Goal: Task Accomplishment & Management: Complete application form

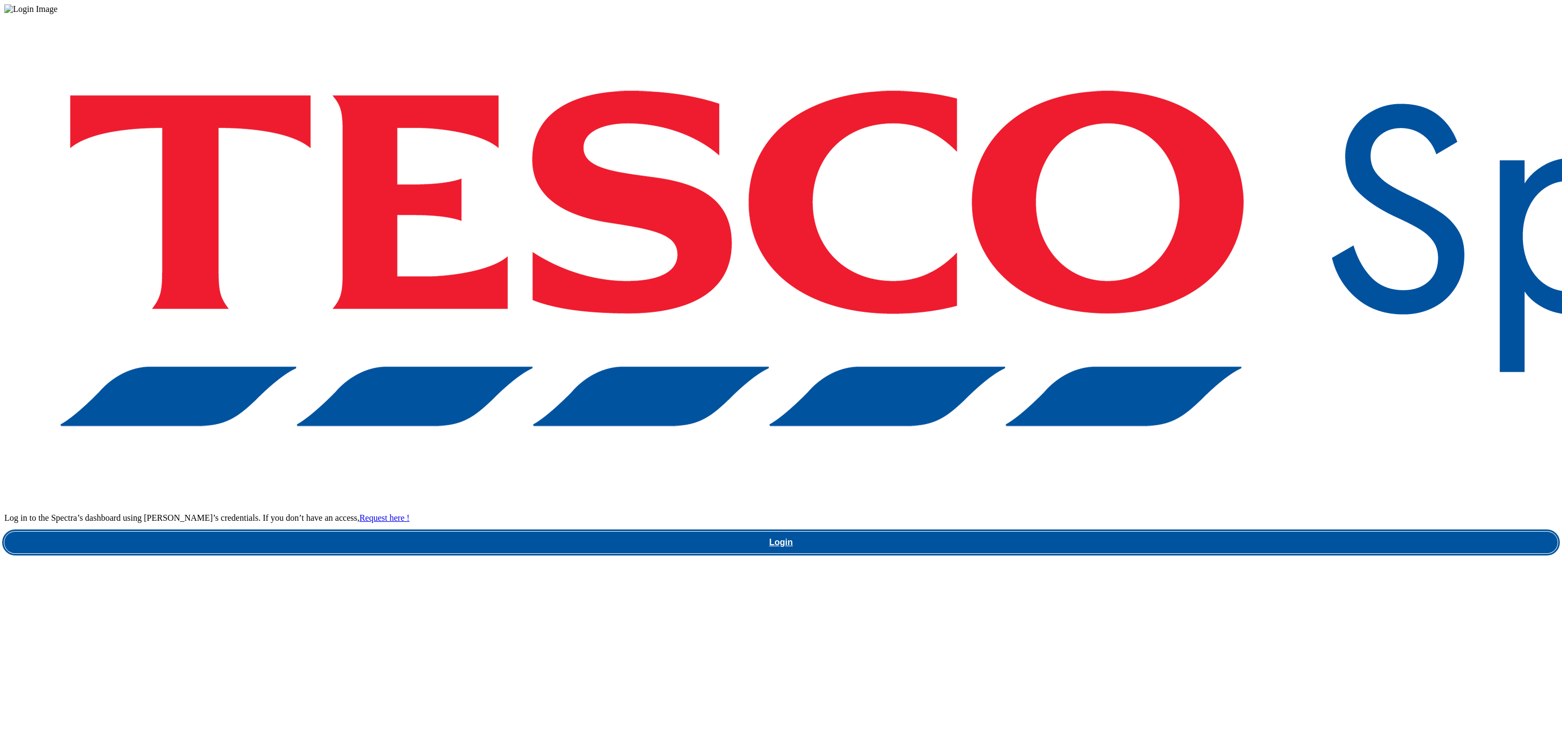
click at [1145, 532] on link "Login" at bounding box center [781, 543] width 1554 height 22
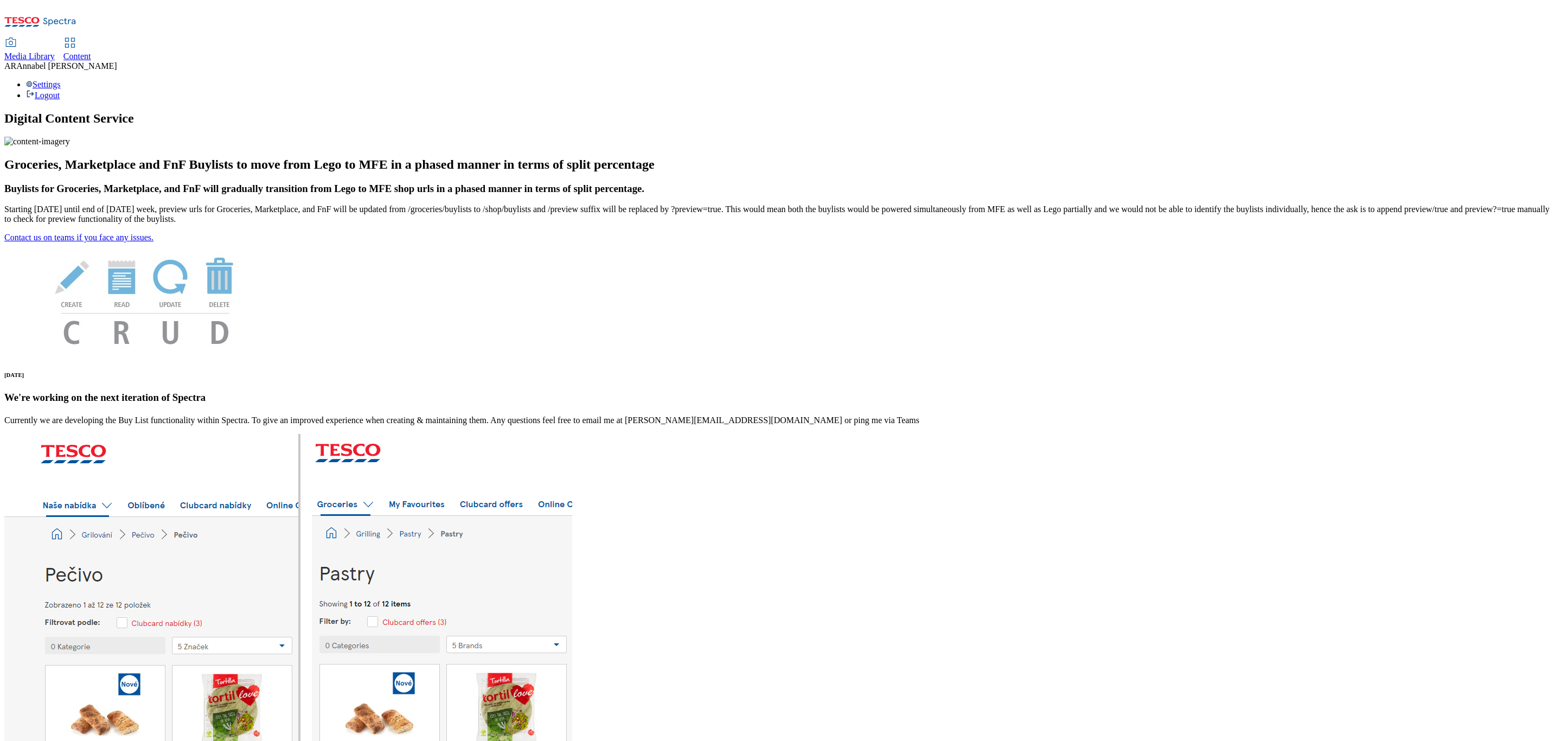
click at [91, 52] on span "Content" at bounding box center [77, 56] width 28 height 9
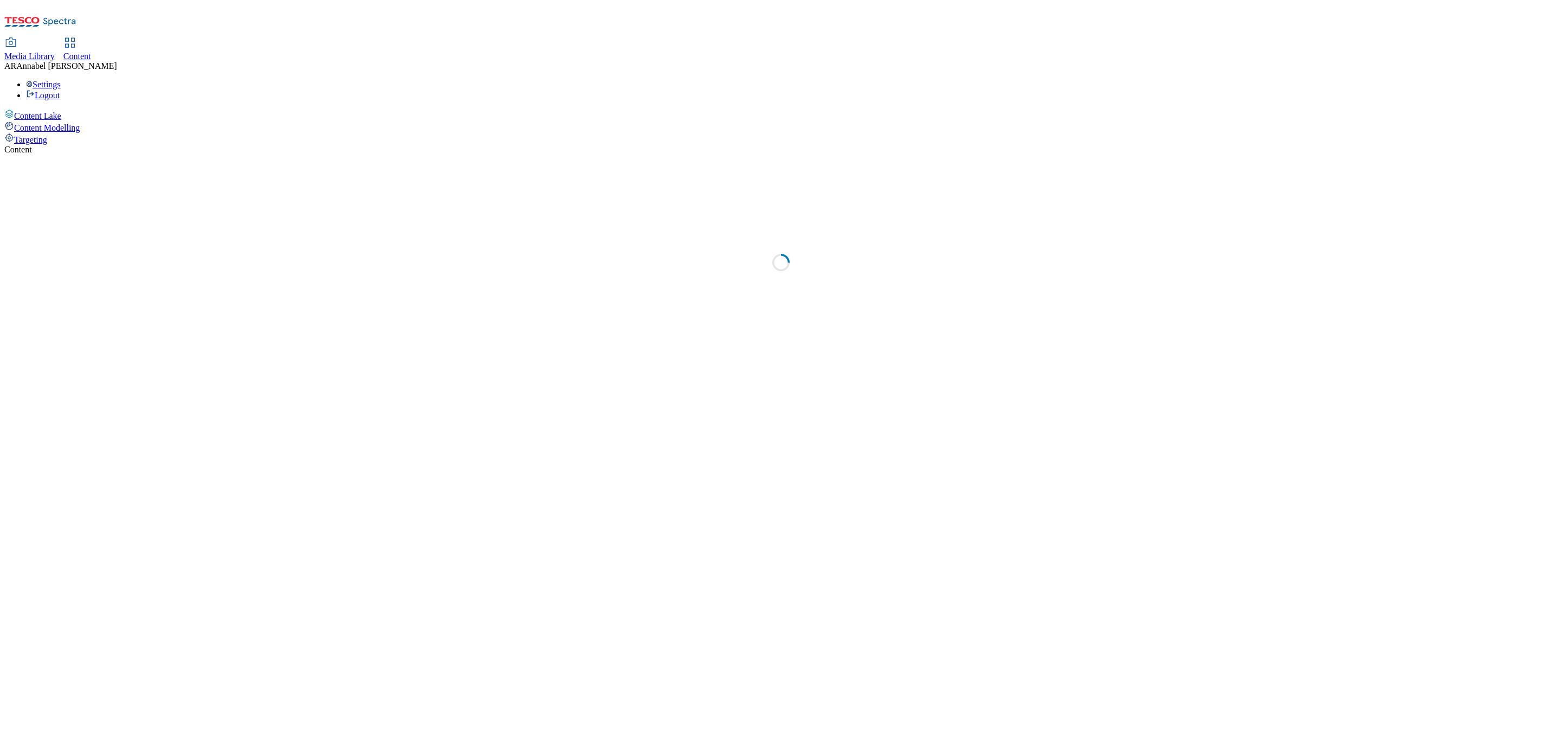
select select "ghs-[GEOGRAPHIC_DATA]"
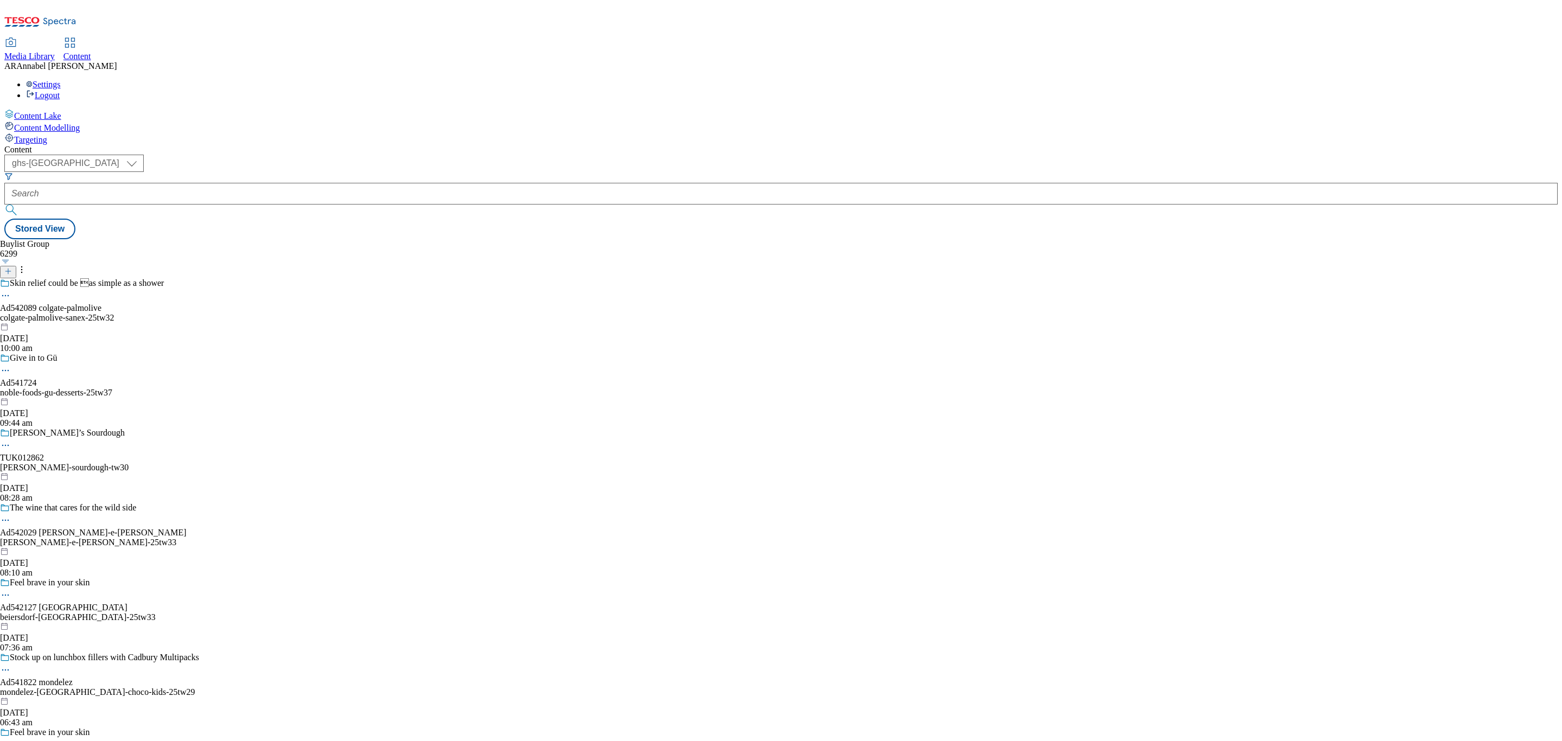
click at [16, 266] on button at bounding box center [8, 272] width 16 height 12
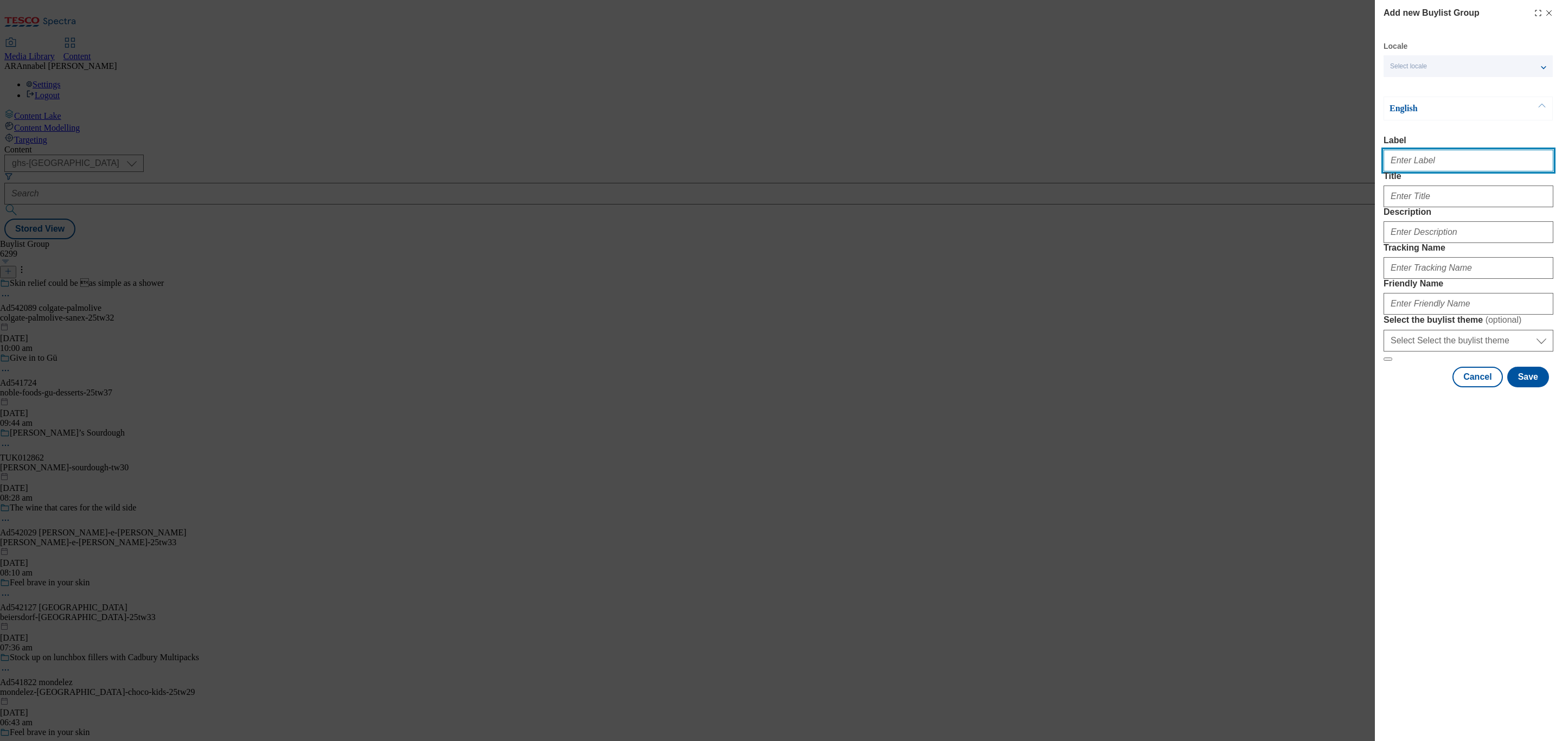
click at [1408, 159] on input "Label" at bounding box center [1469, 161] width 170 height 22
paste input "542057"
type input "ad542057"
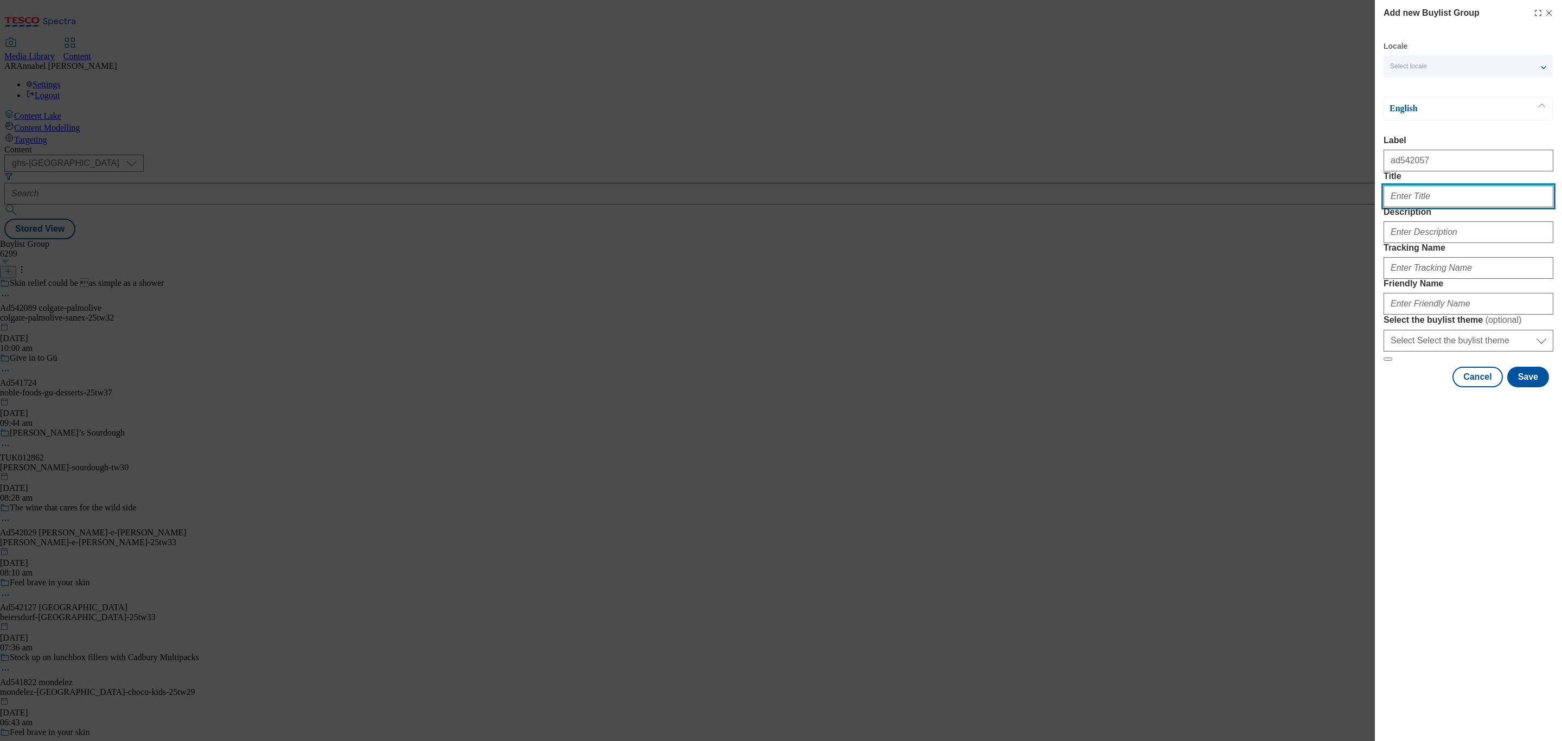
click at [1432, 207] on input "Title" at bounding box center [1469, 197] width 170 height 22
paste input "Get to work in 60 seconds"
type input "Get to work in 60 seconds"
click at [1403, 243] on input "Description" at bounding box center [1469, 232] width 170 height 22
click at [1411, 243] on input "Description" at bounding box center [1469, 232] width 170 height 22
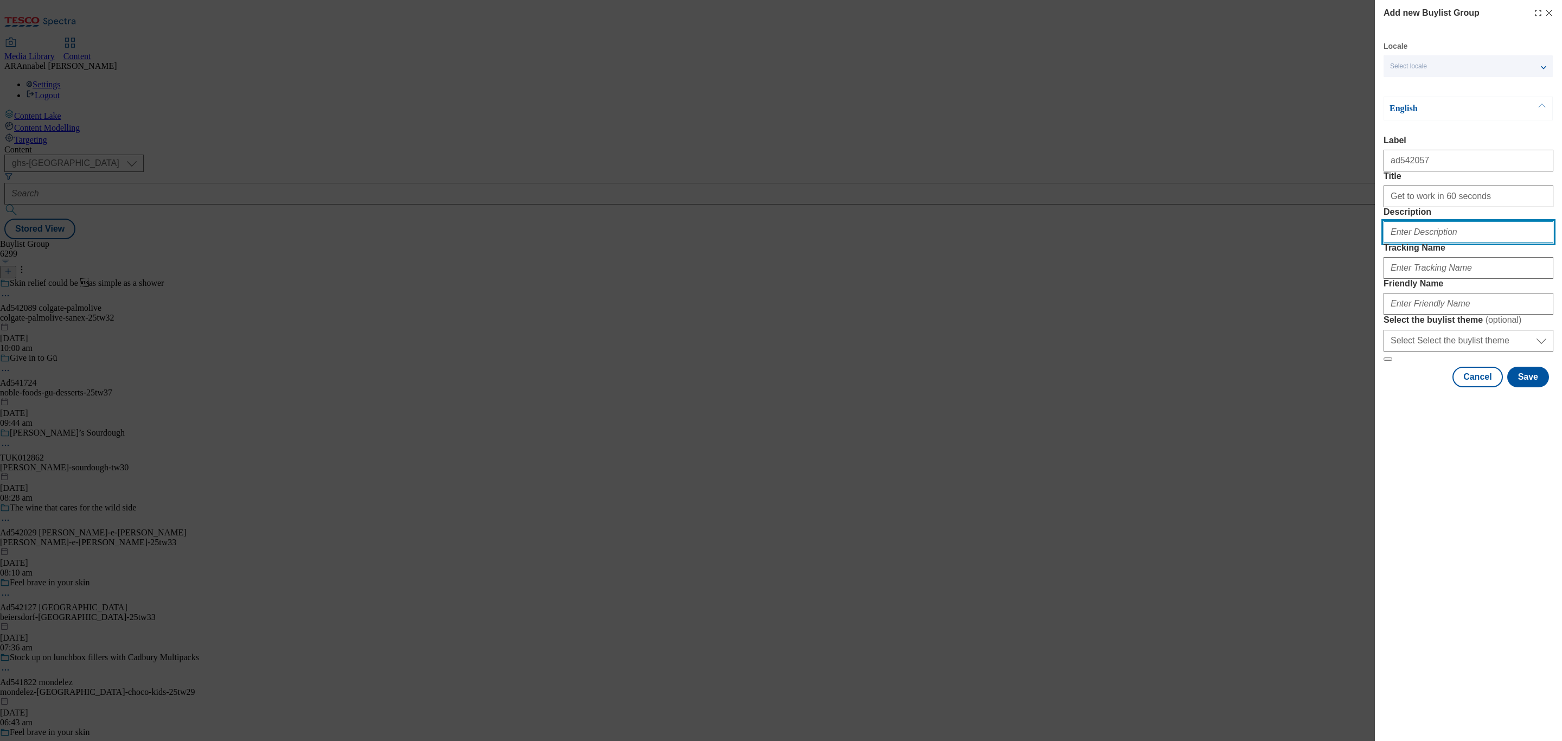
paste input "[PERSON_NAME] Liquid 150Ml"
type input "[PERSON_NAME] Liquid 150Ml"
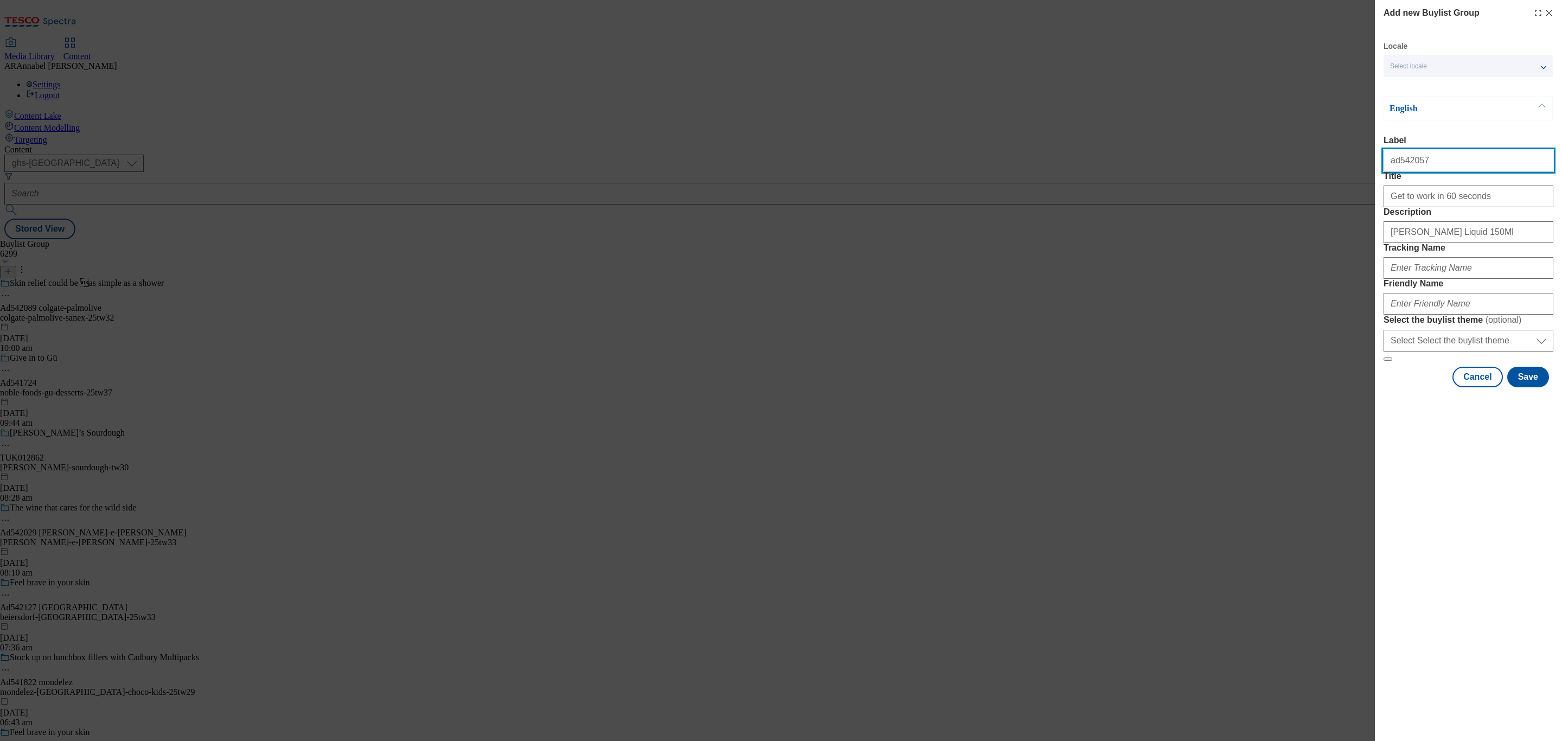
drag, startPoint x: 1441, startPoint y: 165, endPoint x: 1325, endPoint y: 171, distance: 115.7
click at [1325, 171] on div "Add new Buylist Group Locale Select locale English Welsh English Label ad542057…" at bounding box center [781, 370] width 1562 height 741
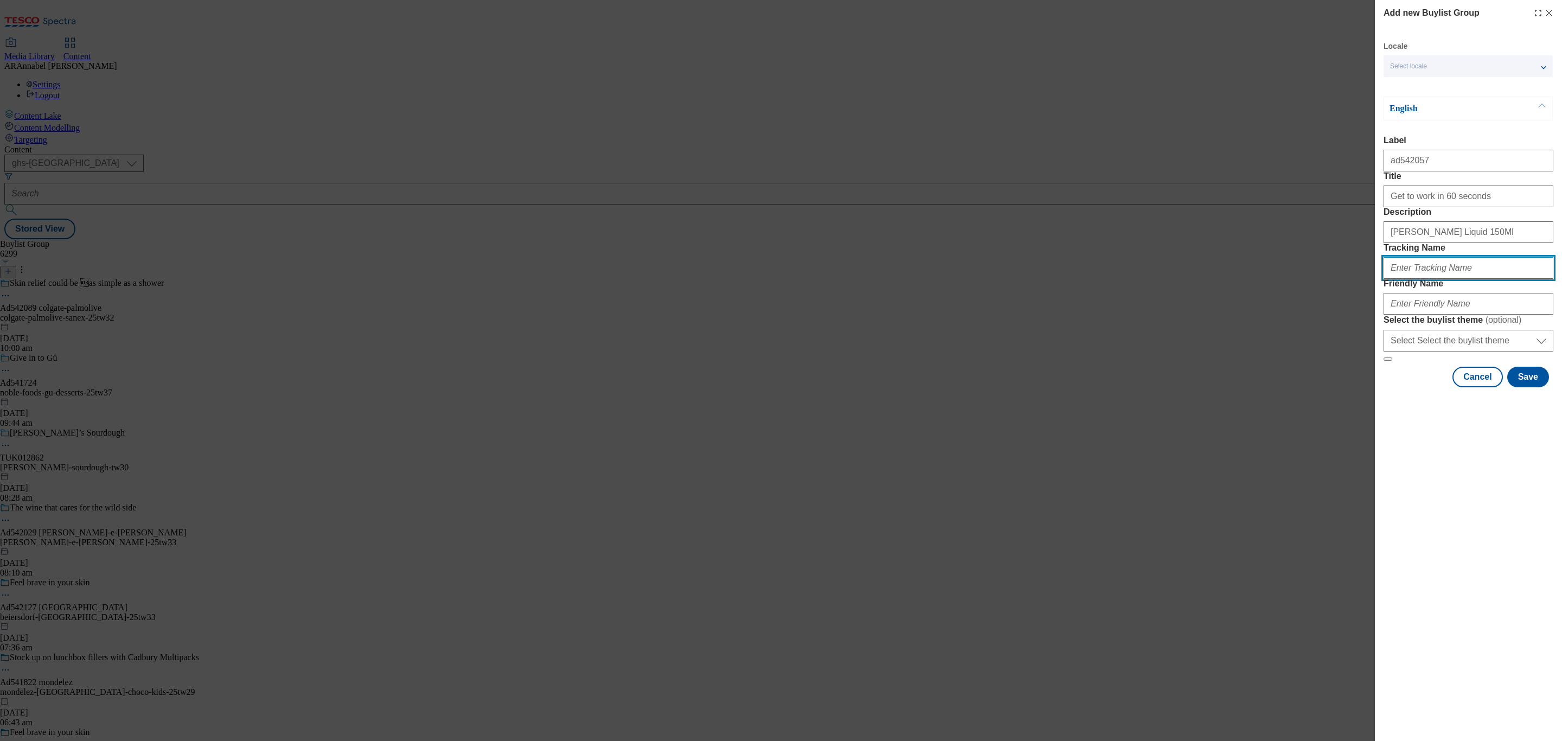
click at [1423, 279] on input "Tracking Name" at bounding box center [1469, 268] width 170 height 22
paste input "ad542057"
click at [1416, 279] on input "DH_ADad542057" at bounding box center [1469, 268] width 170 height 22
type input "DH_AD542057"
click at [1433, 315] on input "Friendly Name" at bounding box center [1469, 304] width 170 height 22
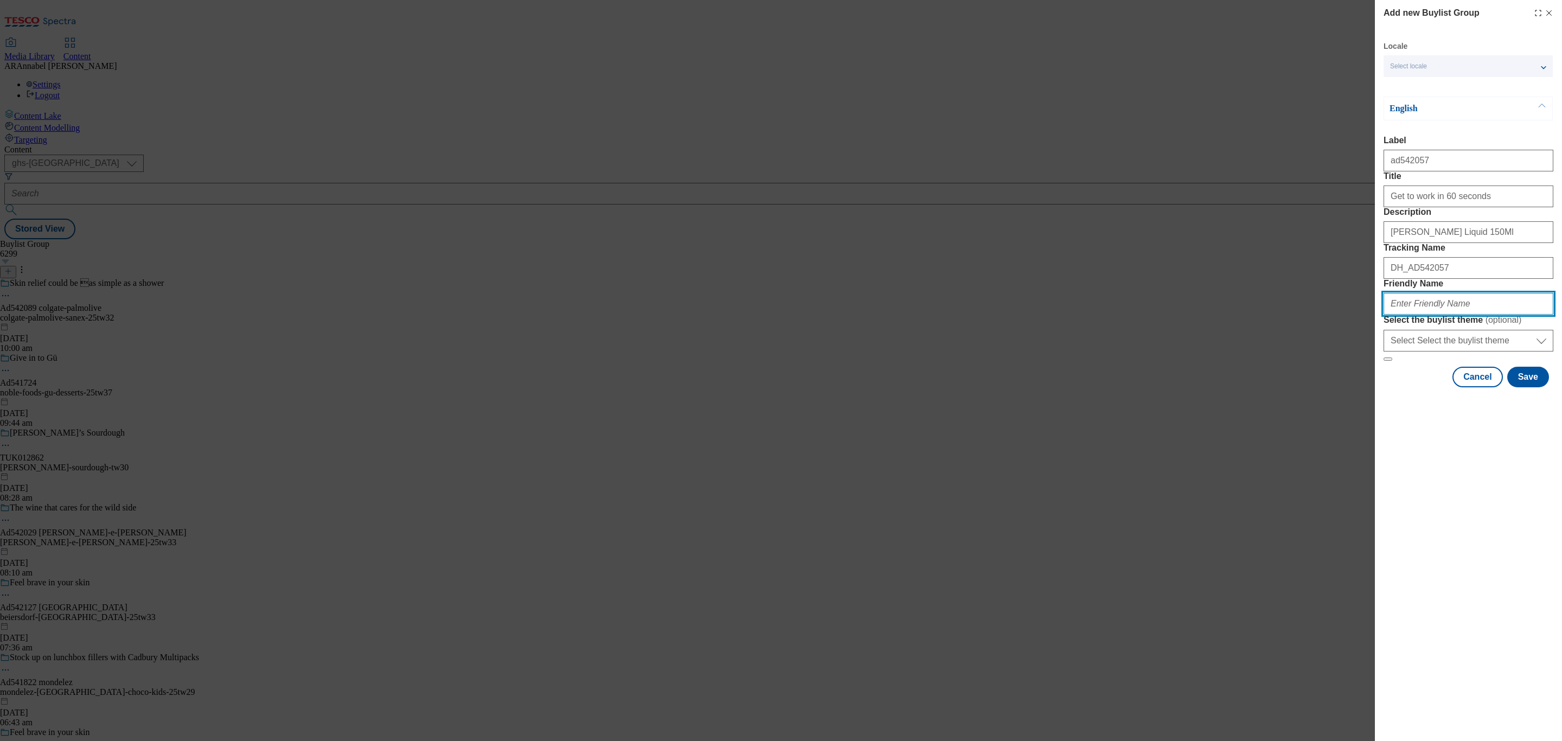
paste input "[PERSON_NAME]-23tw44"
click at [1439, 315] on input "[PERSON_NAME]-23tw44" at bounding box center [1469, 304] width 170 height 22
click at [1476, 315] on input "bayer-rennie-25tw44" at bounding box center [1469, 304] width 170 height 22
type input "bayer-rennie-25tw30"
click at [1531, 387] on button "Save" at bounding box center [1529, 377] width 42 height 21
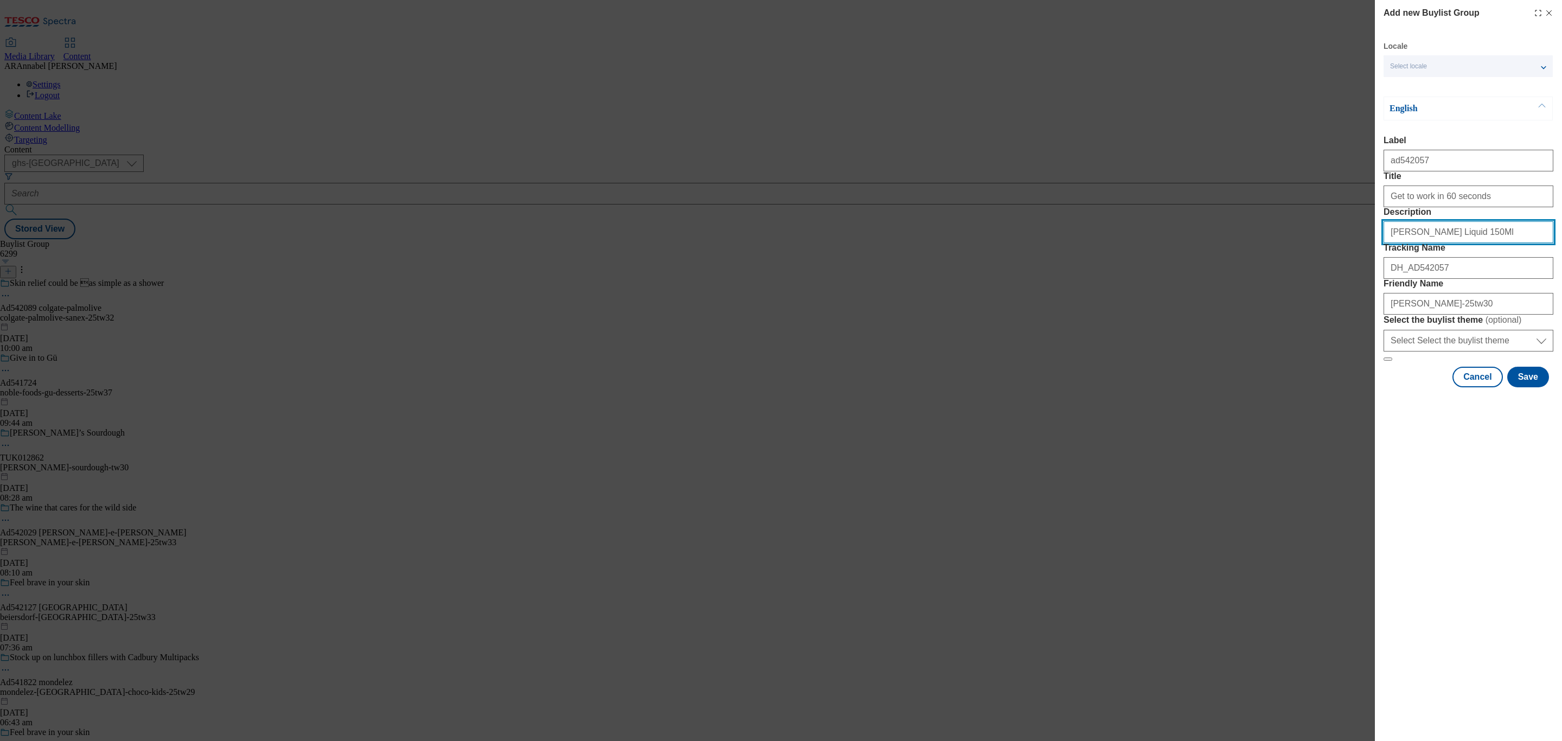
click at [1460, 243] on input "[PERSON_NAME] Liquid 150Ml" at bounding box center [1469, 232] width 170 height 22
drag, startPoint x: 1466, startPoint y: 275, endPoint x: 1337, endPoint y: 270, distance: 129.7
click at [1337, 270] on div "Add new Buylist Group Locale Select locale English Welsh English Label ad542057…" at bounding box center [781, 370] width 1562 height 741
paste input "Heartburn & Indigestion Relief - Peppermint Flavour 150m"
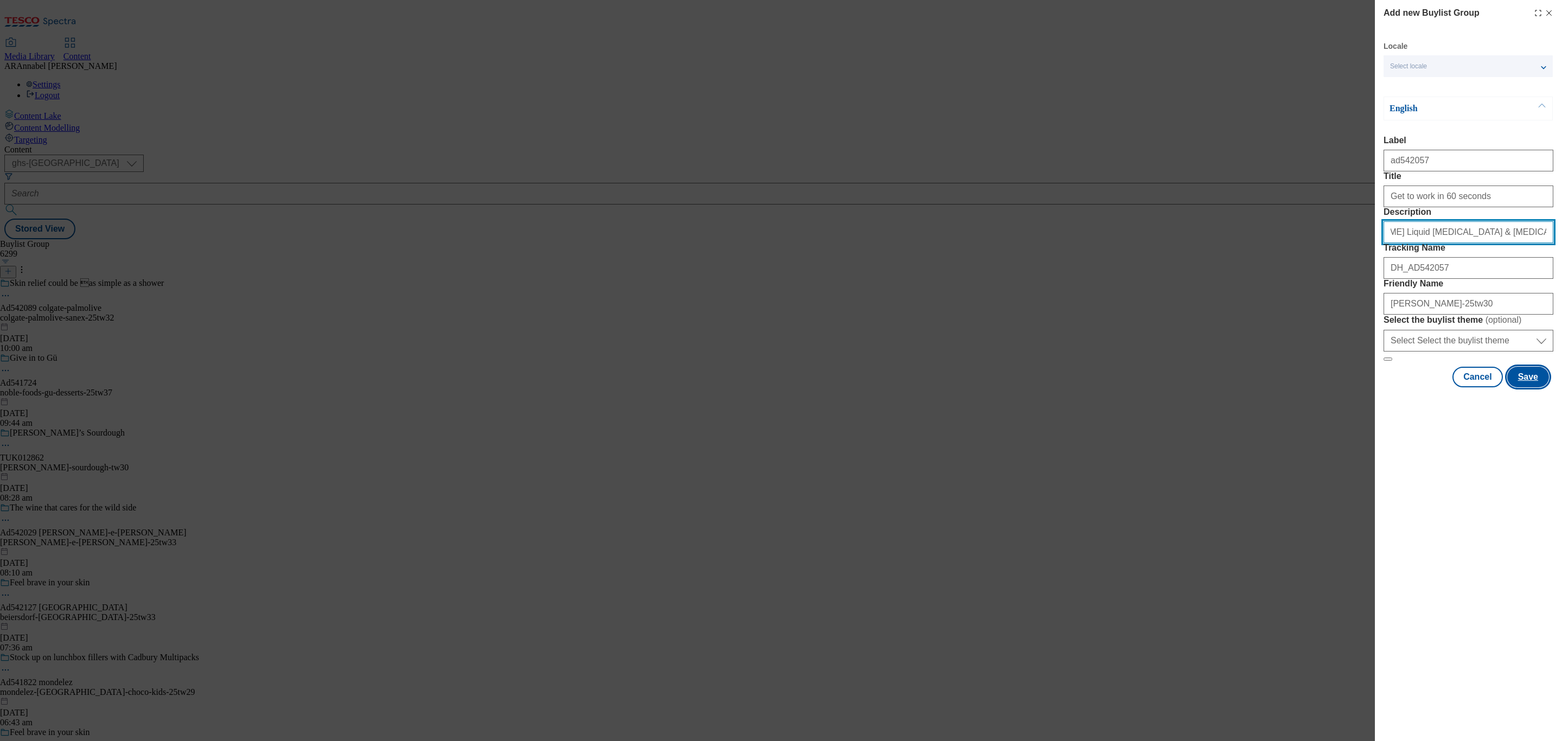
type input "[PERSON_NAME] Liquid [MEDICAL_DATA] & [MEDICAL_DATA] Relief - Peppermint Flavou…"
click at [1532, 387] on button "Save" at bounding box center [1529, 377] width 42 height 21
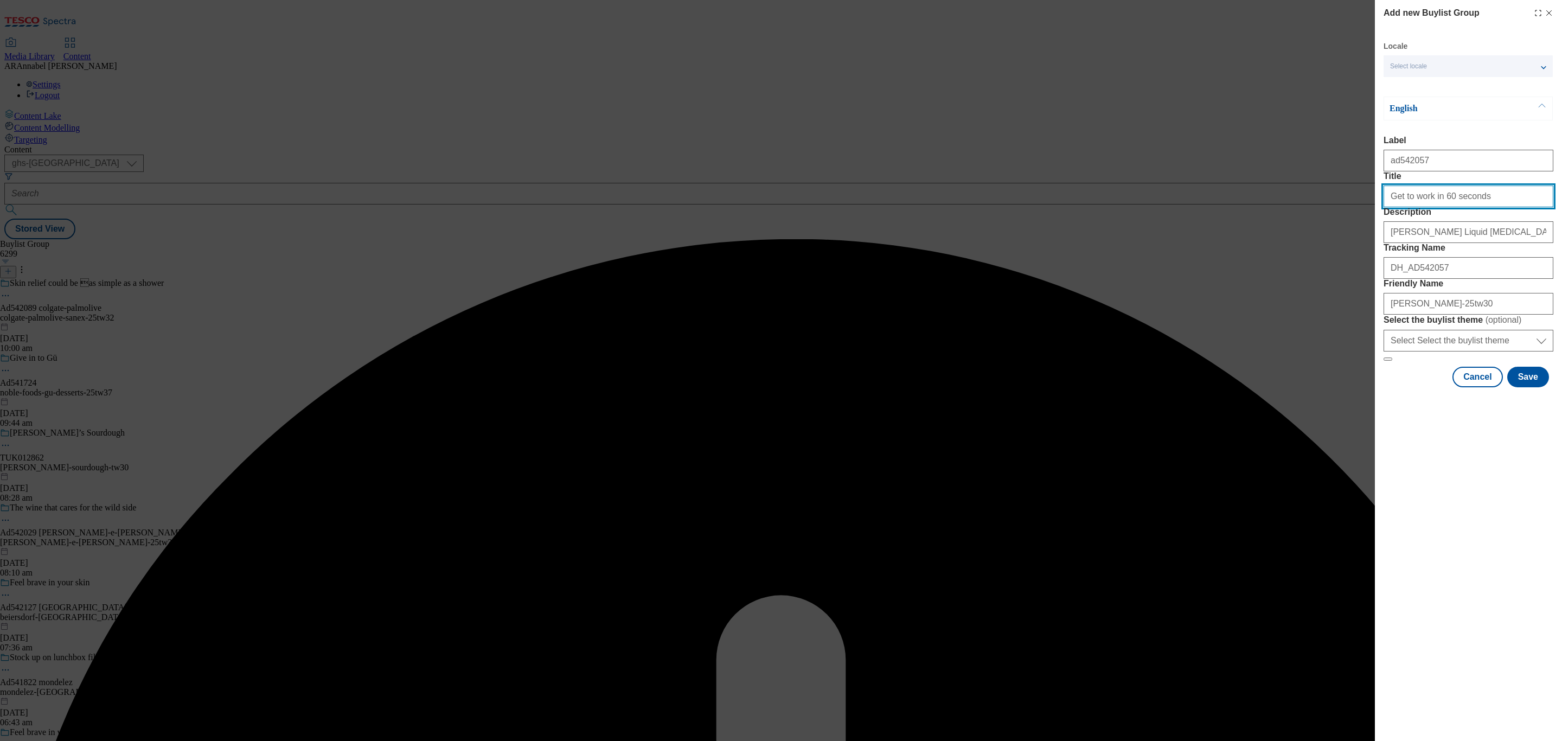
click at [1499, 207] on input "Get to work in 60 seconds" at bounding box center [1469, 197] width 170 height 22
type input "Get to work in 60 seconds"
click at [1535, 387] on button "Save" at bounding box center [1529, 377] width 42 height 21
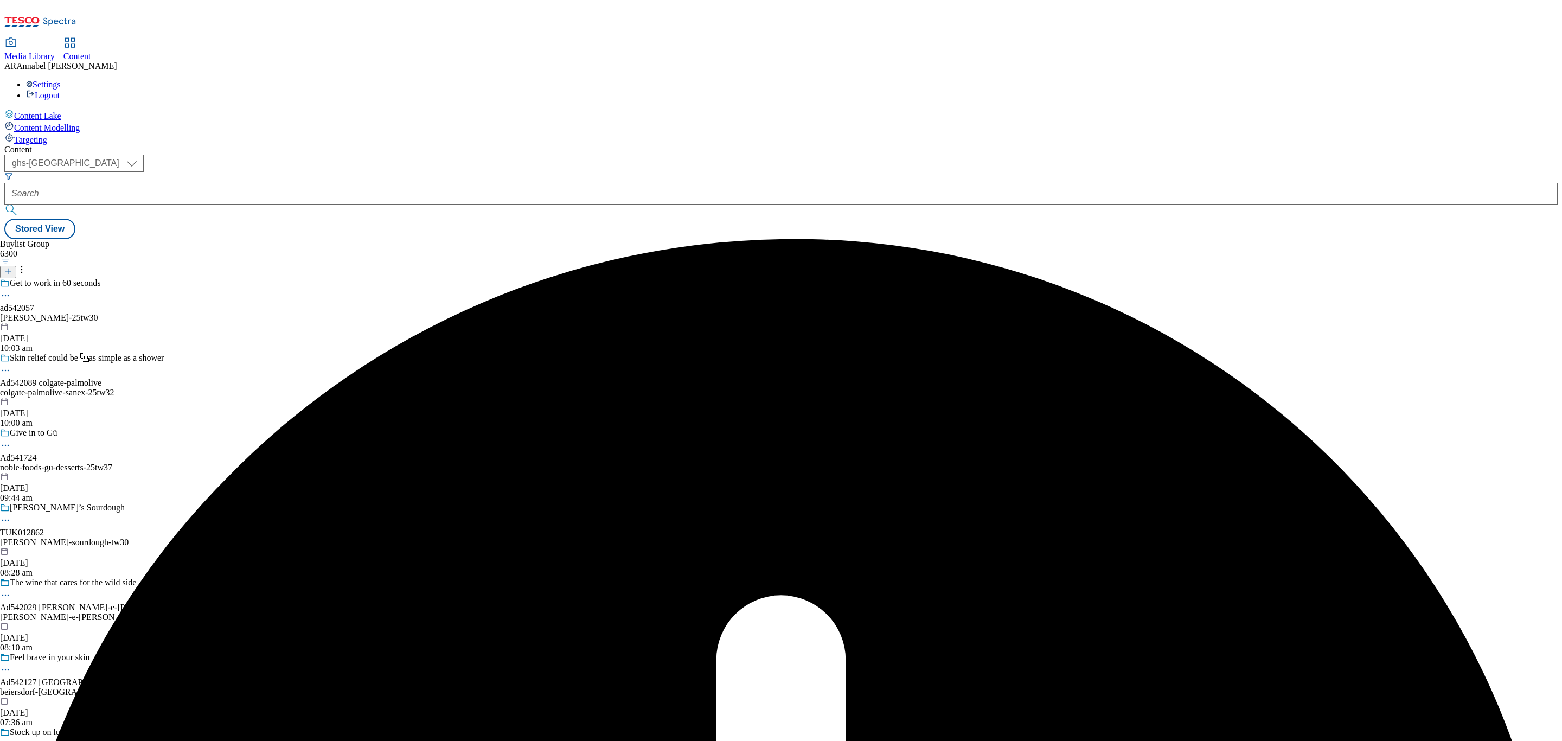
click at [199, 313] on div "bayer-rennie-25tw30" at bounding box center [99, 318] width 199 height 10
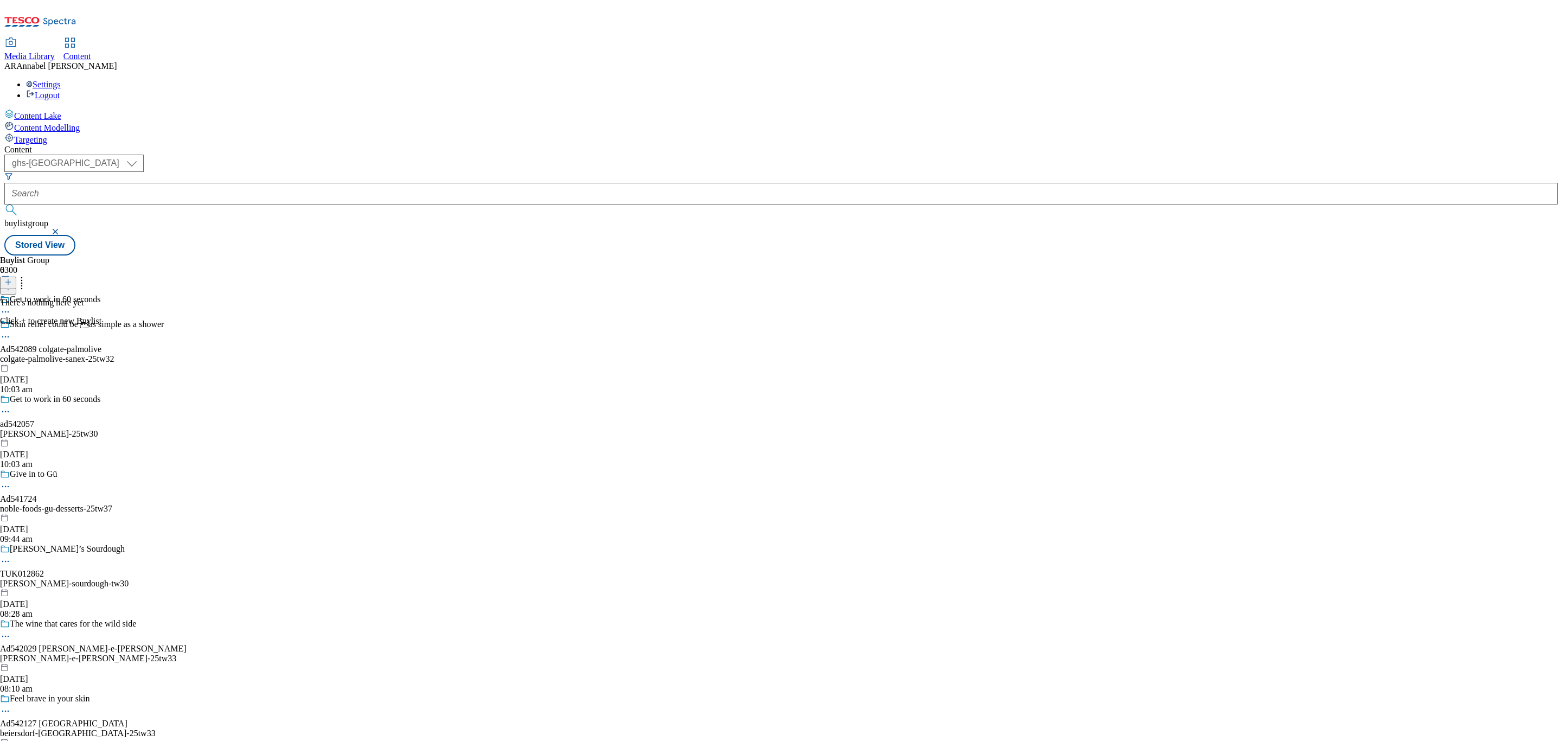
click at [12, 278] on icon at bounding box center [8, 282] width 8 height 8
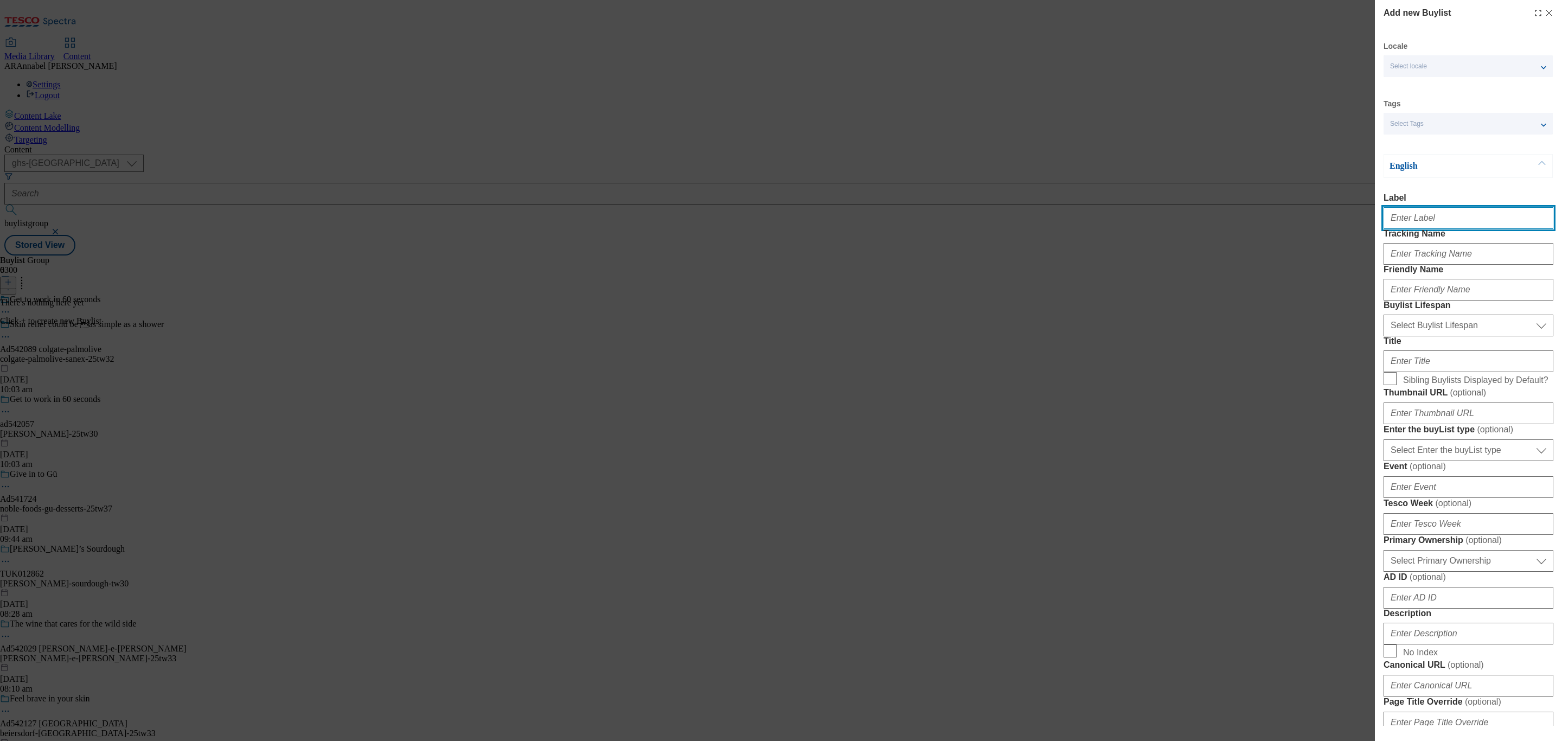
click at [1418, 228] on input "Label" at bounding box center [1469, 218] width 170 height 22
type input "a"
paste input "542057"
type input "Ad542057"
click at [1415, 265] on input "Tracking Name" at bounding box center [1469, 254] width 170 height 22
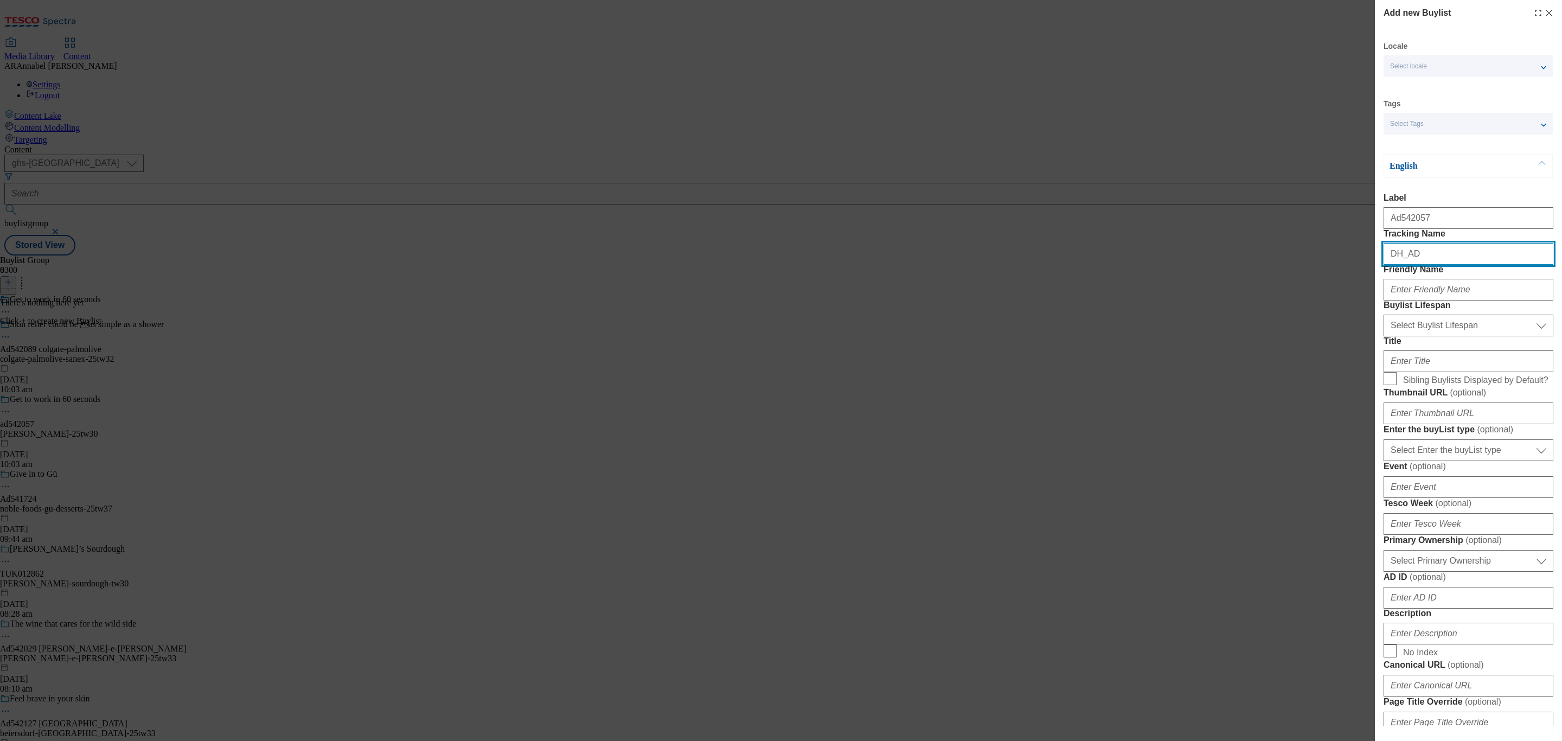
paste input "542057"
type input "DH_AD542057"
click at [1447, 301] on input "Friendly Name" at bounding box center [1469, 290] width 170 height 22
click at [1438, 301] on input "Friendly Name" at bounding box center [1469, 290] width 170 height 22
type input "bayer"
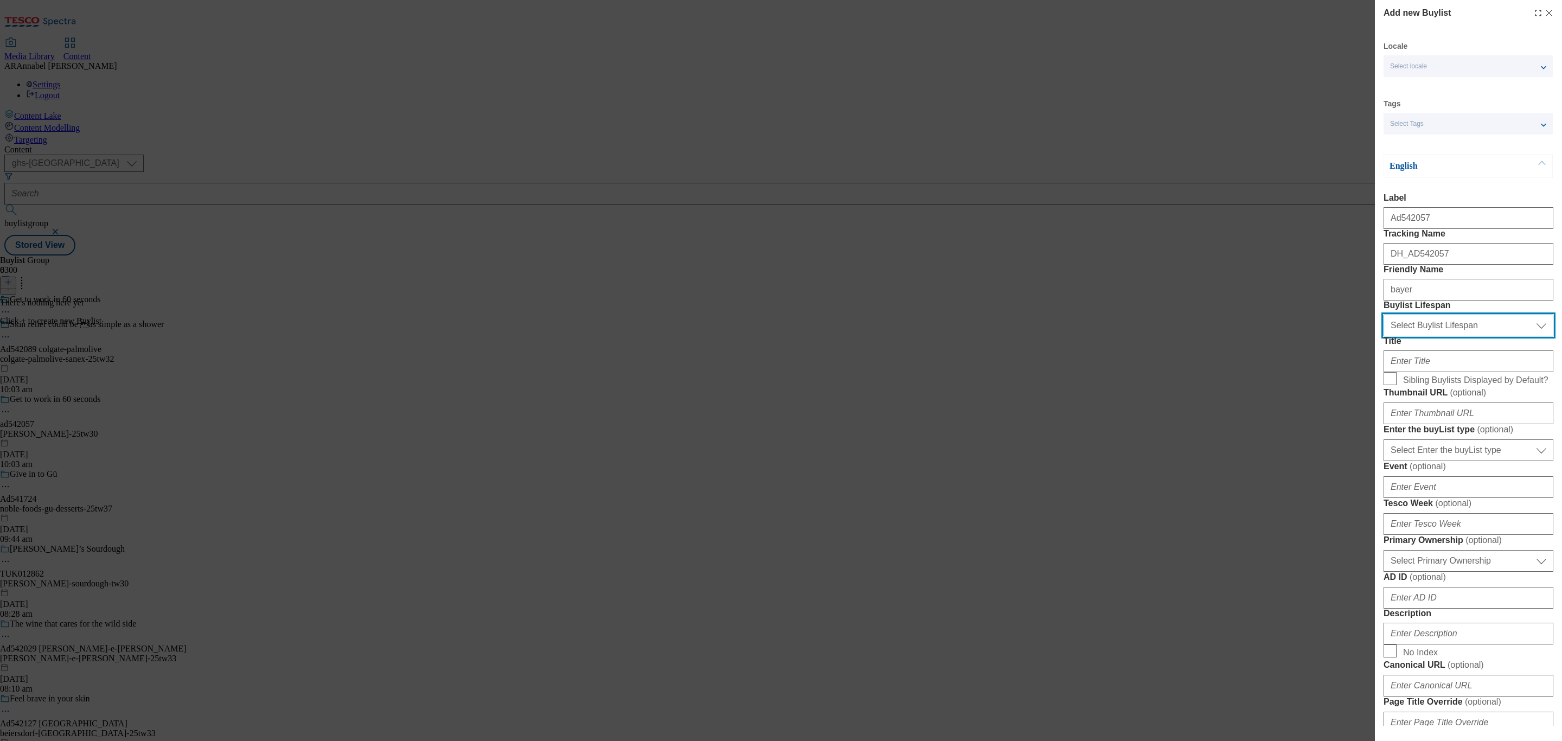
click at [1483, 336] on select "Select Buylist Lifespan evergreen seasonal tactical" at bounding box center [1469, 326] width 170 height 22
select select "tactical"
click at [1384, 336] on select "Select Buylist Lifespan evergreen seasonal tactical" at bounding box center [1469, 326] width 170 height 22
click at [1424, 372] on input "Title" at bounding box center [1469, 361] width 170 height 22
click at [1423, 372] on input "Title" at bounding box center [1469, 361] width 170 height 22
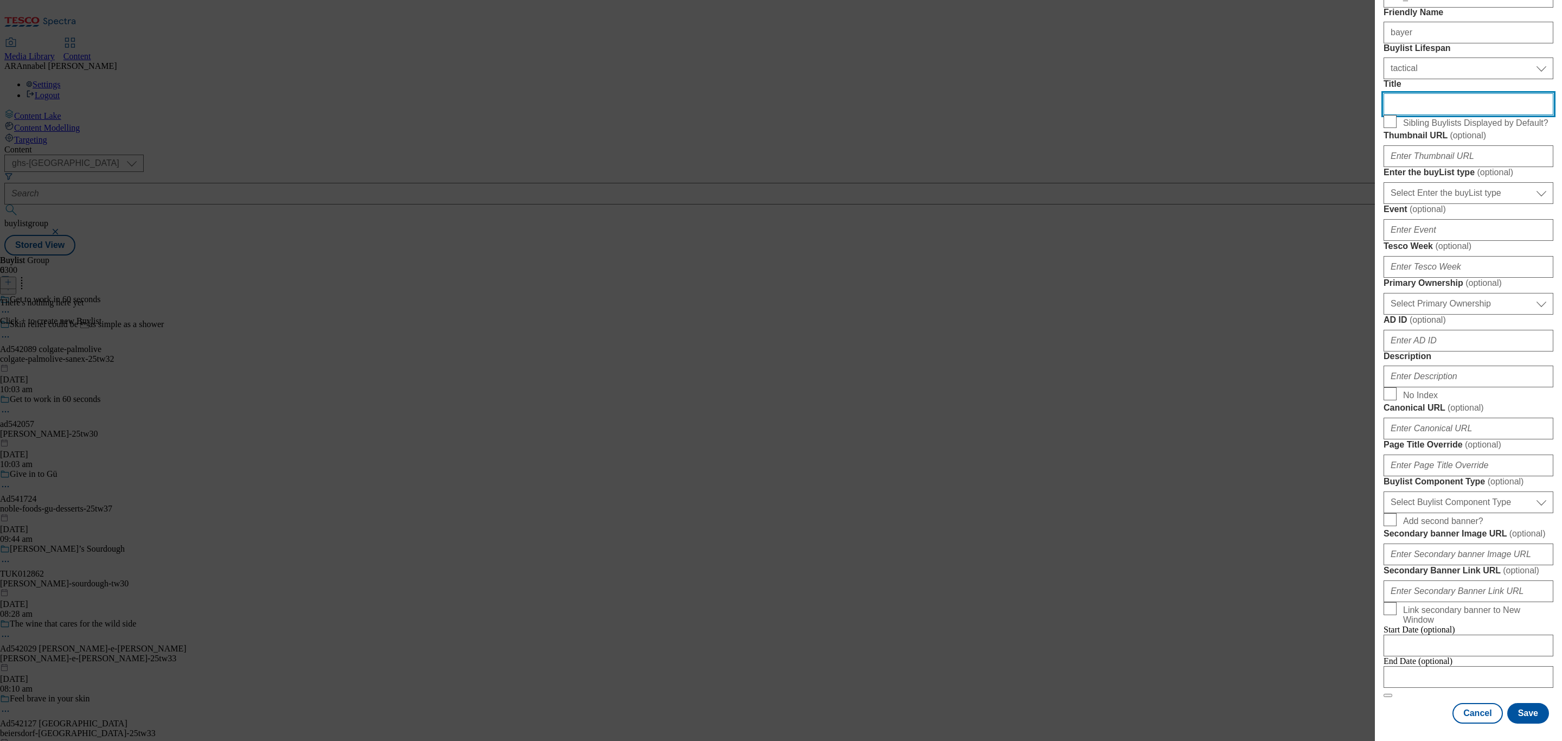
scroll to position [488, 0]
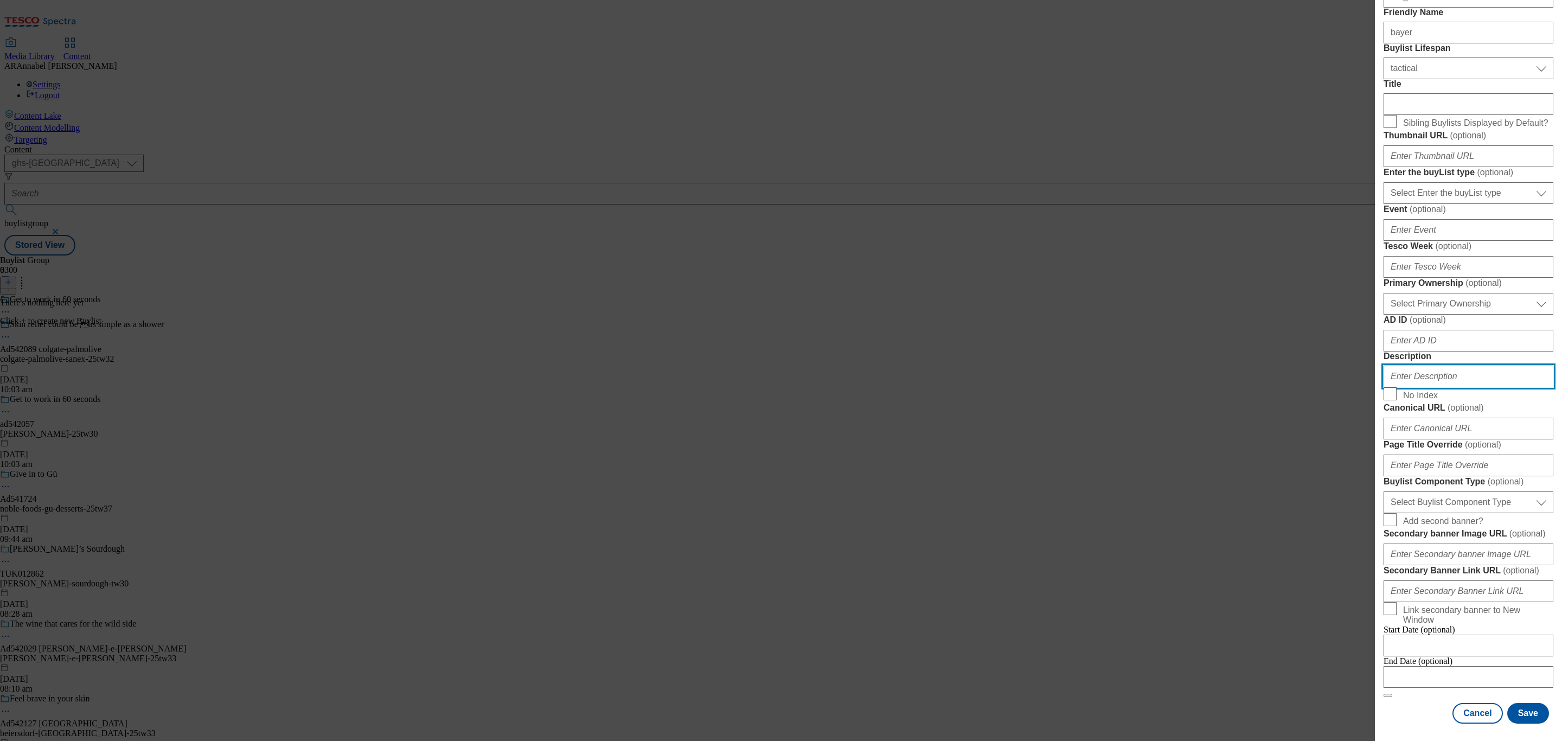
click at [1411, 368] on input "Description" at bounding box center [1469, 377] width 170 height 22
paste input "[PERSON_NAME] Liquid [MEDICAL_DATA] & [MEDICAL_DATA] Relief - Peppermint Flavou…"
type input "[PERSON_NAME] Liquid [MEDICAL_DATA] & [MEDICAL_DATA] Relief - Peppermint Flavou…"
click at [1508, 703] on button "Save" at bounding box center [1529, 713] width 42 height 21
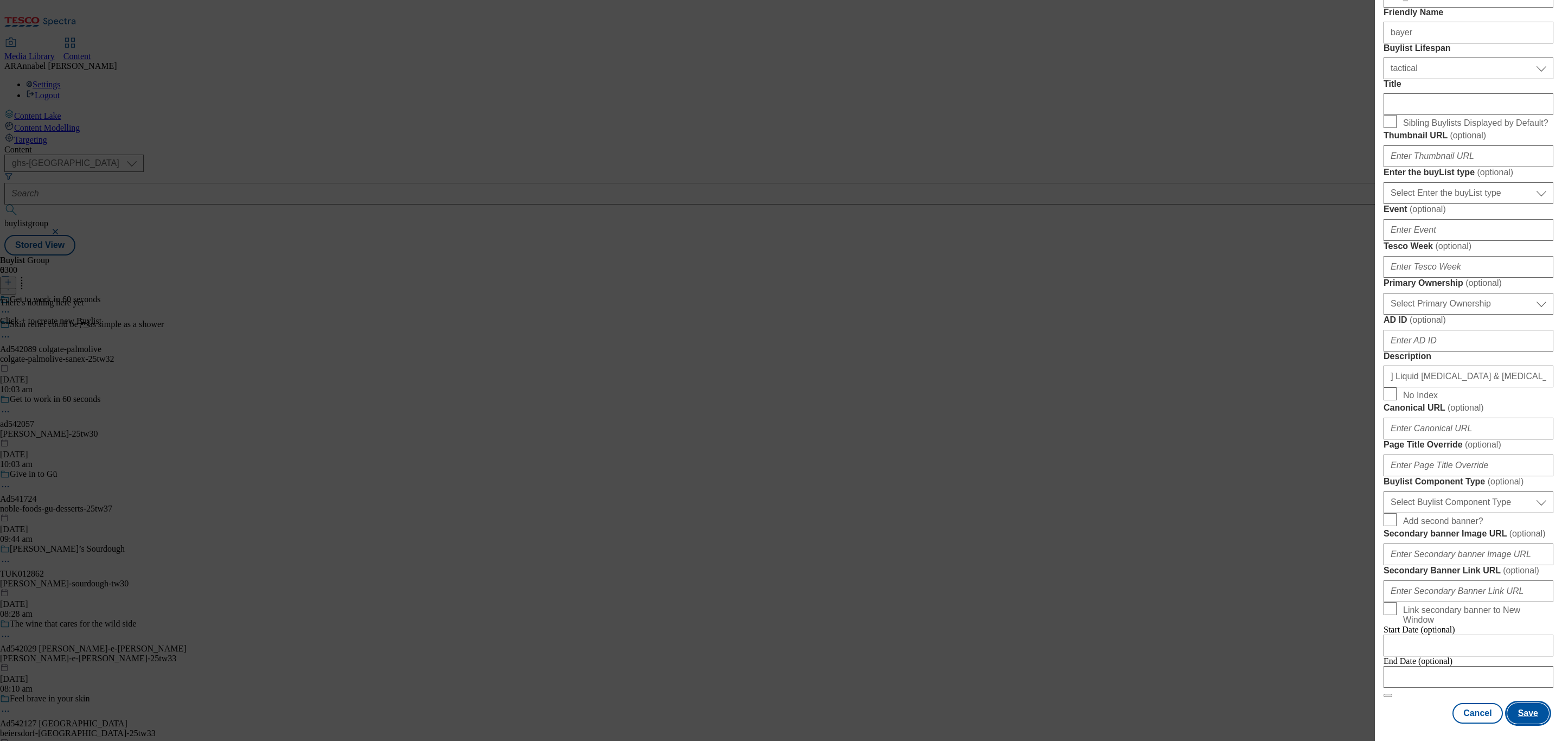
scroll to position [0, 0]
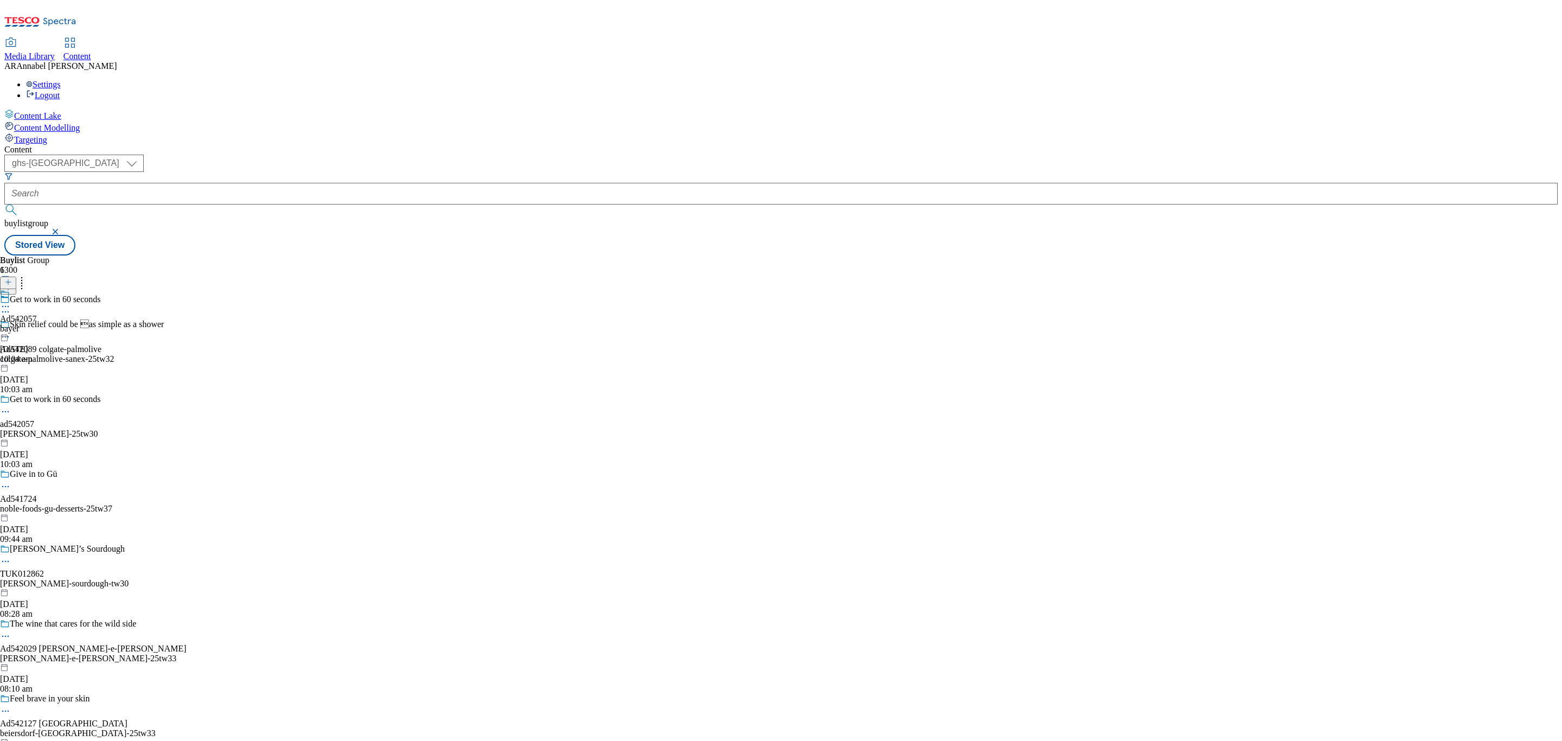
click at [37, 324] on div "bayer" at bounding box center [18, 329] width 37 height 10
click at [16, 277] on button at bounding box center [8, 283] width 16 height 12
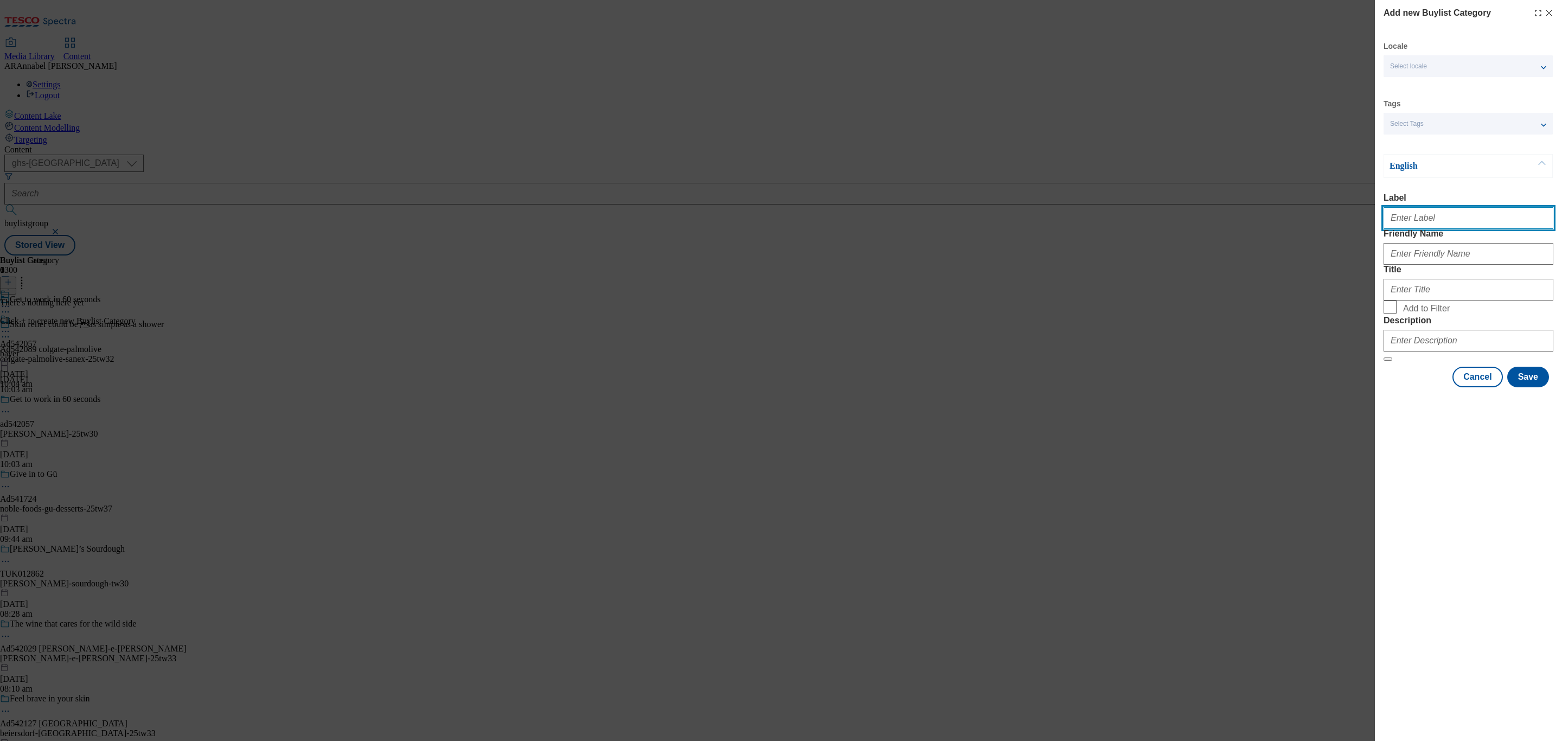
click at [1409, 229] on input "Label" at bounding box center [1469, 218] width 170 height 22
paste input "[PERSON_NAME] Liquid [MEDICAL_DATA] & [MEDICAL_DATA] Relief - Peppermint Flavou…"
click at [1440, 228] on input "Ad" at bounding box center [1469, 218] width 170 height 22
paste input "542057"
type input "Ad542057"
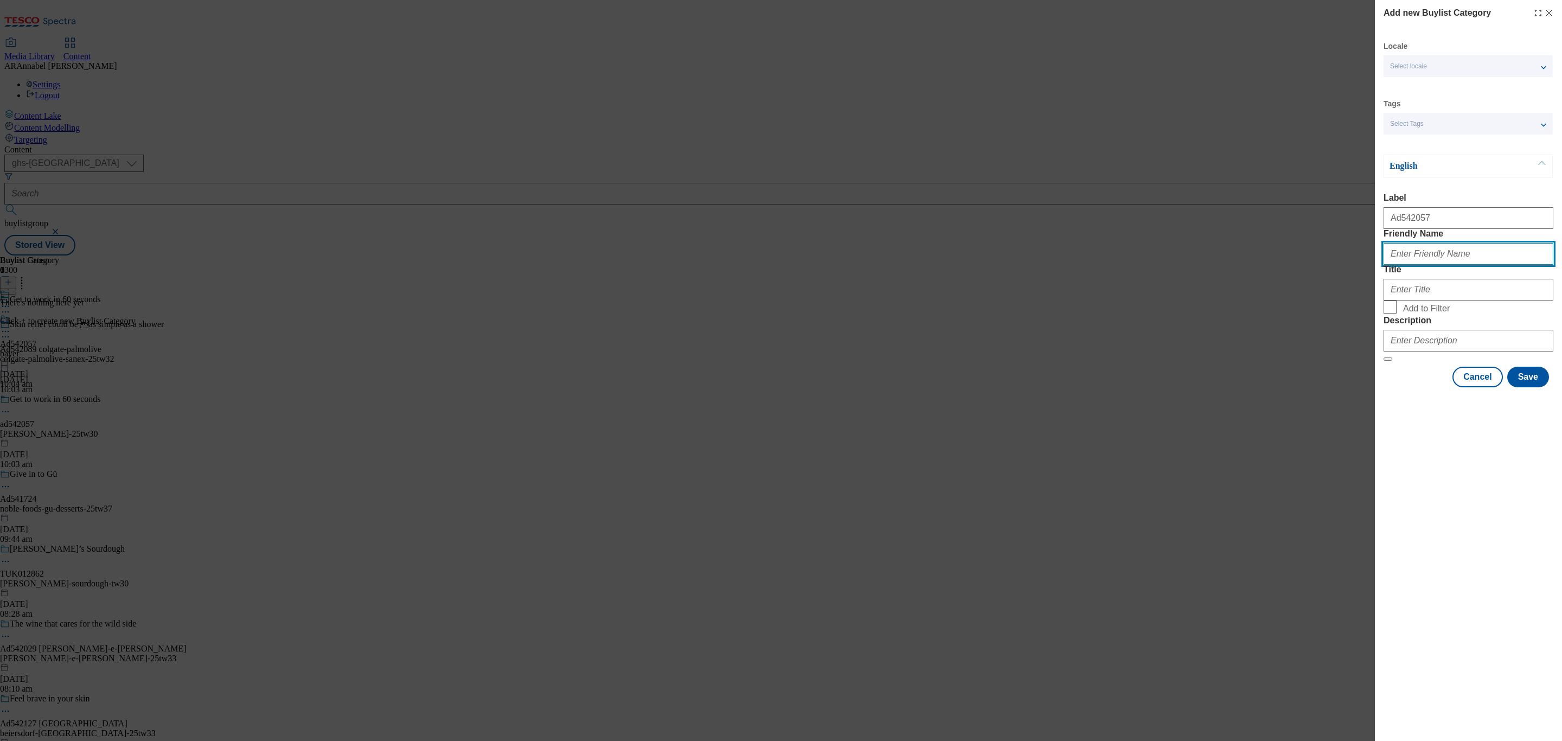
drag, startPoint x: 1406, startPoint y: 266, endPoint x: 1406, endPoint y: 280, distance: 14.1
click at [1406, 265] on input "Friendly Name" at bounding box center [1469, 254] width 170 height 22
drag, startPoint x: 1418, startPoint y: 274, endPoint x: 1323, endPoint y: 286, distance: 95.8
click at [1323, 286] on div "Add new Buylist Category Locale Select locale English Welsh Tags Select Tags fn…" at bounding box center [781, 370] width 1562 height 741
type input "[PERSON_NAME]"
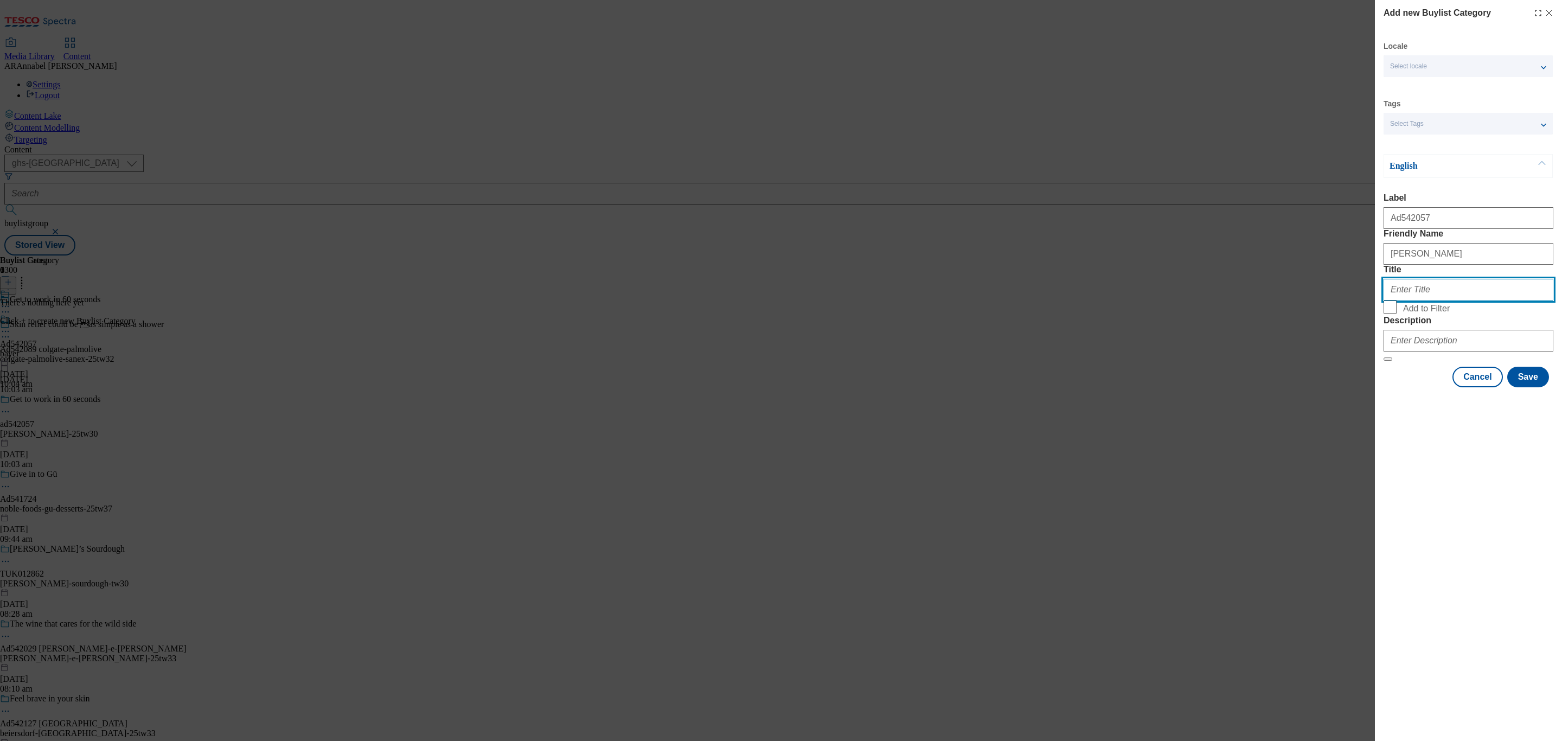
click at [1413, 301] on input "Title" at bounding box center [1469, 290] width 170 height 22
type input "Bayer"
click at [1441, 352] on input "Description" at bounding box center [1469, 341] width 170 height 22
paste input "[PERSON_NAME] Liquid [MEDICAL_DATA] & [MEDICAL_DATA] Relief - Peppermint Flavou…"
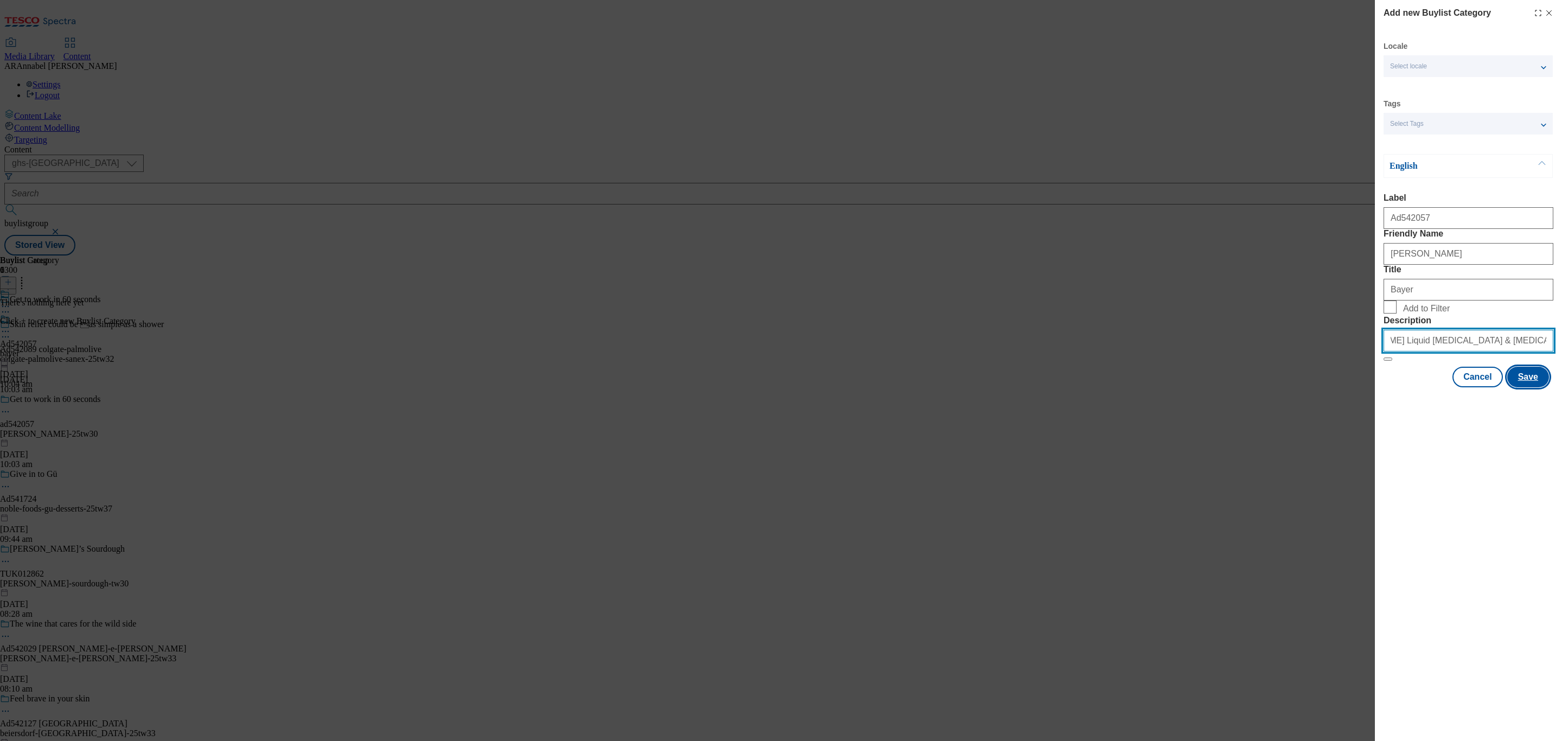
type input "[PERSON_NAME] Liquid [MEDICAL_DATA] & [MEDICAL_DATA] Relief - Peppermint Flavou…"
click at [1543, 387] on button "Save" at bounding box center [1529, 377] width 42 height 21
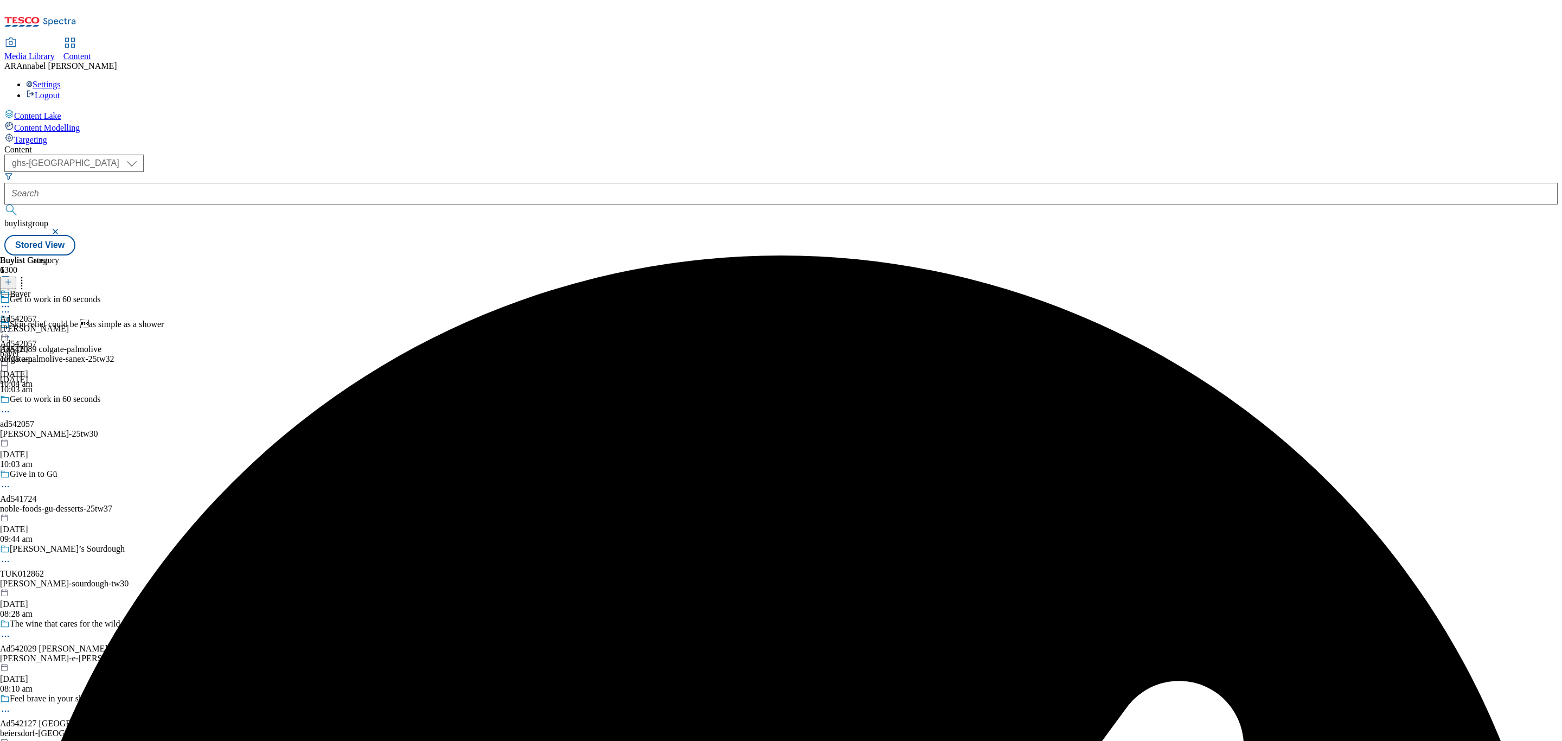
click at [69, 324] on div "[PERSON_NAME]" at bounding box center [34, 329] width 69 height 10
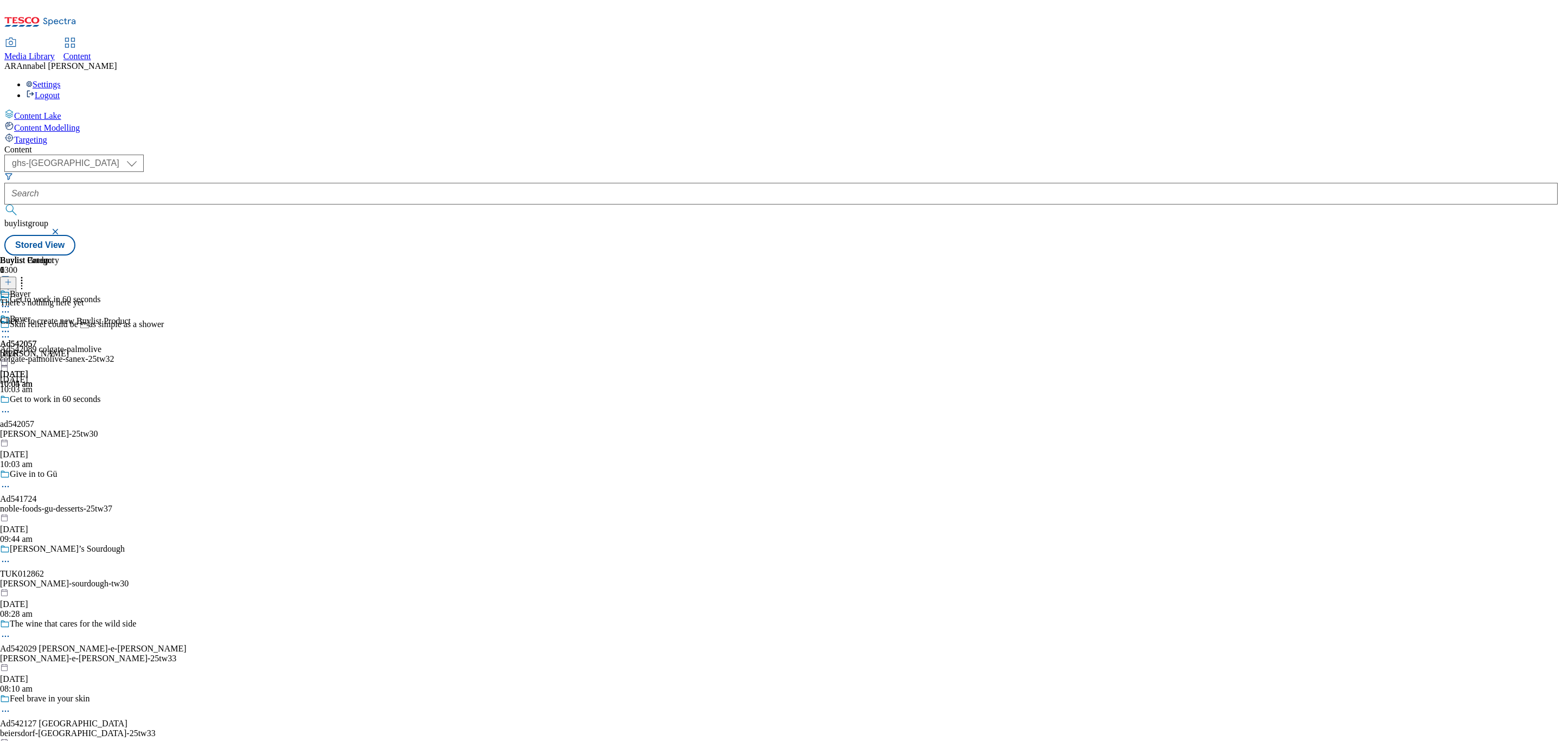
click at [12, 278] on icon at bounding box center [8, 282] width 8 height 8
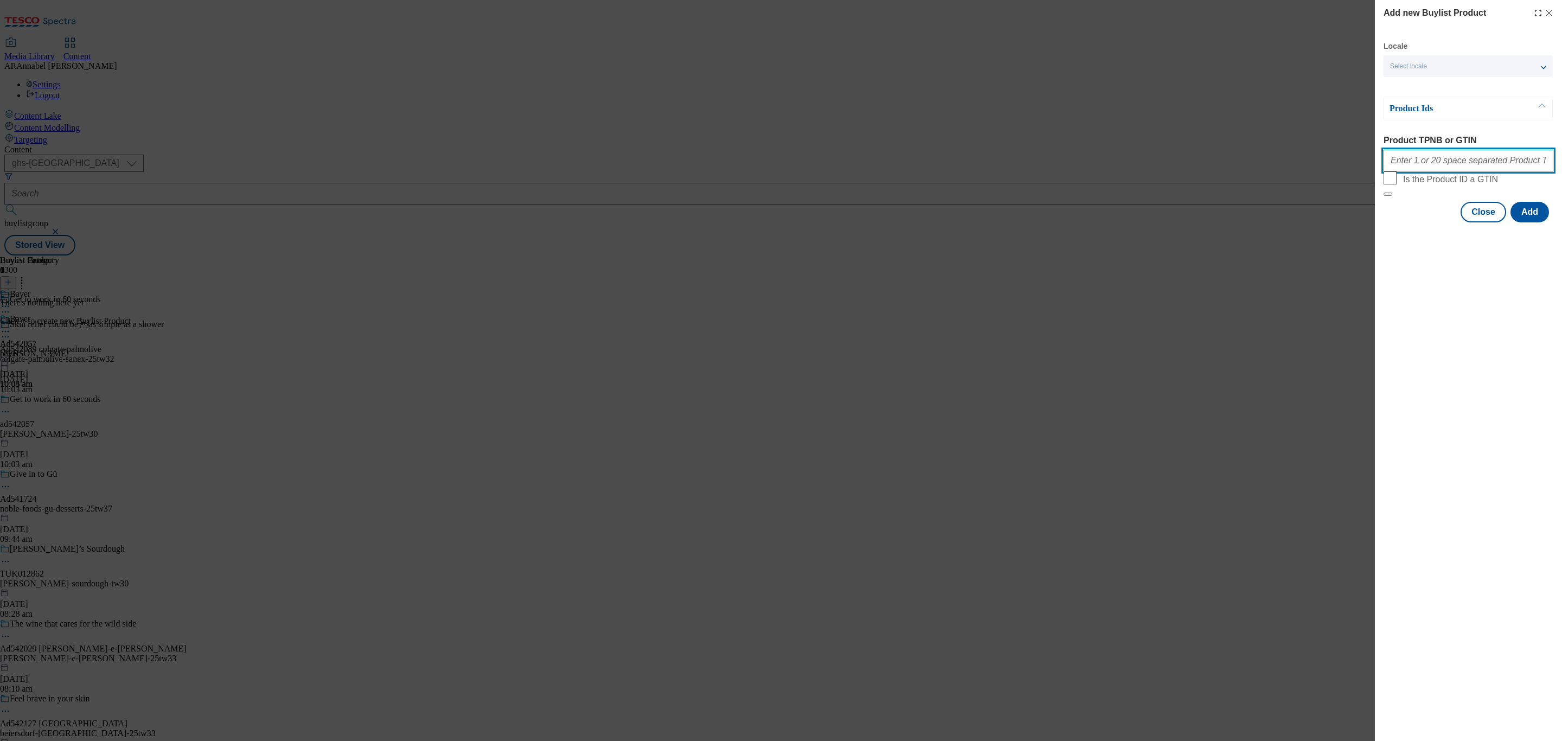
click at [1436, 163] on input "Product TPNB or GTIN" at bounding box center [1469, 161] width 170 height 22
click at [1499, 163] on input "60762567 88714352 88629643" at bounding box center [1469, 161] width 170 height 22
click at [1530, 166] on input "60762567 88714352 88629643 85531745 85531751 88709376" at bounding box center [1469, 161] width 170 height 22
click at [1542, 162] on input "60762567 88714352 88629643 85531745 85531751 88709376 50113401" at bounding box center [1469, 161] width 170 height 22
click at [1527, 171] on input "60762567 88714352 88629643 85531745 85531751 88709376 50113401 59624502 50320426" at bounding box center [1469, 161] width 170 height 22
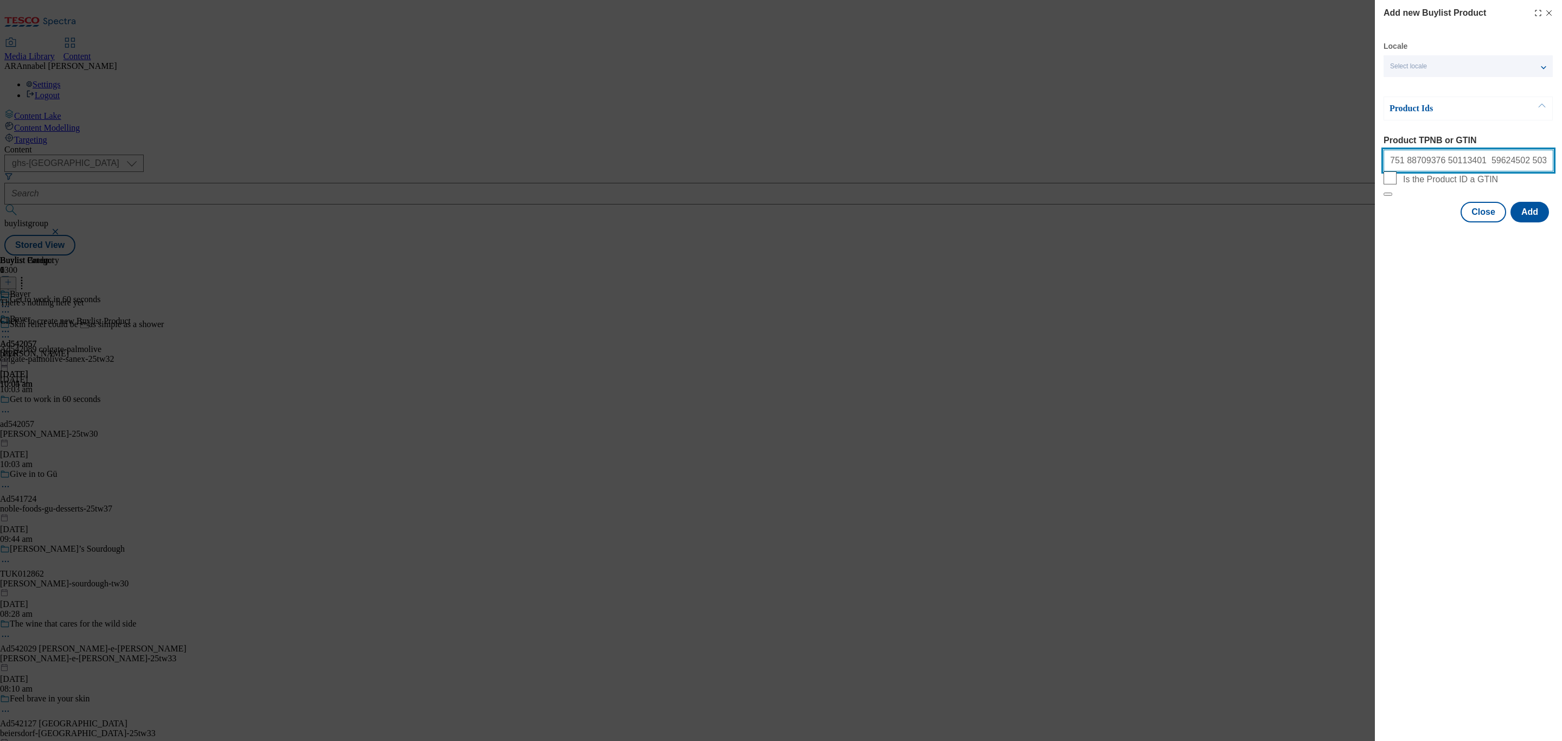
scroll to position [0, 193]
type input "60762567 88714352 88629643 85531745 85531751 88709376 50113401 59624502 5032042…"
click at [1530, 222] on button "Add" at bounding box center [1530, 212] width 39 height 21
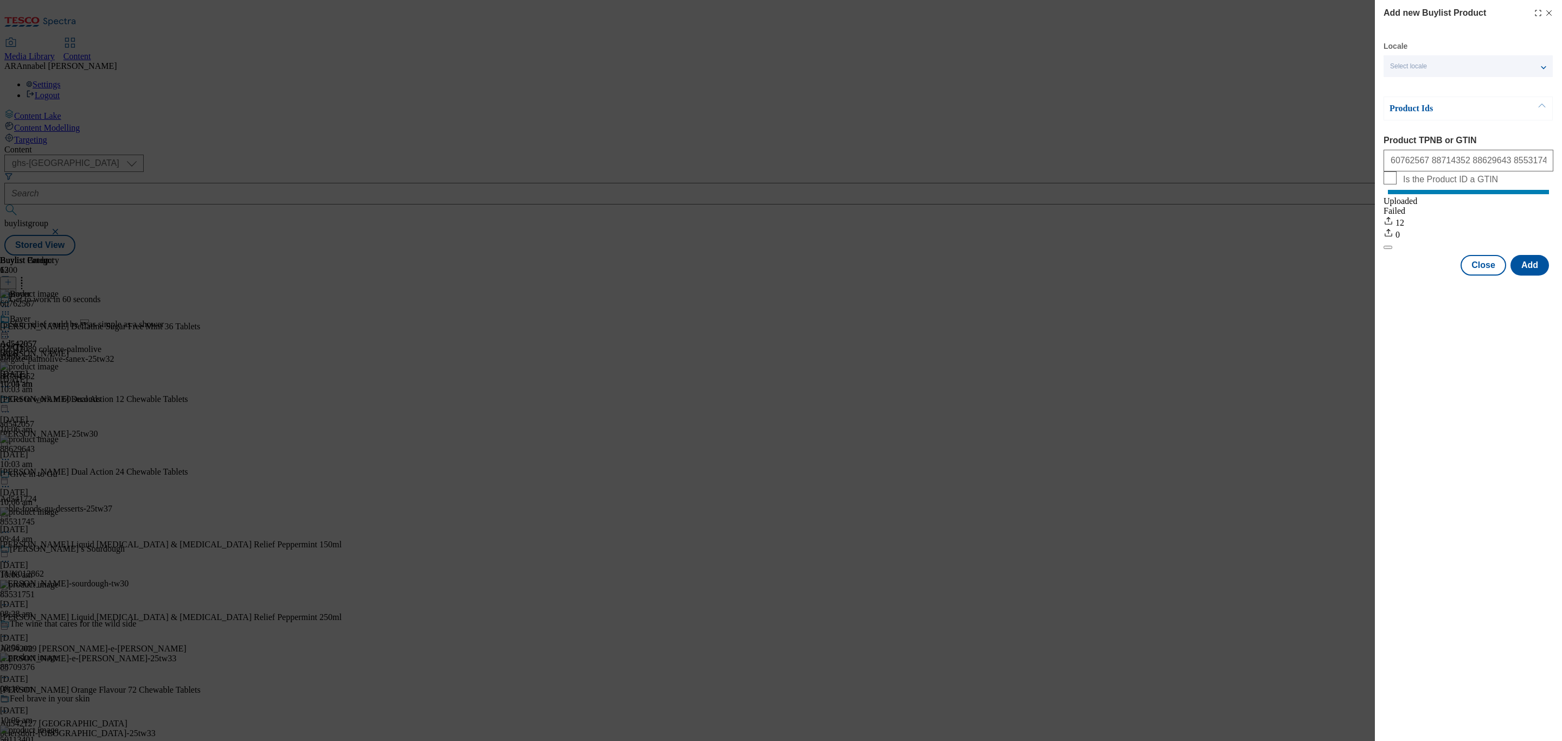
click at [1553, 10] on icon "Modal" at bounding box center [1549, 13] width 9 height 9
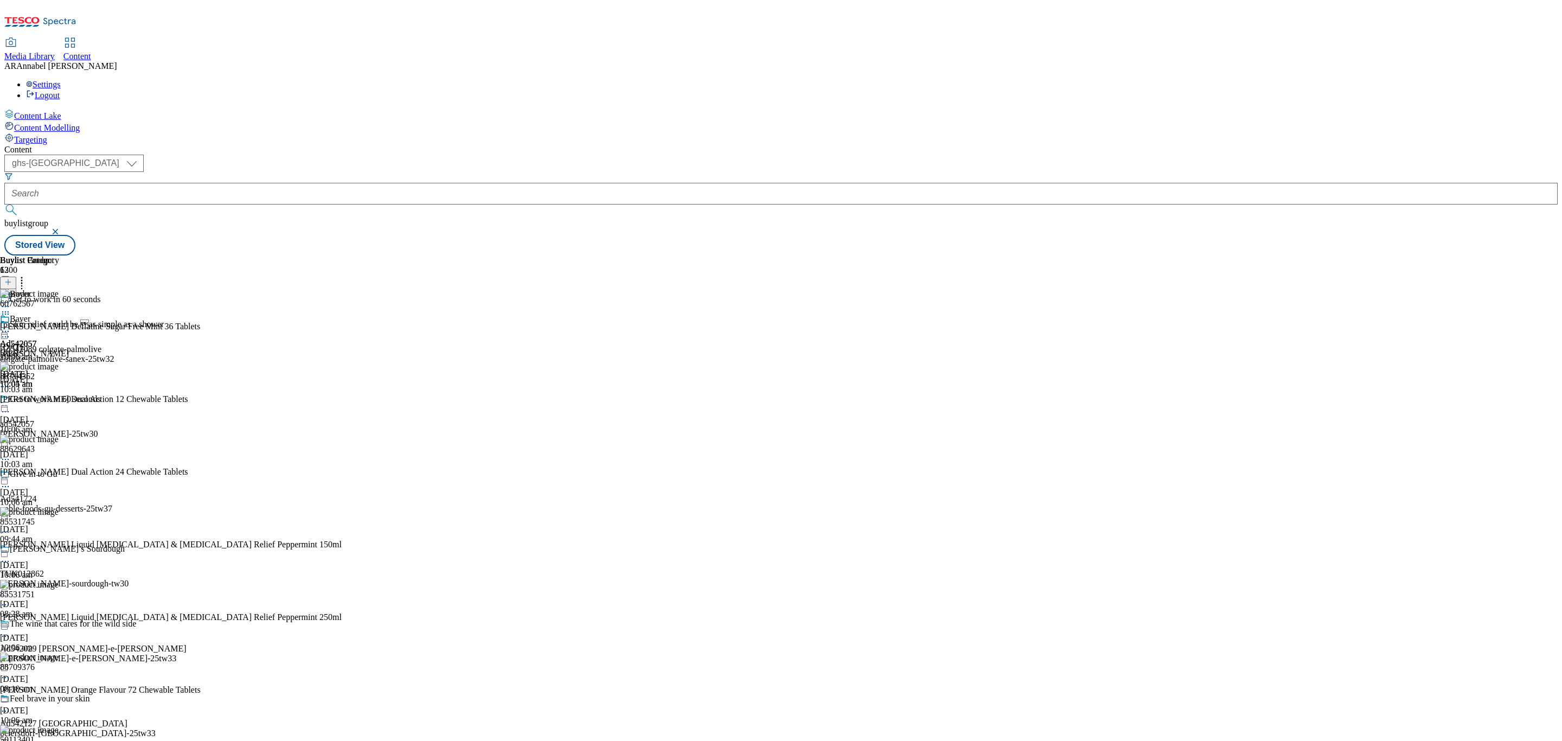
click at [23, 280] on circle at bounding box center [22, 281] width 2 height 2
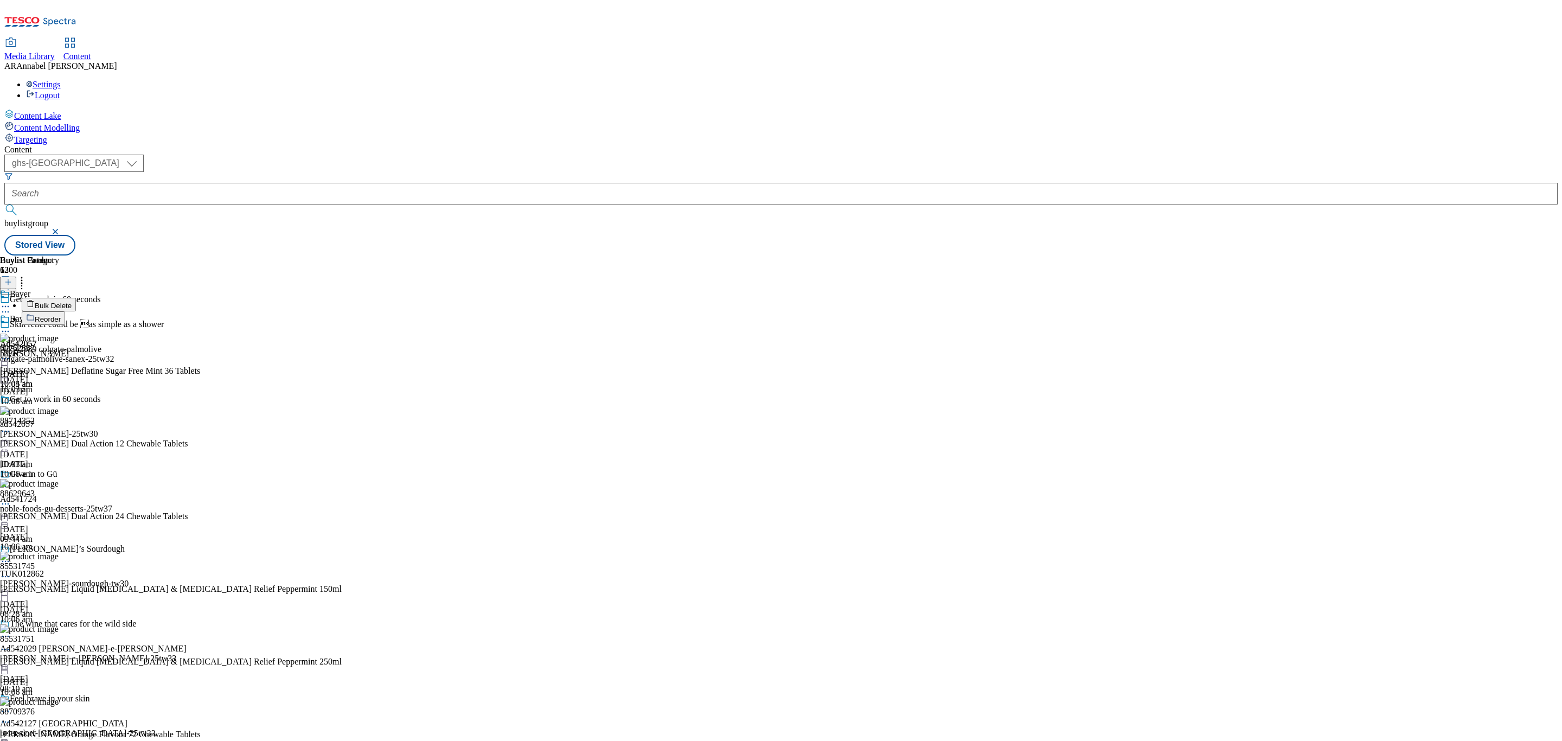
click at [61, 315] on span "Reorder" at bounding box center [48, 319] width 26 height 8
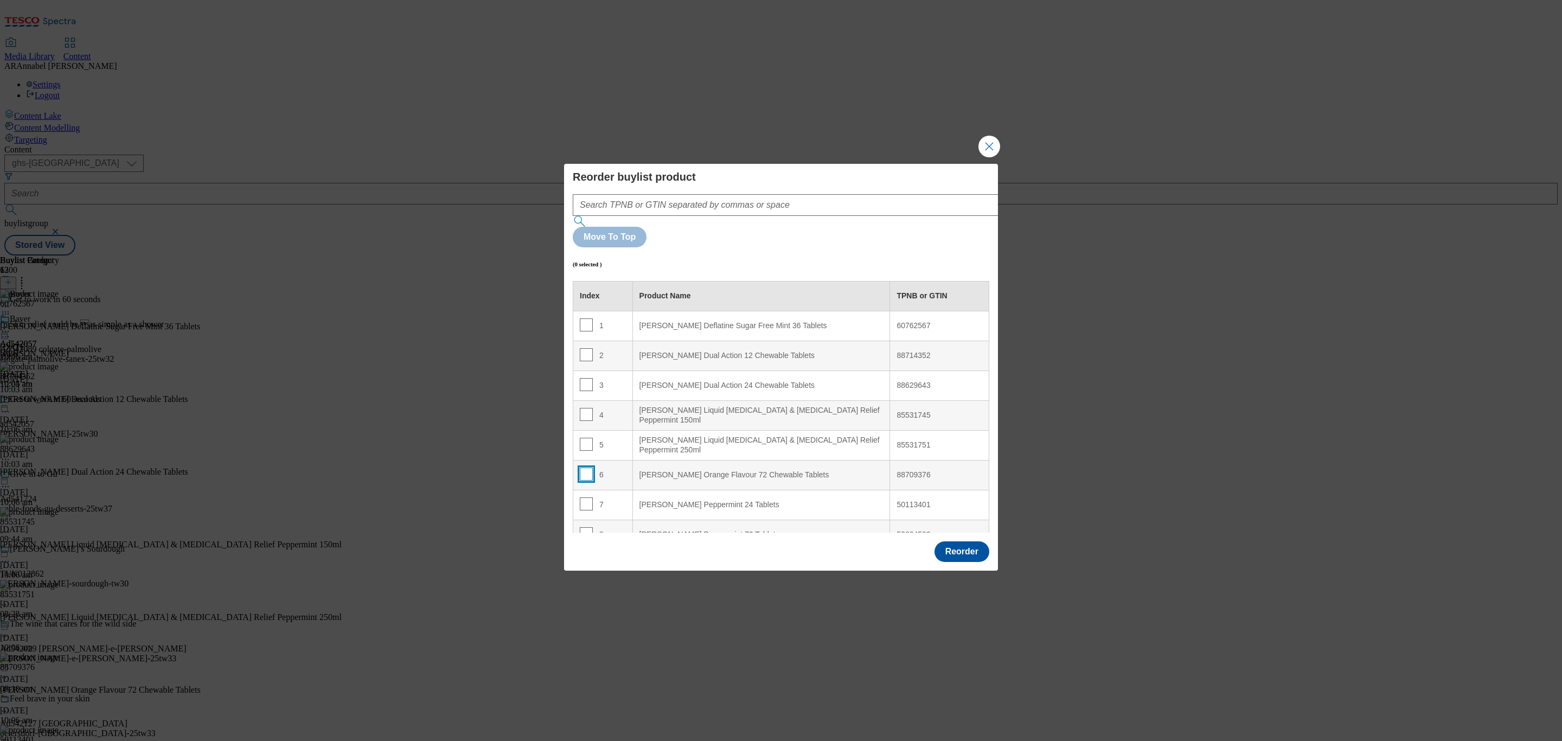
click at [588, 468] on input "Modal" at bounding box center [586, 474] width 13 height 13
click at [584, 468] on input "Modal" at bounding box center [586, 474] width 13 height 13
checkbox input "false"
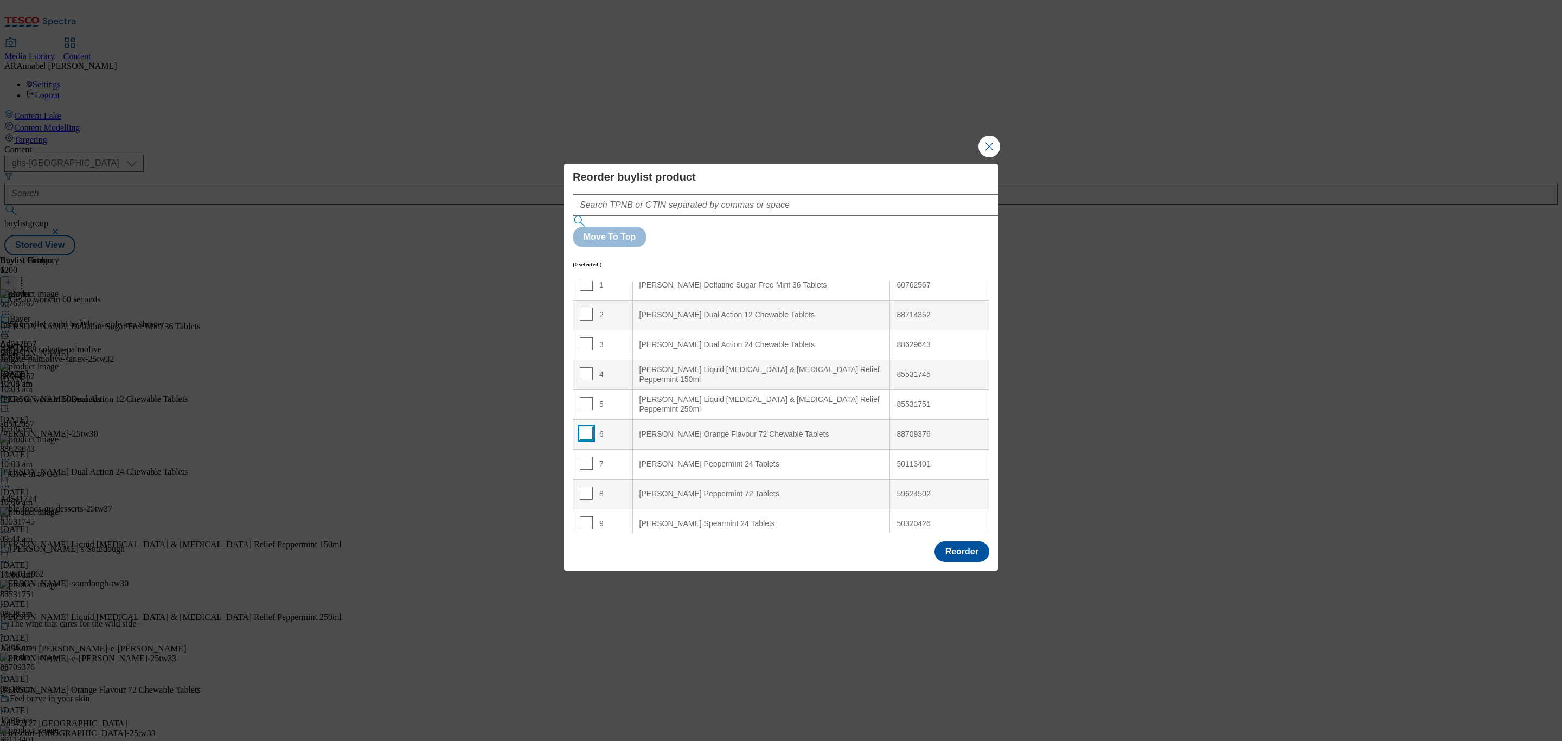
scroll to position [137, 0]
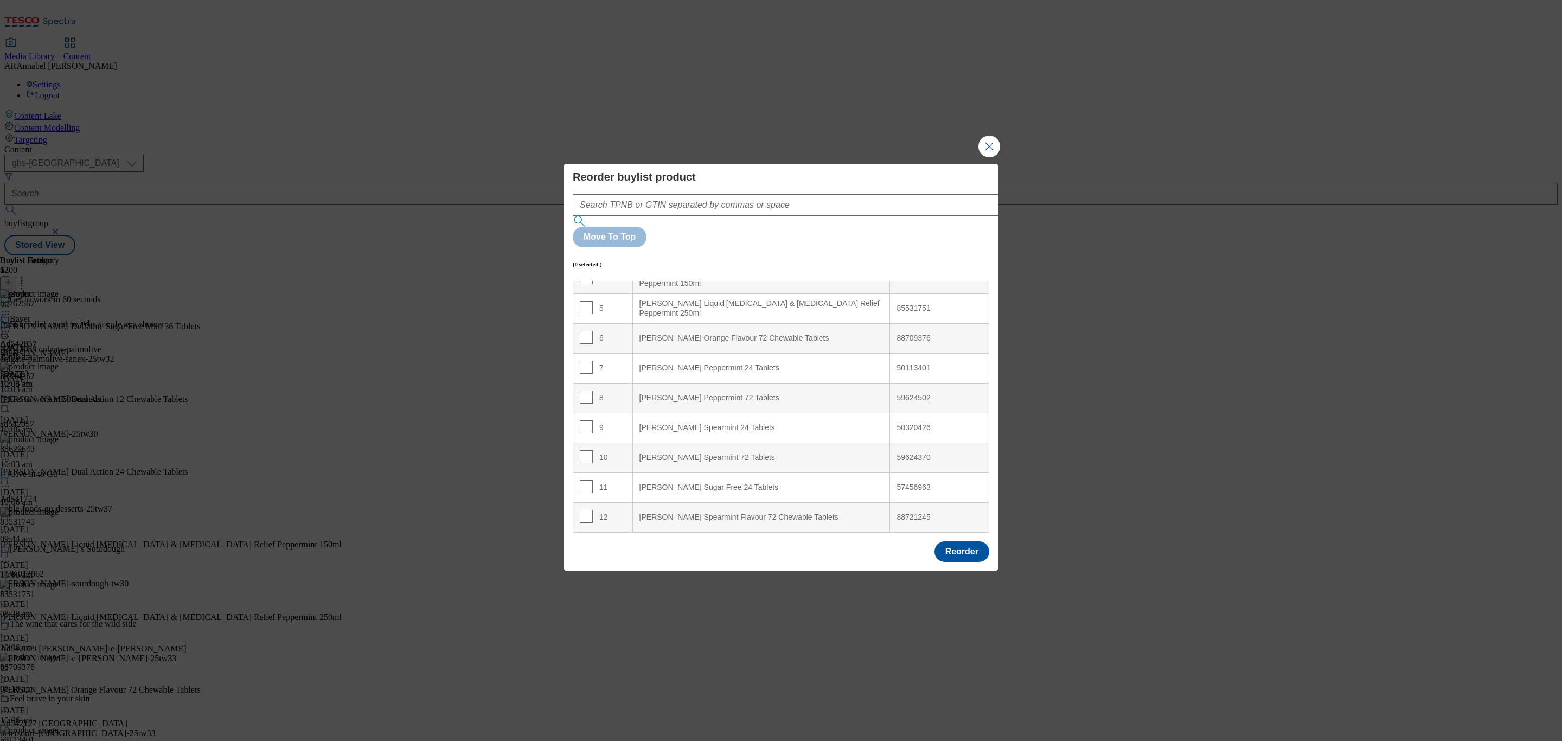
click at [578, 383] on td "8" at bounding box center [603, 398] width 60 height 30
click at [586, 391] on input "Modal" at bounding box center [586, 397] width 13 height 13
checkbox input "true"
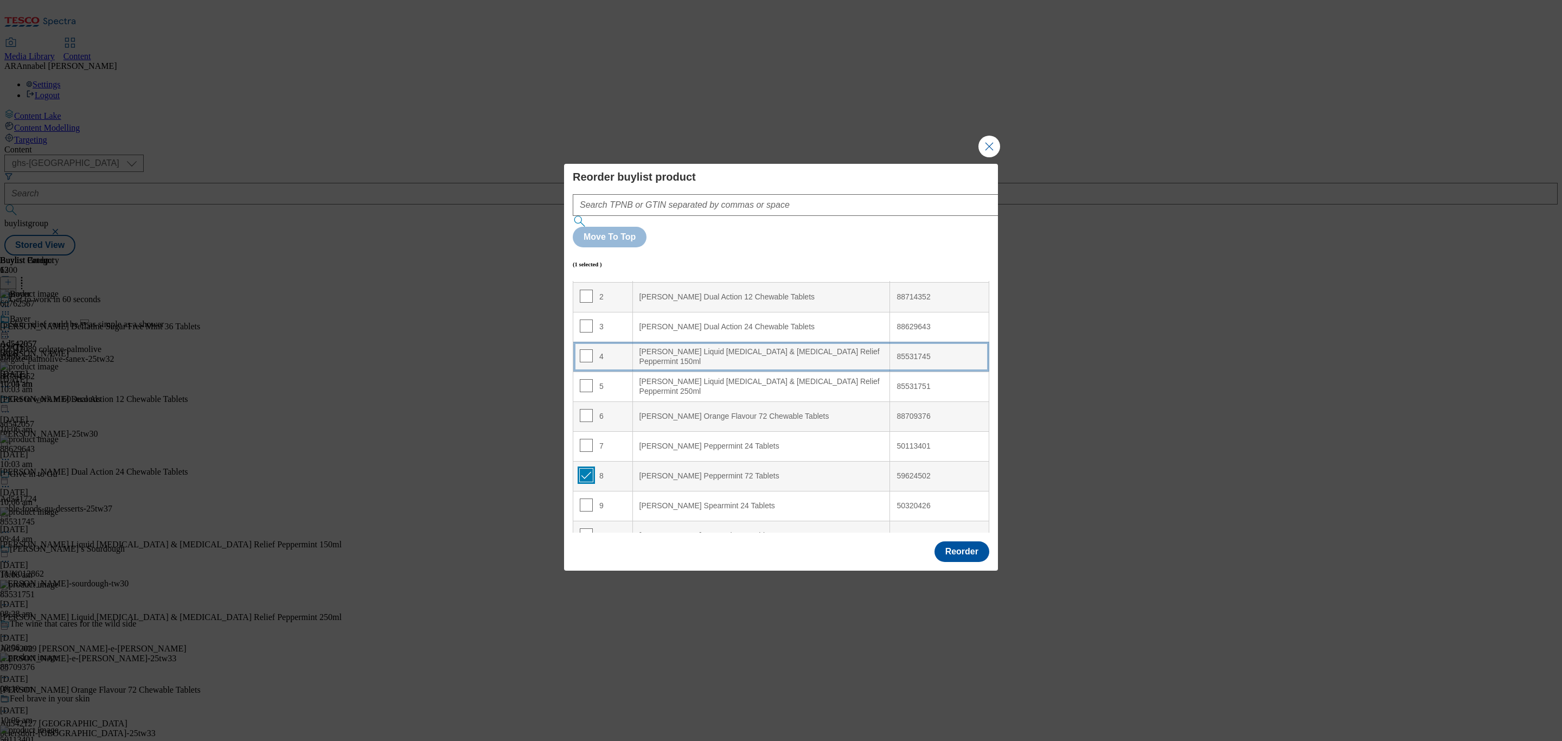
scroll to position [0, 0]
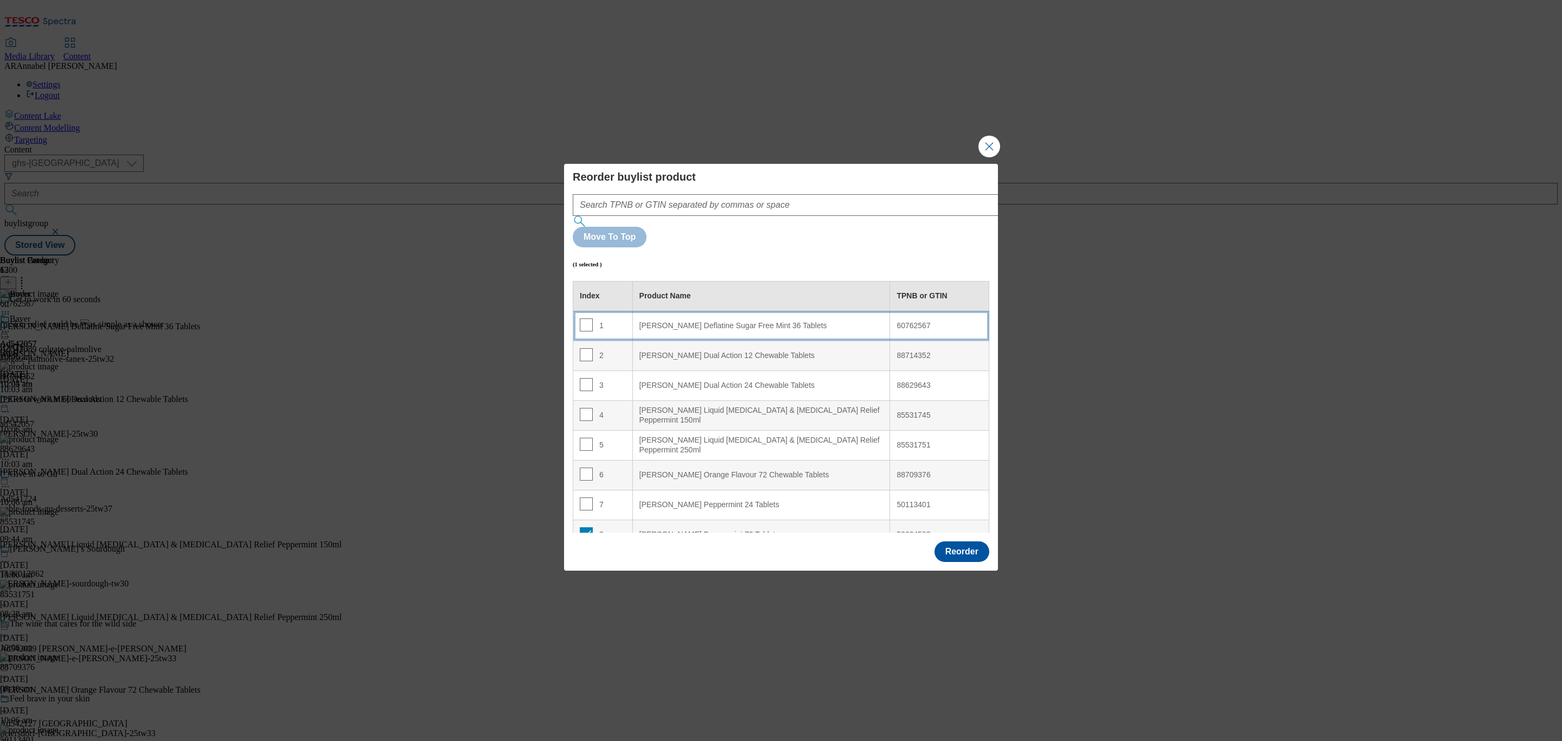
click at [678, 321] on div "[PERSON_NAME] Deflatine Sugar Free Mint 36 Tablets" at bounding box center [762, 326] width 244 height 10
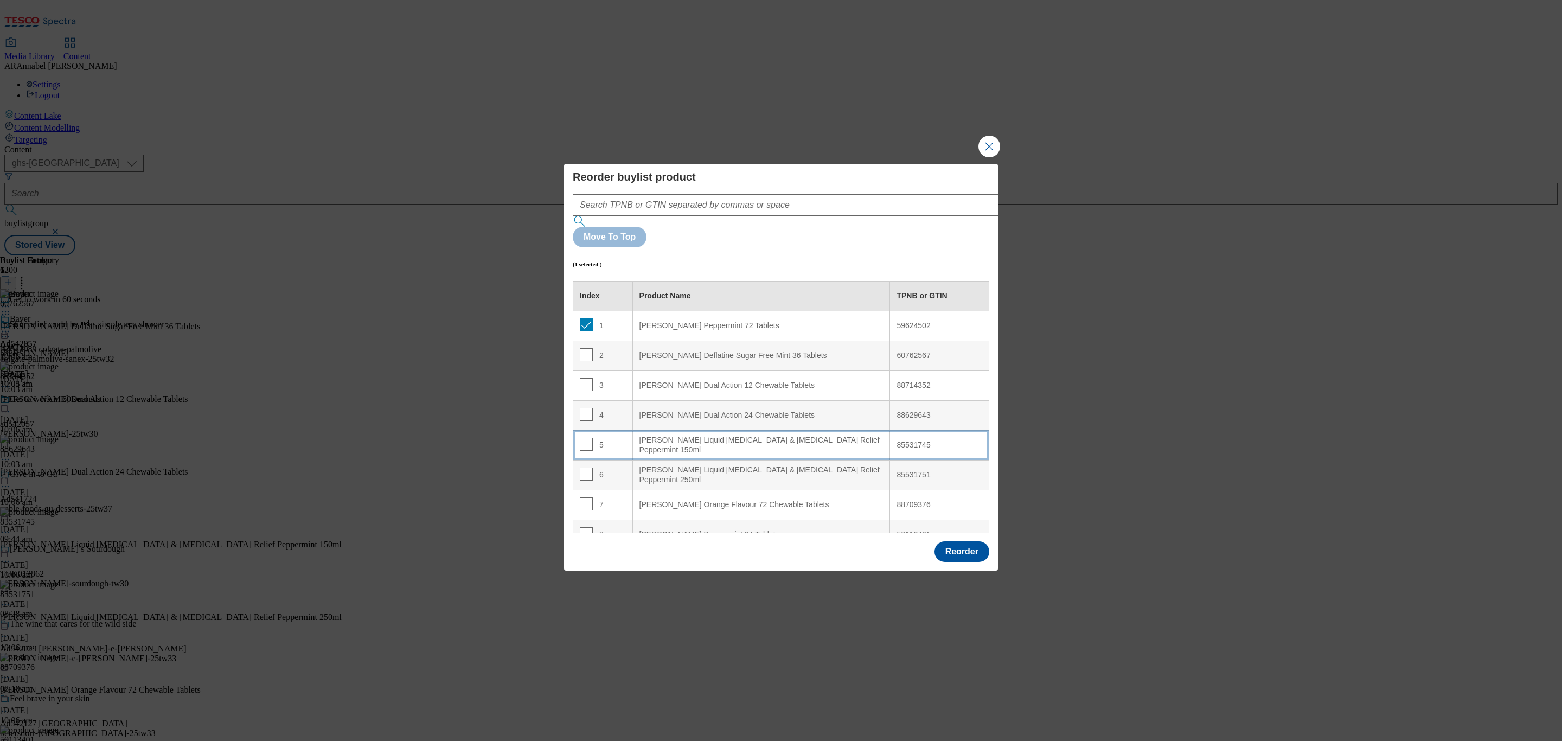
scroll to position [137, 0]
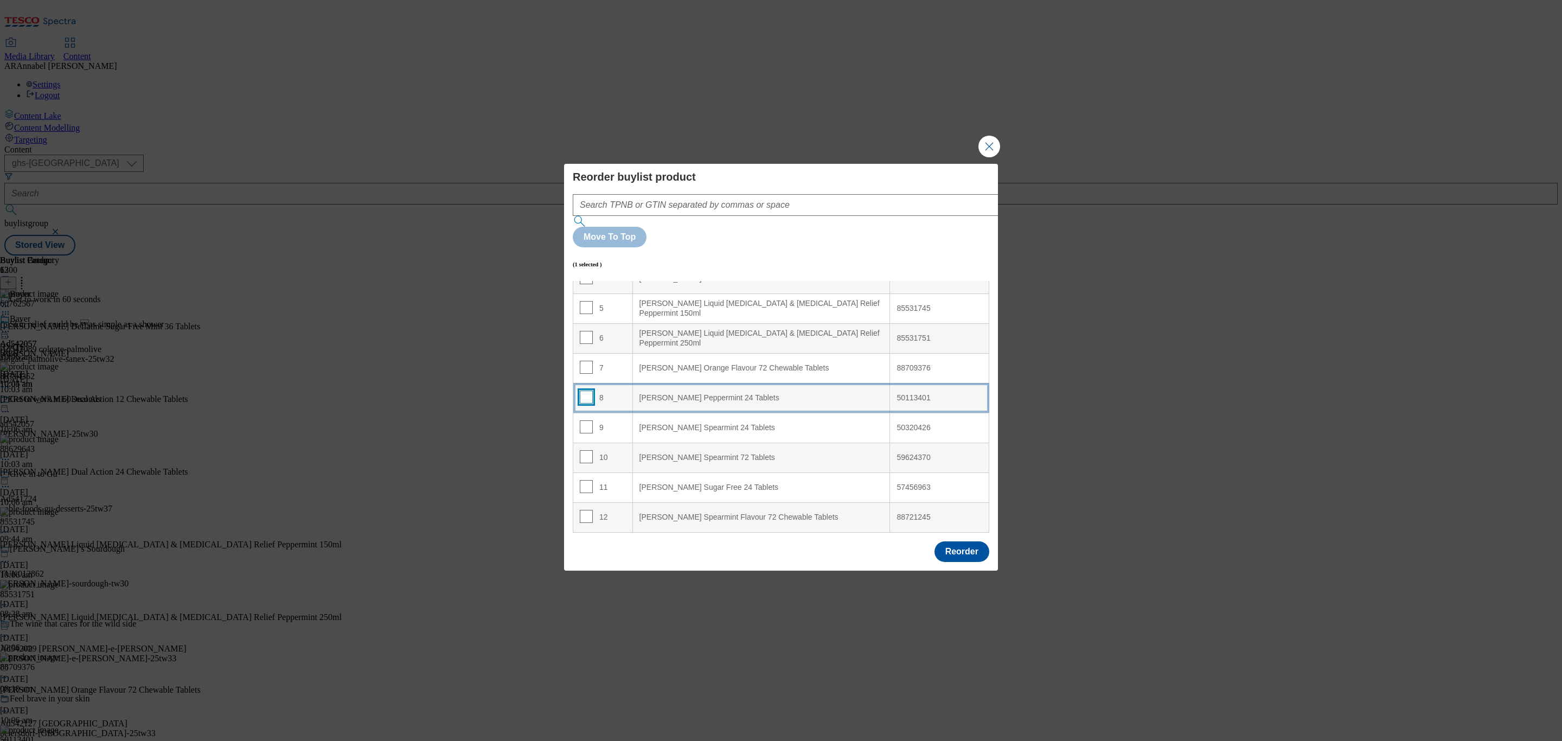
click at [588, 391] on input "Modal" at bounding box center [586, 397] width 13 height 13
checkbox input "true"
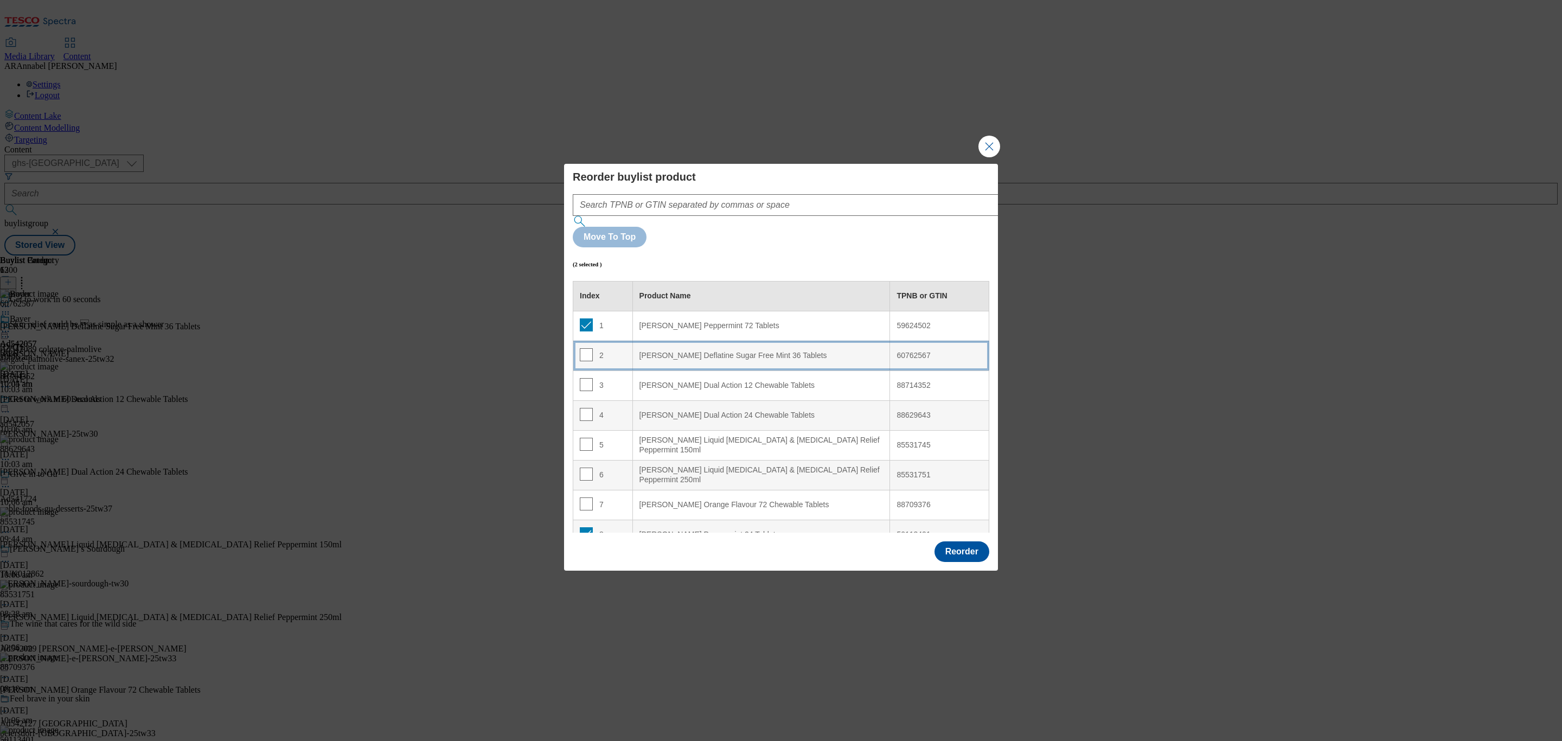
click at [679, 341] on Tablets "[PERSON_NAME] Deflatine Sugar Free Mint 36 Tablets" at bounding box center [762, 356] width 258 height 30
click at [583, 378] on input "Modal" at bounding box center [586, 384] width 13 height 13
checkbox input "false"
click at [586, 348] on input "Modal" at bounding box center [586, 354] width 13 height 13
checkbox input "false"
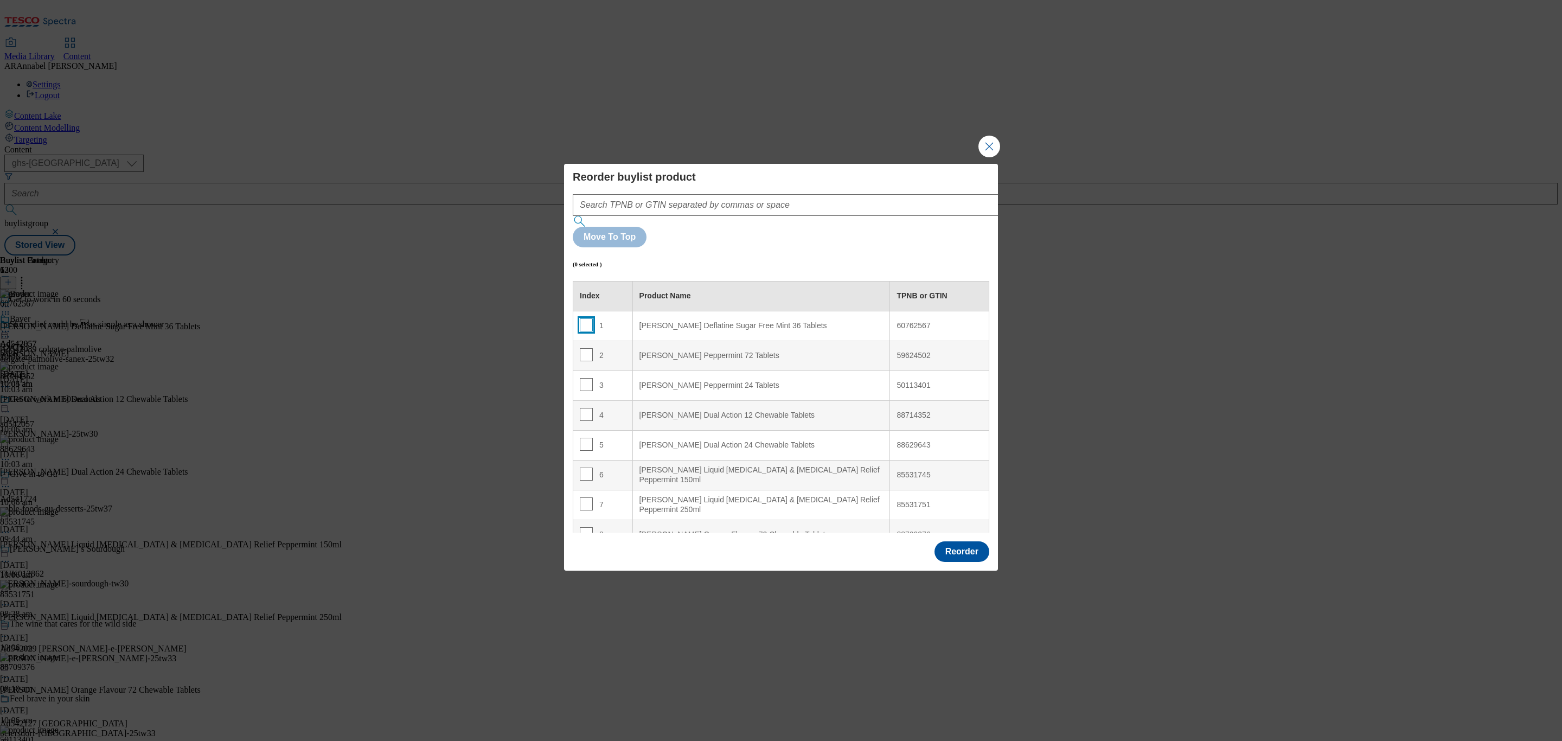
click at [586, 318] on input "Modal" at bounding box center [586, 324] width 13 height 13
checkbox input "true"
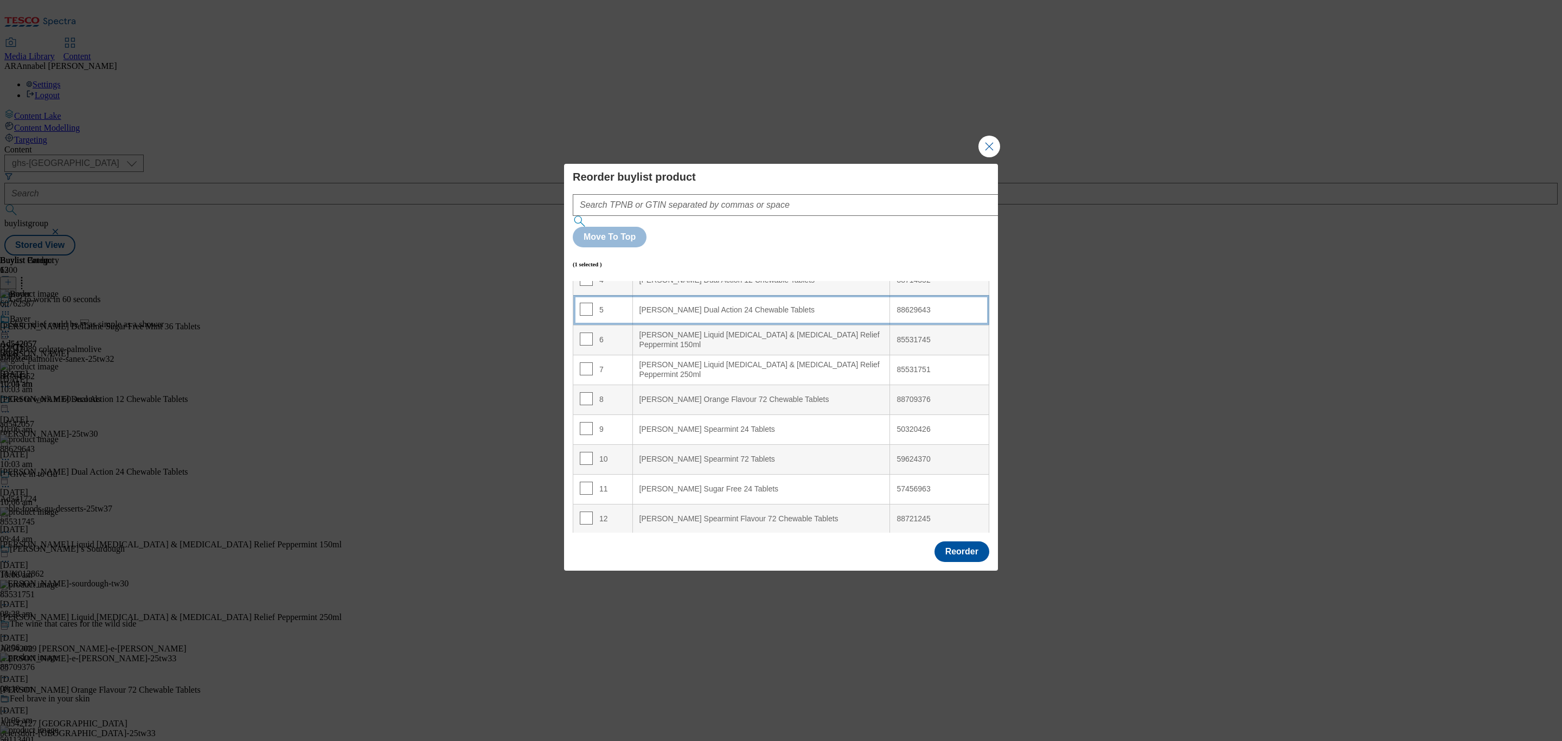
scroll to position [137, 0]
click at [612, 510] on div "12" at bounding box center [603, 518] width 46 height 16
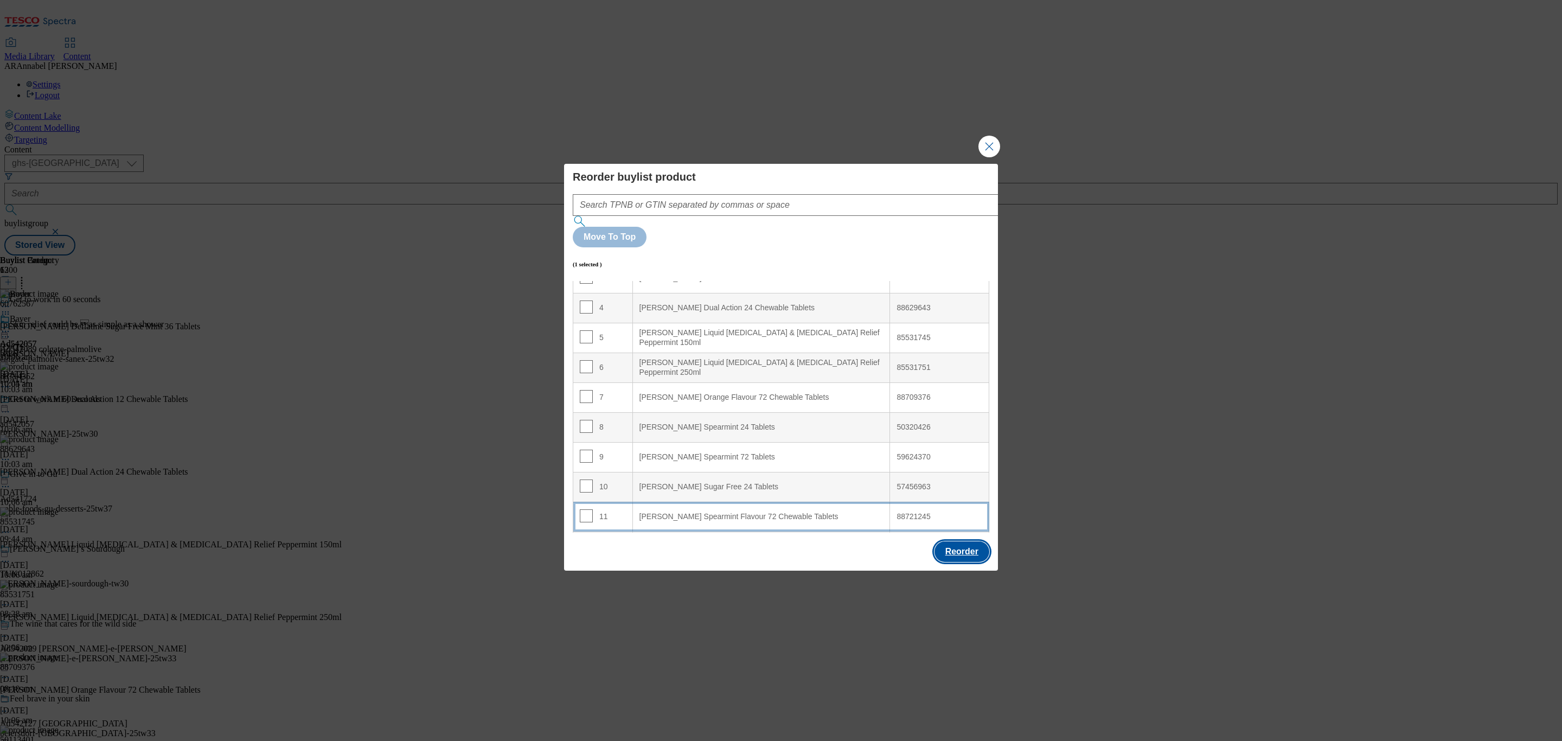
click at [956, 541] on button "Reorder" at bounding box center [962, 551] width 55 height 21
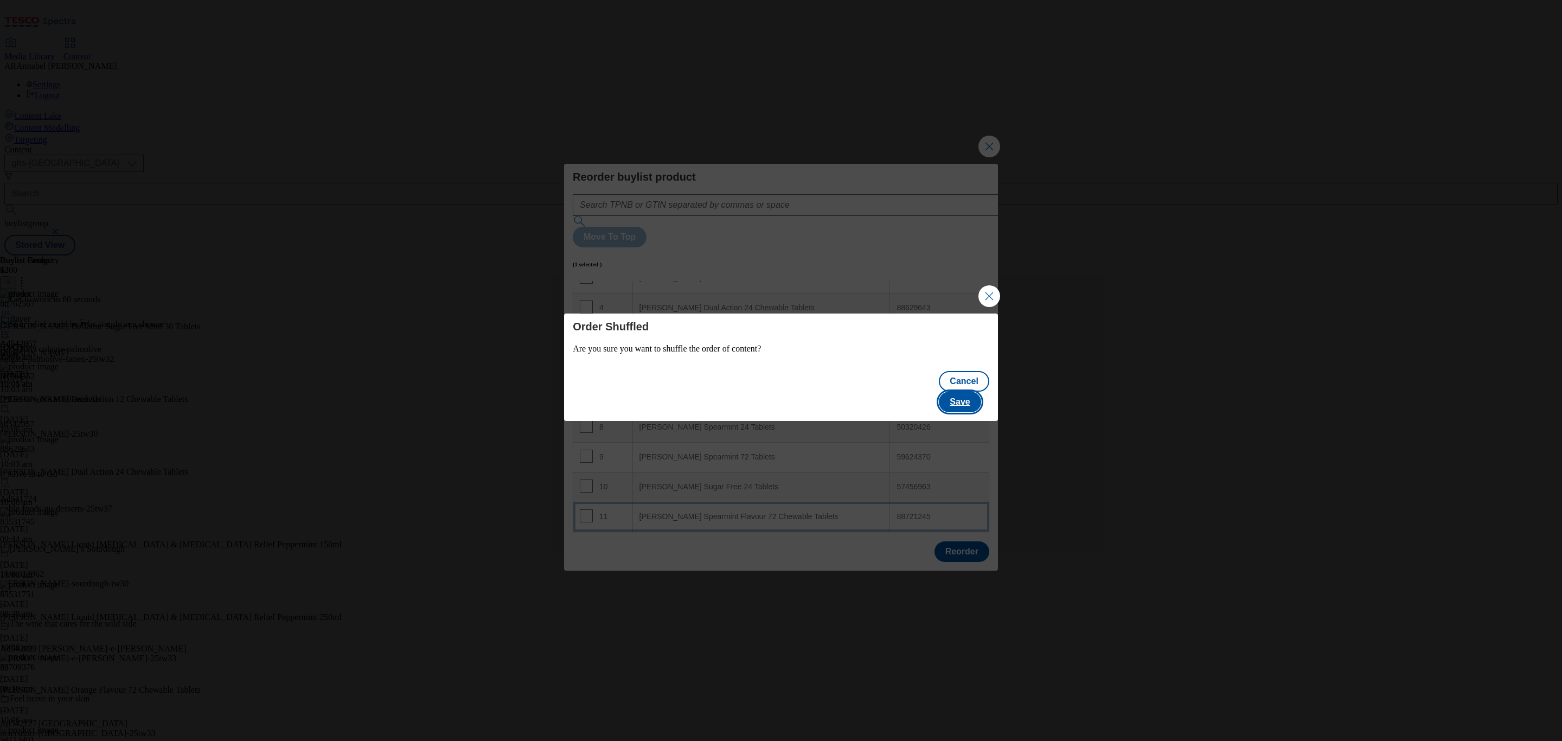
click at [979, 394] on button "Save" at bounding box center [960, 402] width 42 height 21
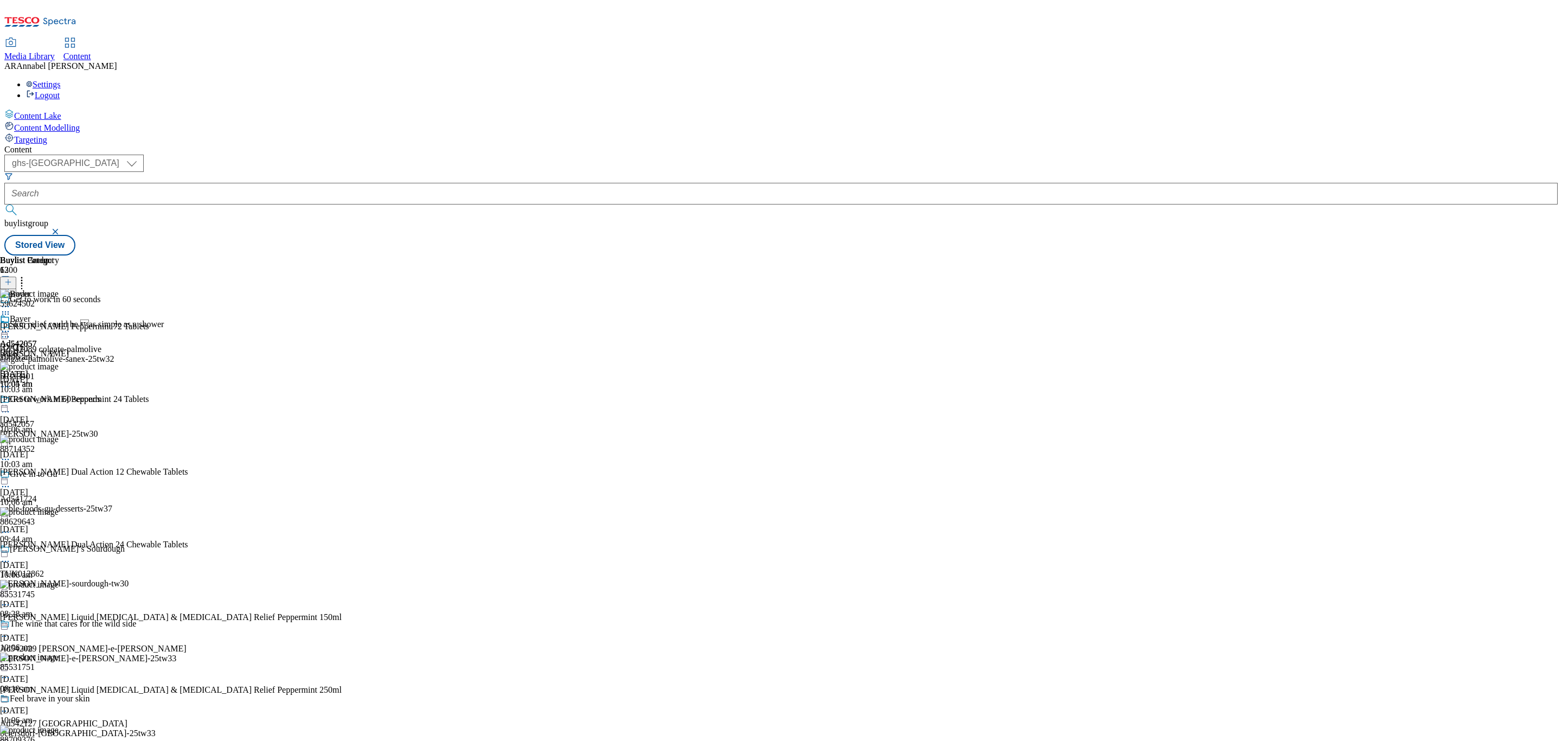
click at [37, 314] on div "Ad542057 bayer 19 Sept 2025 10:04 am" at bounding box center [18, 351] width 37 height 75
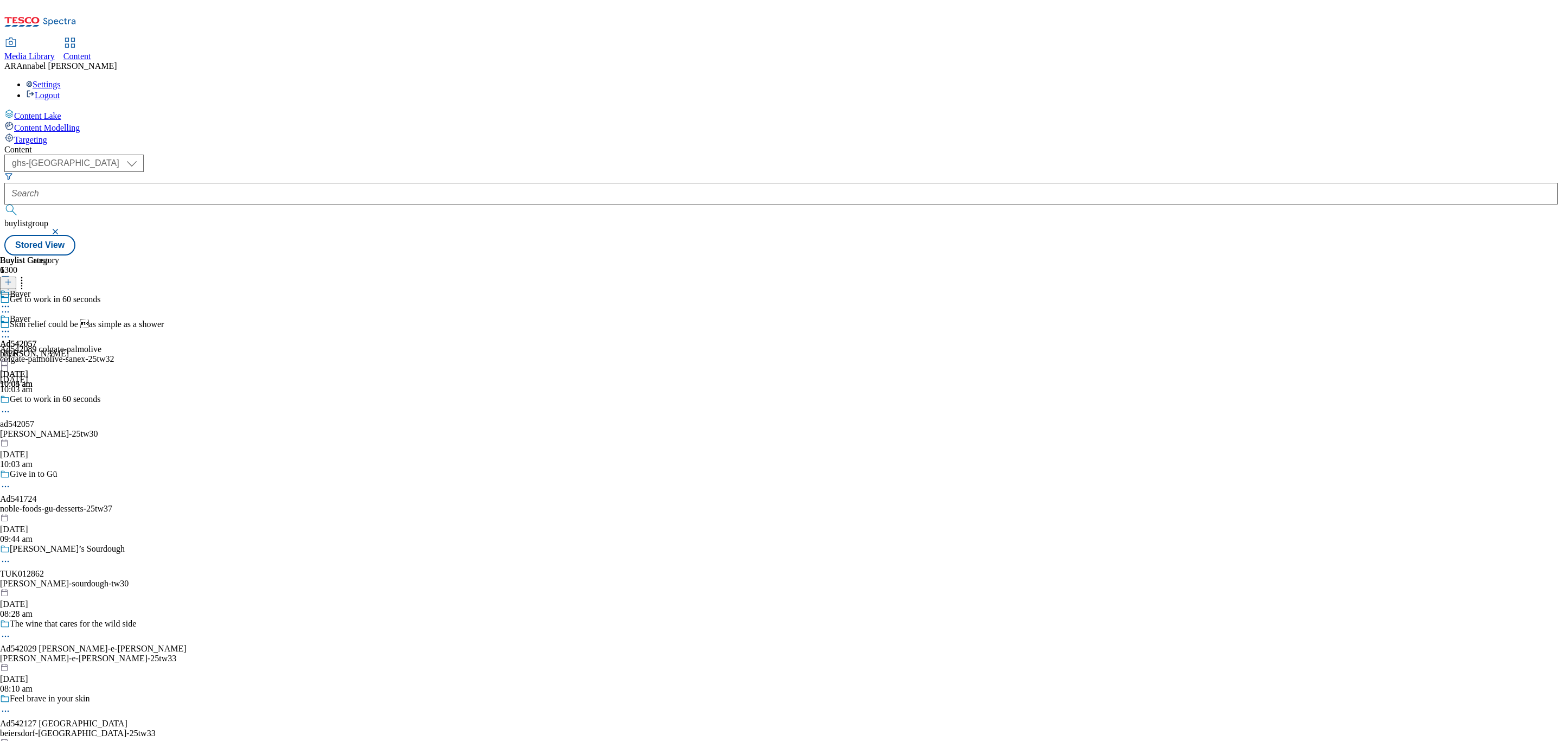
click at [11, 326] on icon at bounding box center [5, 331] width 11 height 11
click at [74, 398] on li "Preview" at bounding box center [48, 404] width 53 height 12
click at [11, 326] on icon at bounding box center [5, 331] width 11 height 11
click at [59, 400] on span "Preview" at bounding box center [46, 404] width 25 height 8
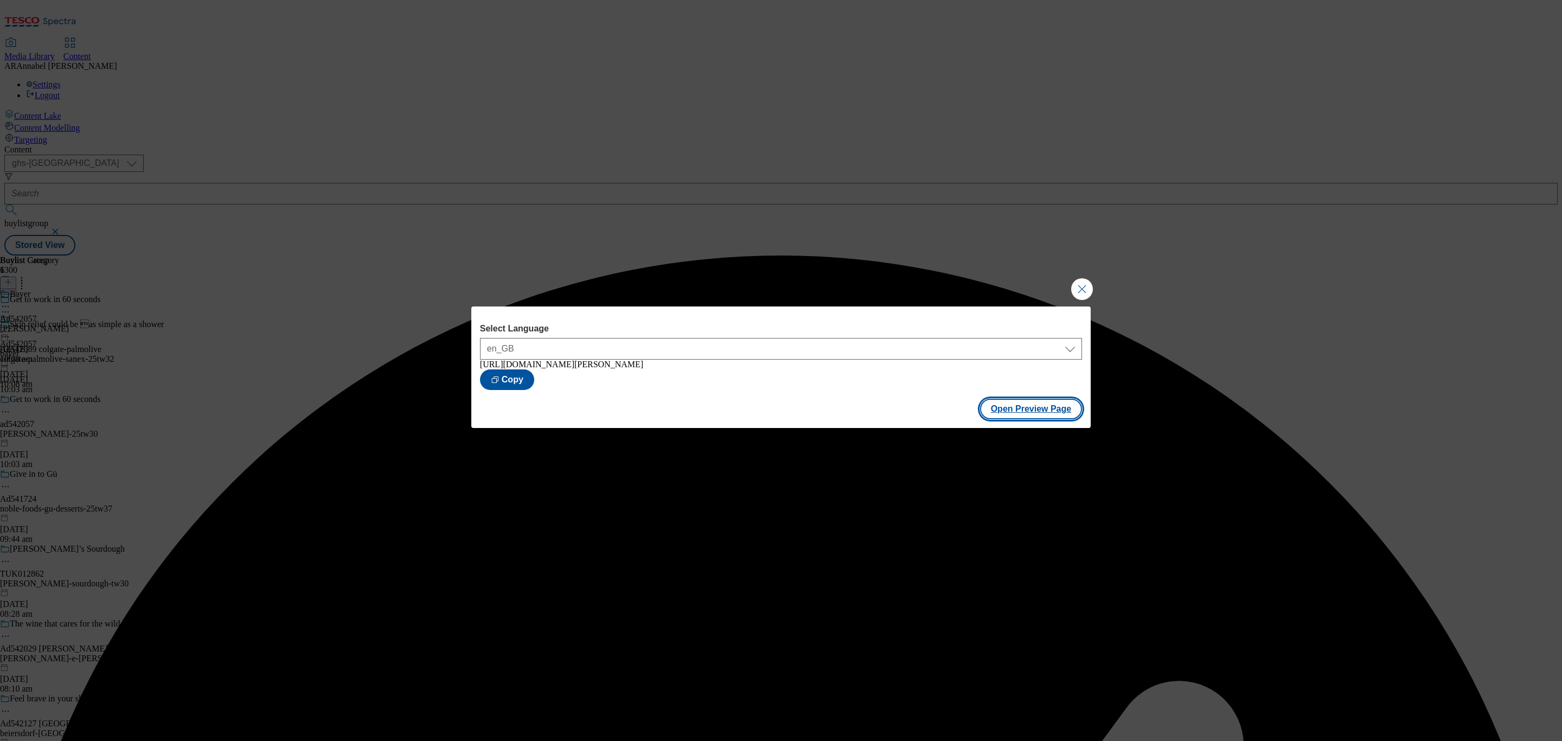
click at [1018, 419] on button "Open Preview Page" at bounding box center [1031, 409] width 103 height 21
click at [1071, 293] on div "Select Language en_GB en_GB https://www.tesco.com/groceries/en-GB/buylists/baye…" at bounding box center [781, 370] width 1562 height 741
click at [1076, 288] on button "Close Modal" at bounding box center [1082, 289] width 22 height 22
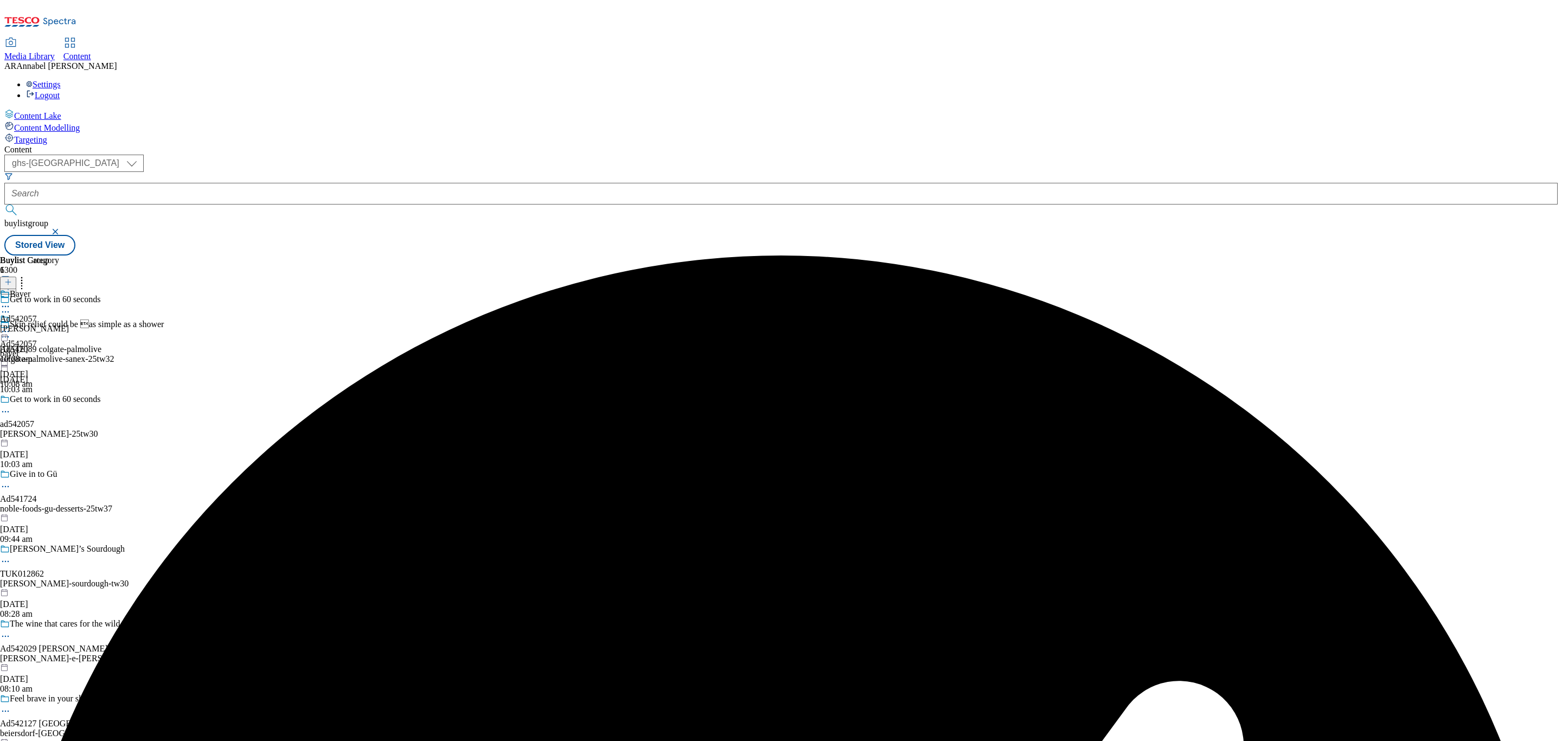
click at [11, 326] on icon at bounding box center [5, 331] width 11 height 11
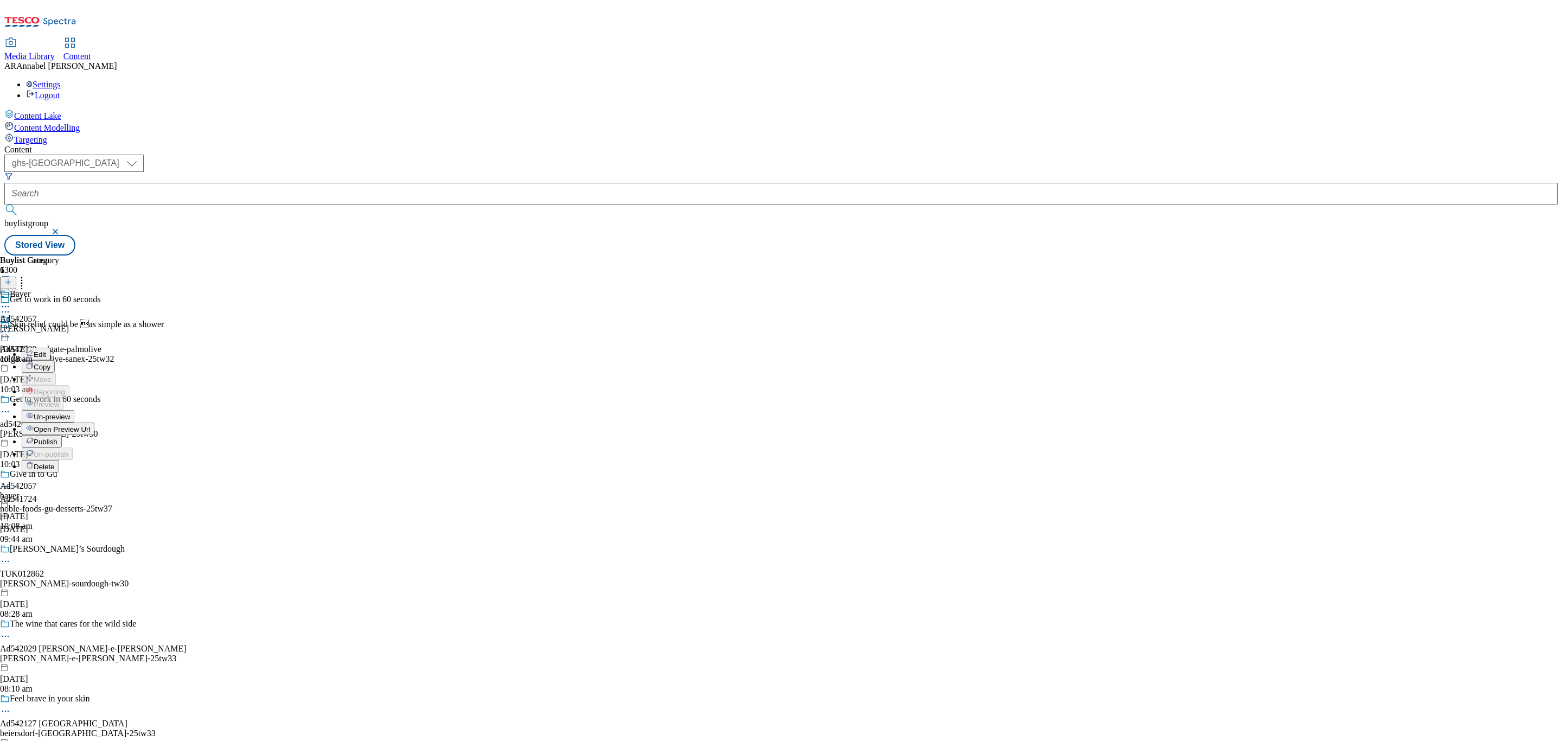
click at [58, 438] on span "Publish" at bounding box center [46, 442] width 24 height 8
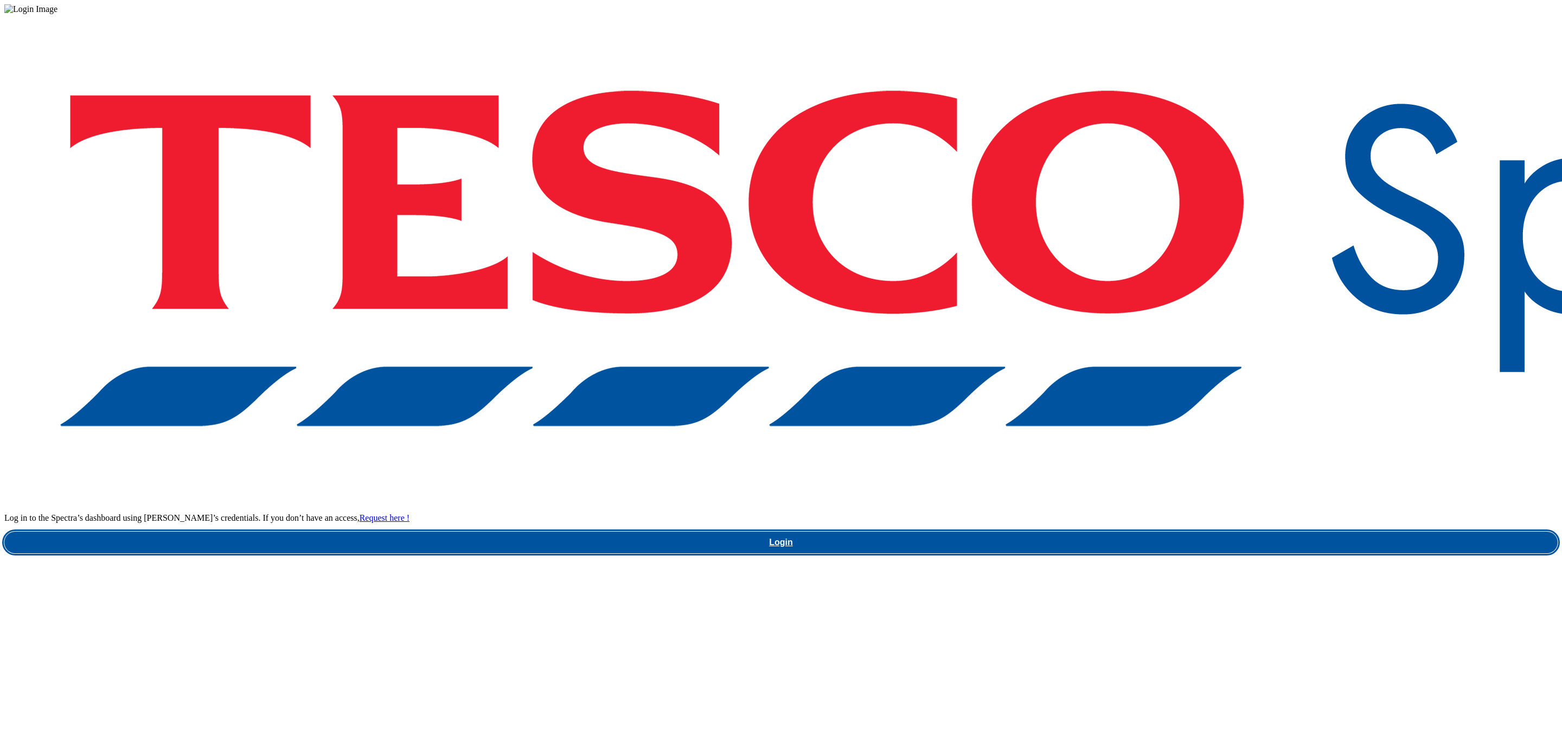
click at [1199, 532] on link "Login" at bounding box center [781, 543] width 1554 height 22
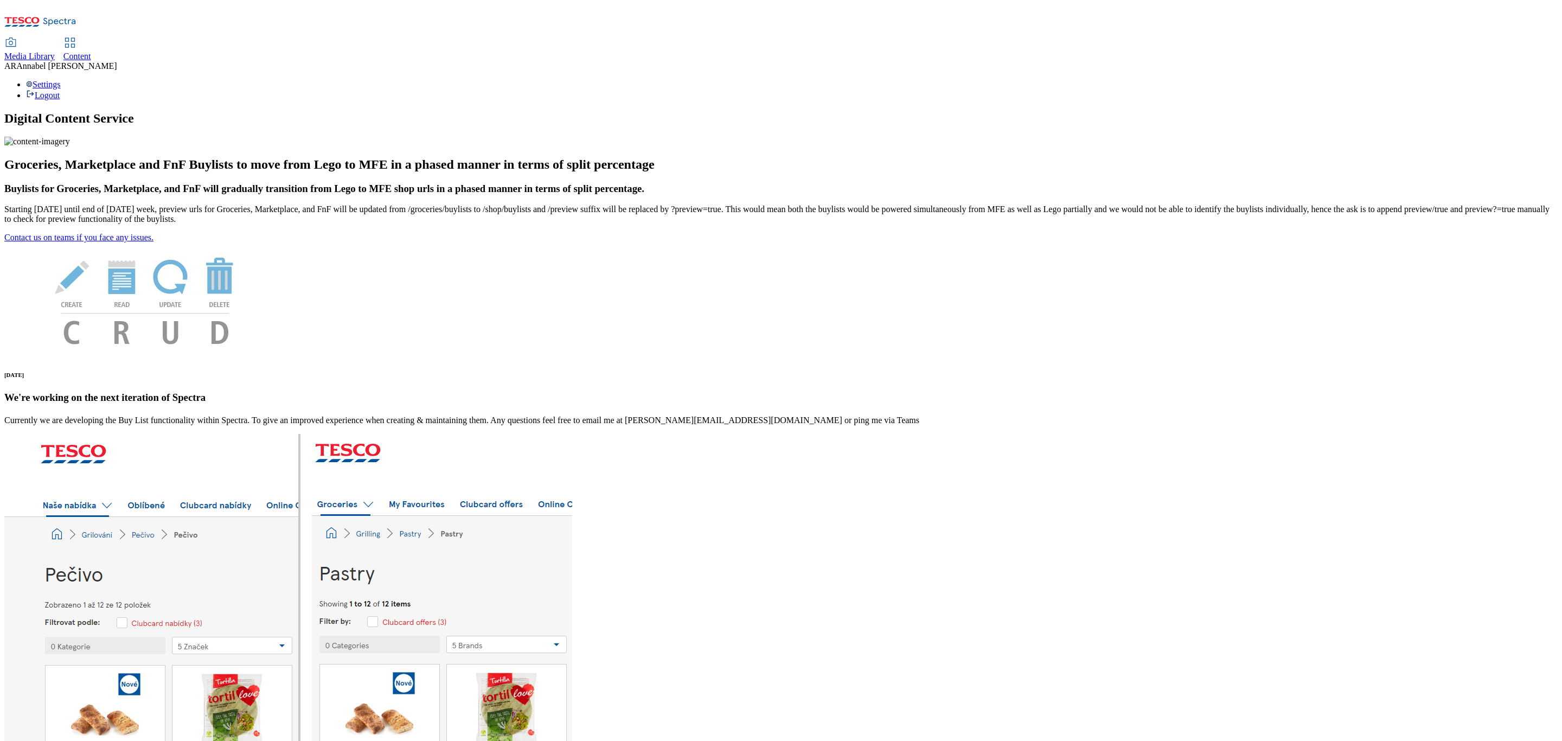
click at [91, 52] on span "Content" at bounding box center [77, 56] width 28 height 9
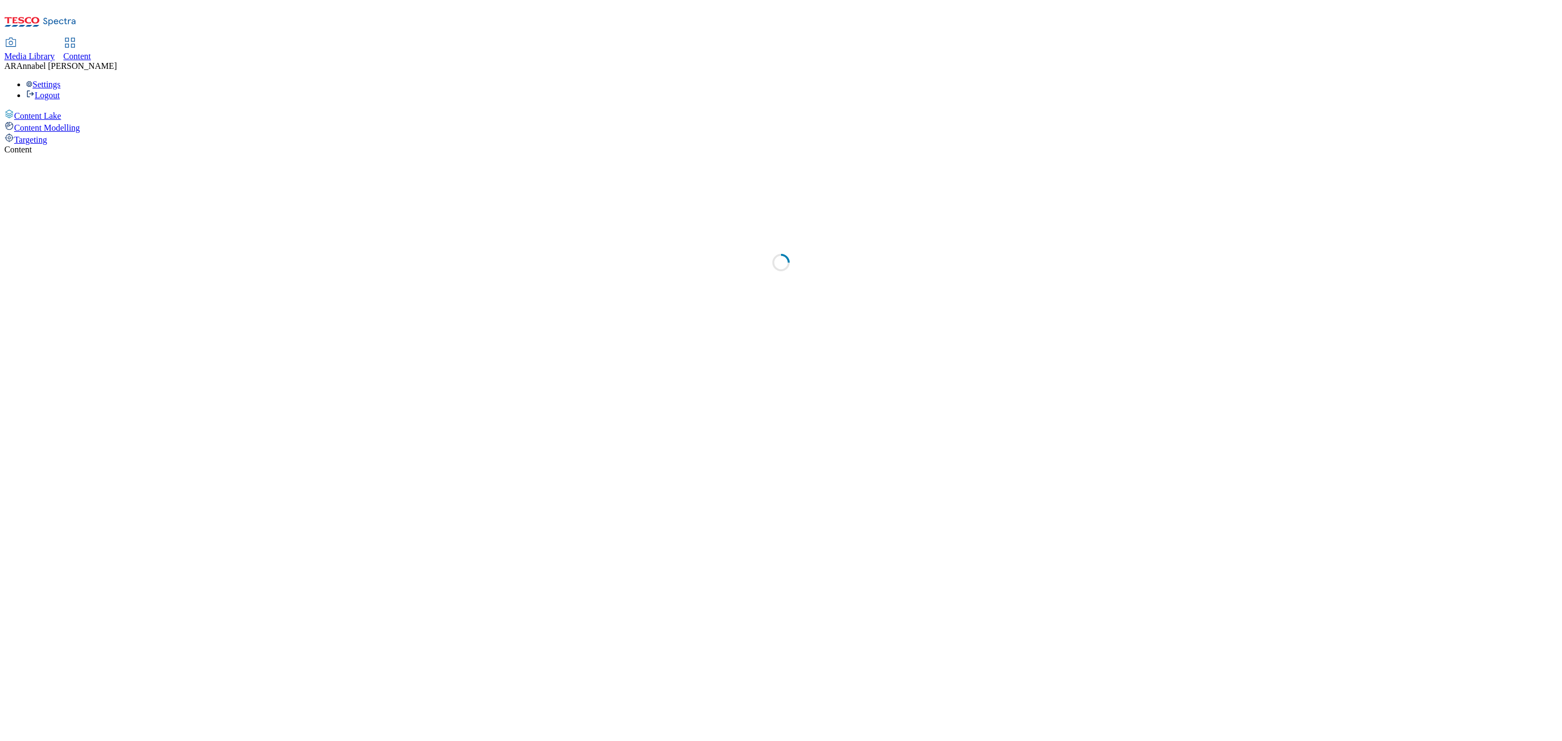
select select "ghs-[GEOGRAPHIC_DATA]"
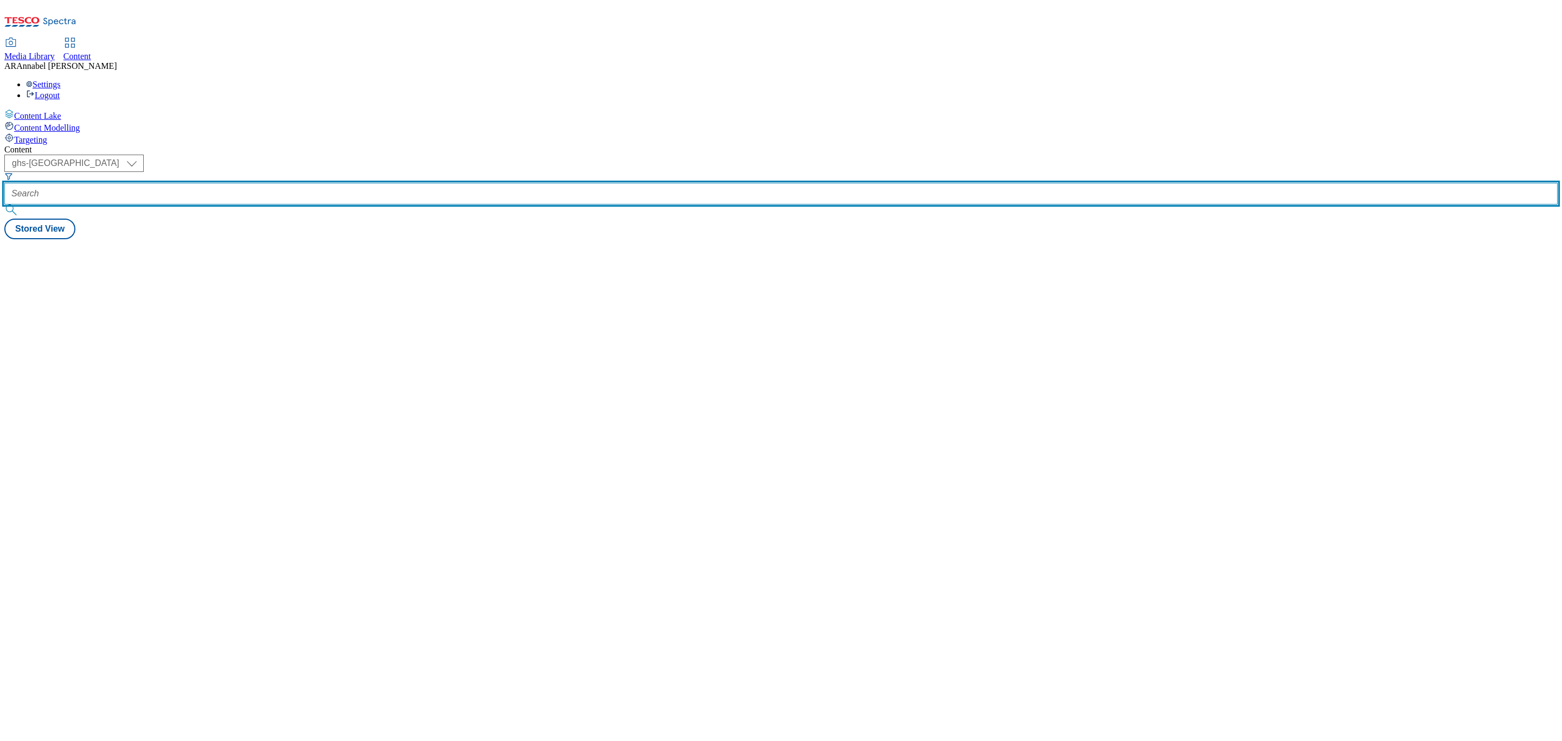
click at [272, 183] on input "text" at bounding box center [781, 194] width 1554 height 22
paste input "[PERSON_NAME]-25tw24"
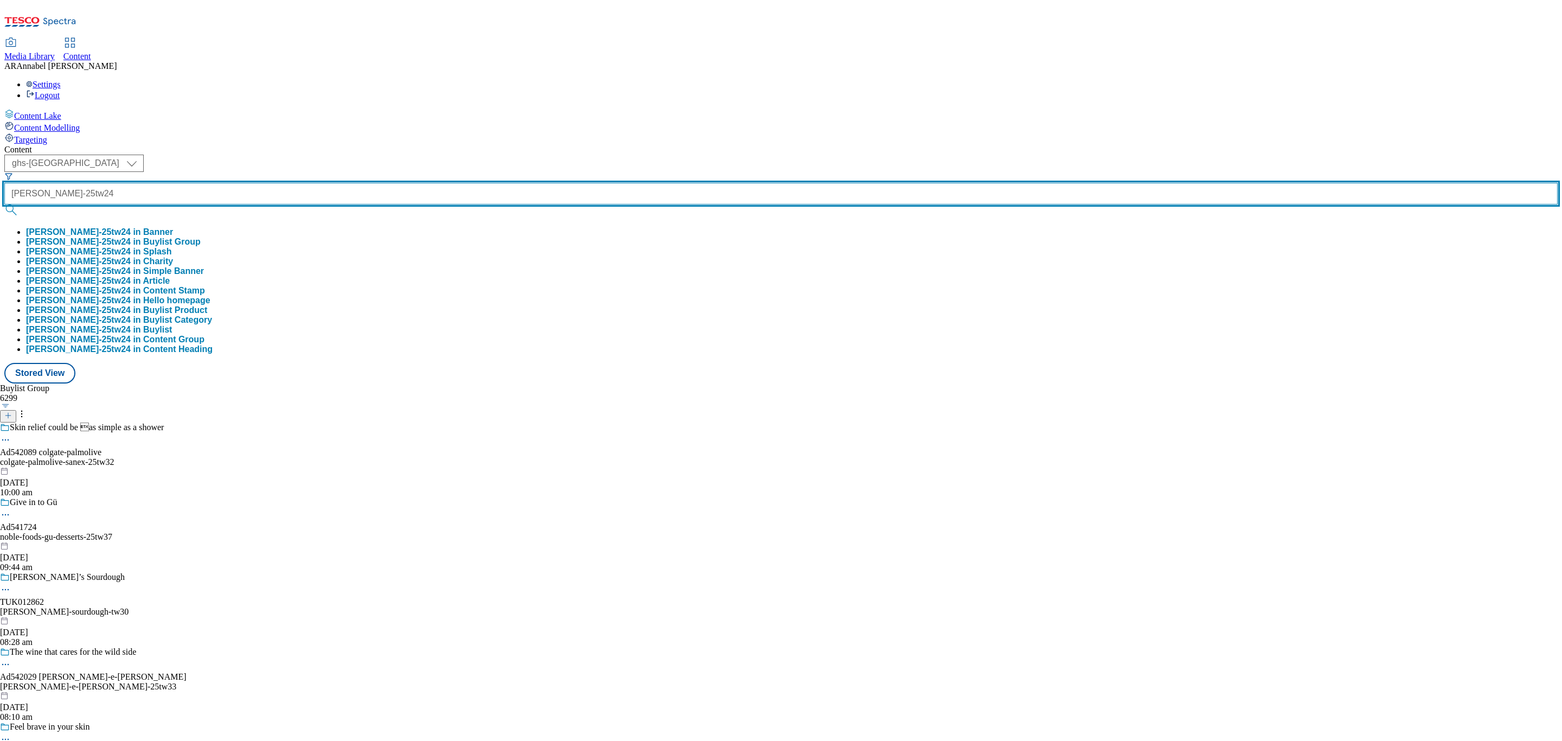
type input "[PERSON_NAME]-25tw24"
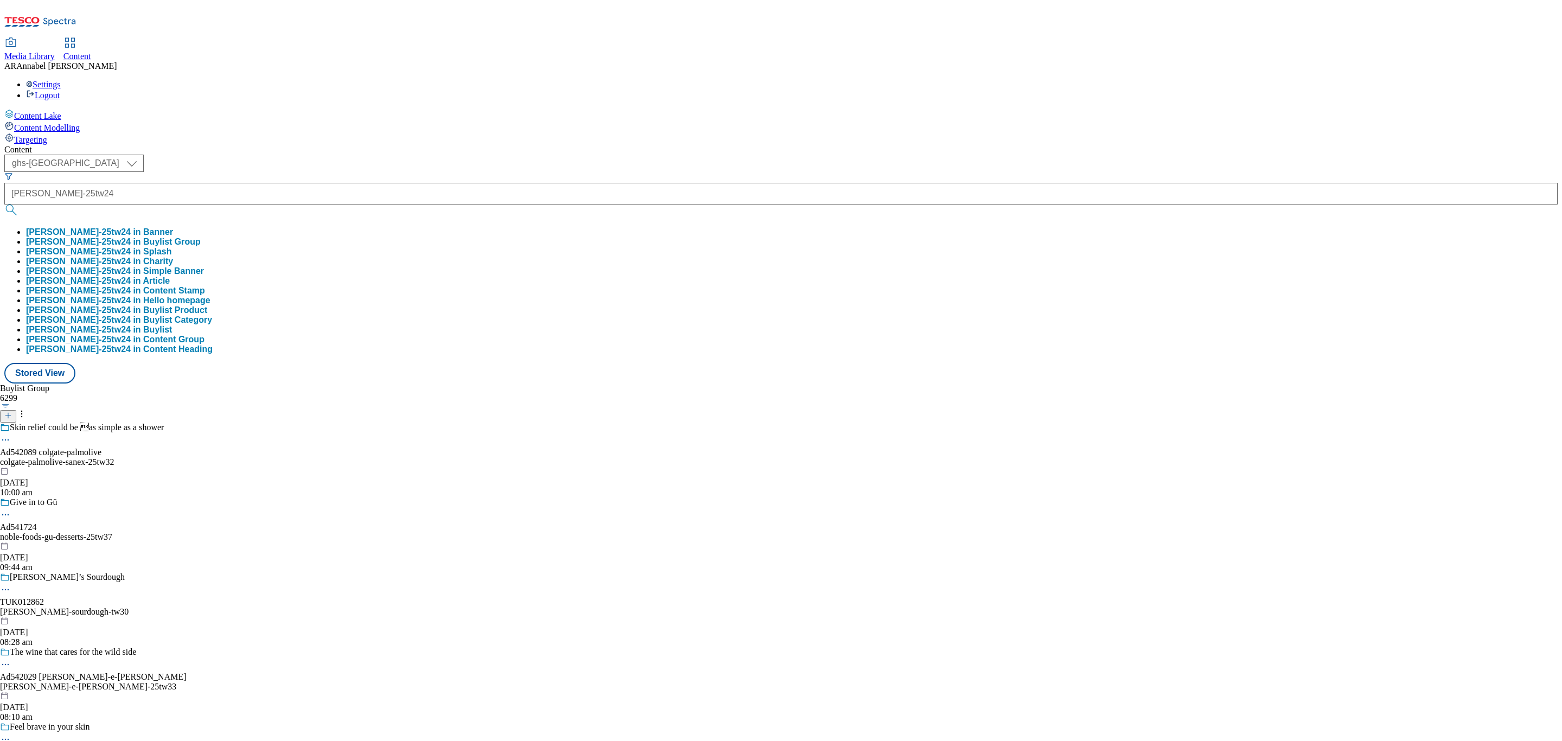
click at [201, 237] on button "[PERSON_NAME]-25tw24 in Buylist Group" at bounding box center [113, 242] width 175 height 10
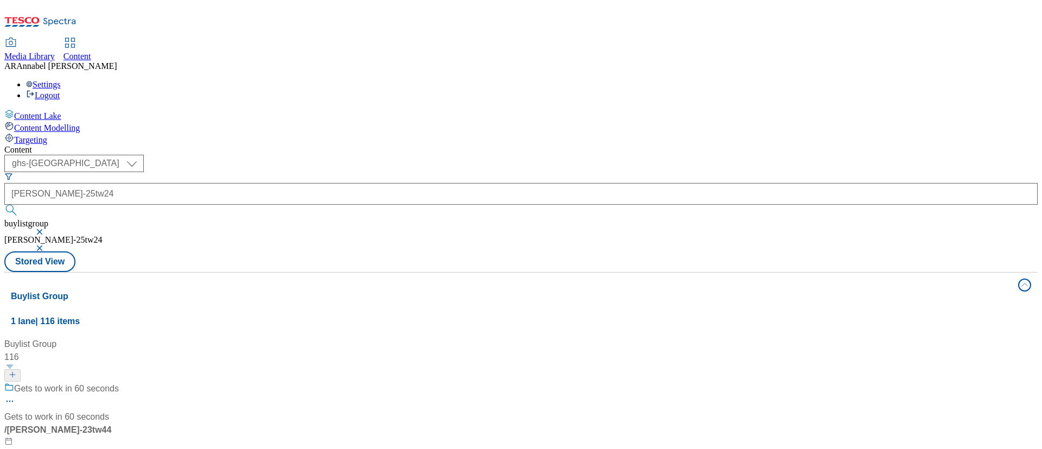
click at [225, 382] on div "Gets to work in 60 seconds Gets to work in 60 seconds / [PERSON_NAME]-23tw44 [D…" at bounding box center [114, 428] width 221 height 93
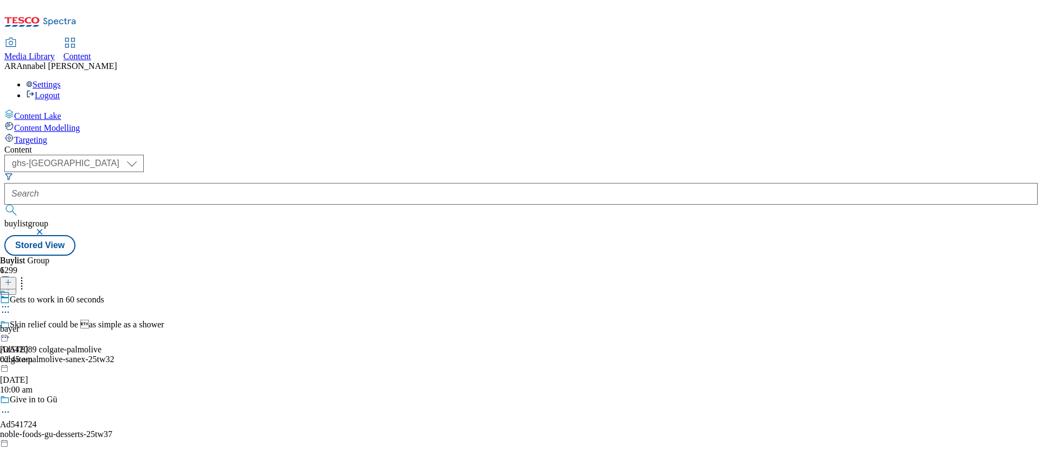
click at [11, 307] on icon at bounding box center [5, 312] width 11 height 11
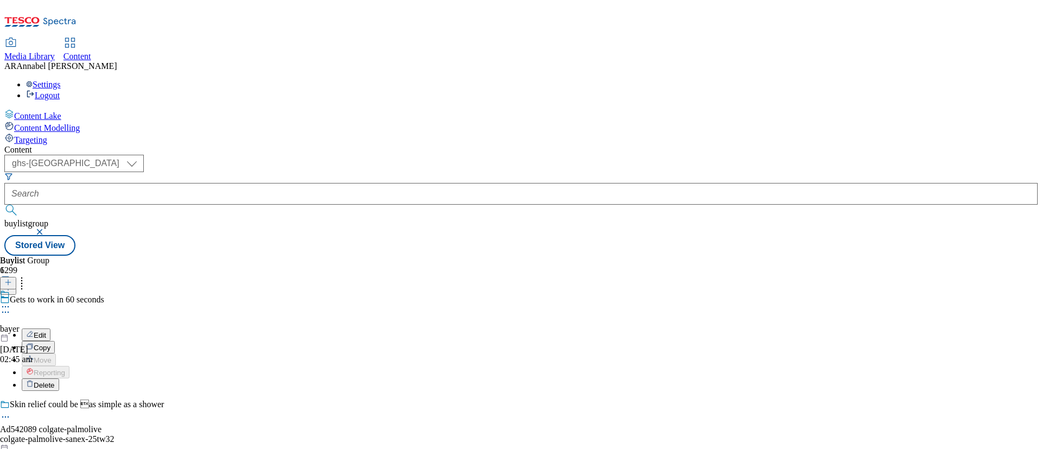
click at [50, 328] on button "Edit" at bounding box center [36, 334] width 29 height 12
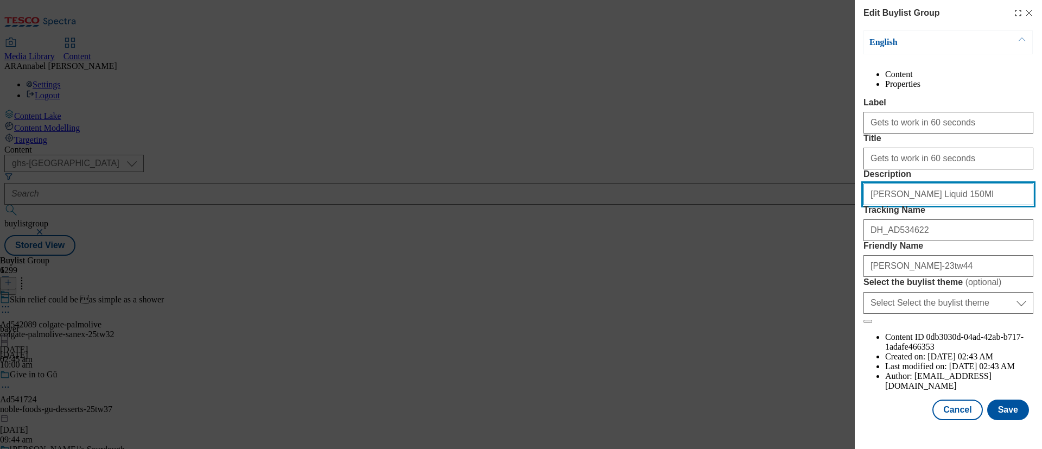
click at [949, 205] on input "[PERSON_NAME] Liquid 150Ml" at bounding box center [948, 194] width 170 height 22
drag, startPoint x: 950, startPoint y: 250, endPoint x: 799, endPoint y: 258, distance: 151.0
click at [799, 258] on div "Edit Buylist Group English Content Properties Label Gets to work in 60 seconds …" at bounding box center [521, 224] width 1042 height 449
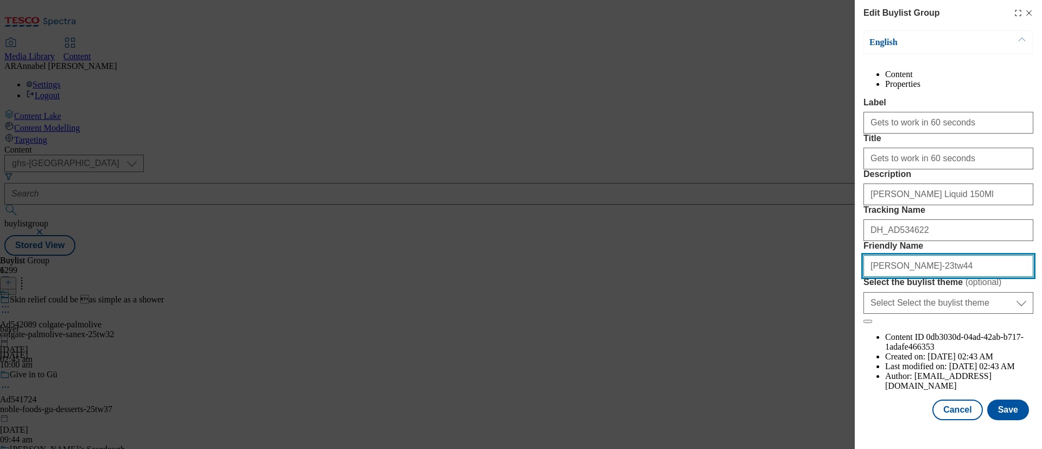
drag, startPoint x: 954, startPoint y: 305, endPoint x: 860, endPoint y: 317, distance: 94.1
click at [860, 317] on div "Edit Buylist Group English Content Properties Label Gets to work in 60 seconds …" at bounding box center [947, 211] width 187 height 422
click at [748, 169] on div "Edit Buylist Group English Content Properties Label Gets to work in 60 seconds …" at bounding box center [521, 224] width 1042 height 449
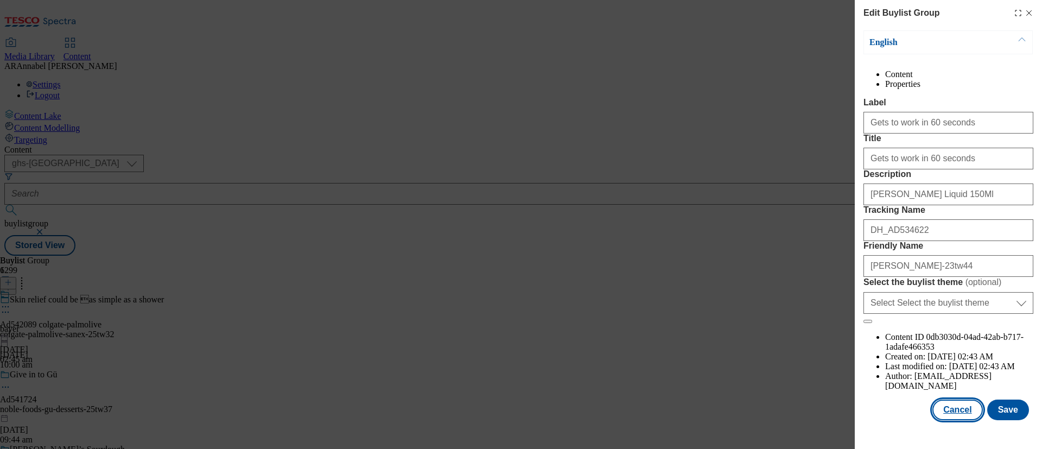
click at [944, 411] on button "Cancel" at bounding box center [957, 409] width 50 height 21
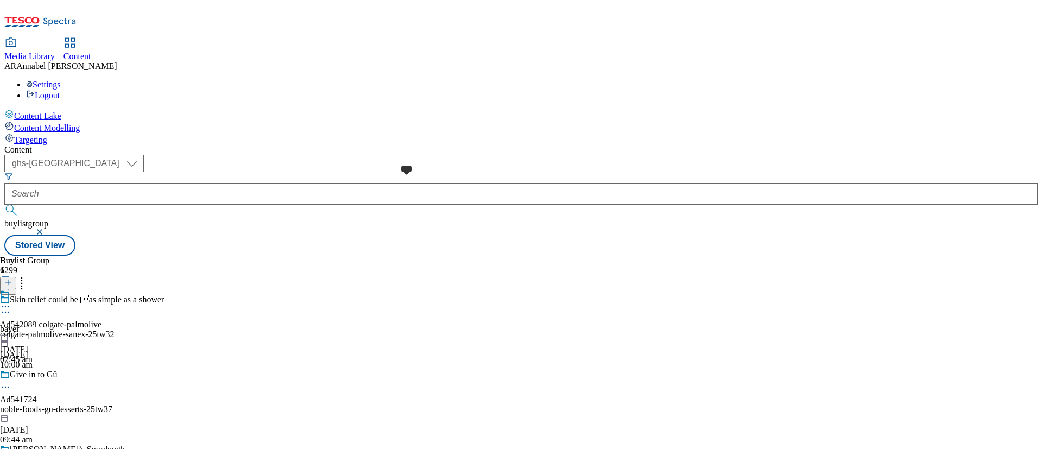
click at [0, 322] on span at bounding box center [0, 322] width 0 height 0
click at [21, 314] on span "Bayer" at bounding box center [10, 319] width 21 height 10
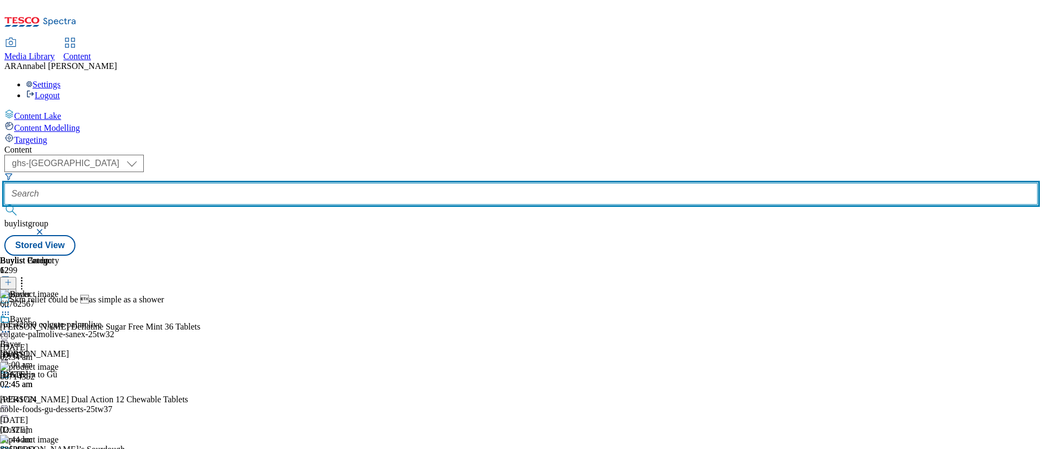
click at [265, 183] on input "text" at bounding box center [520, 194] width 1033 height 22
paste input "[PERSON_NAME]-25tw24"
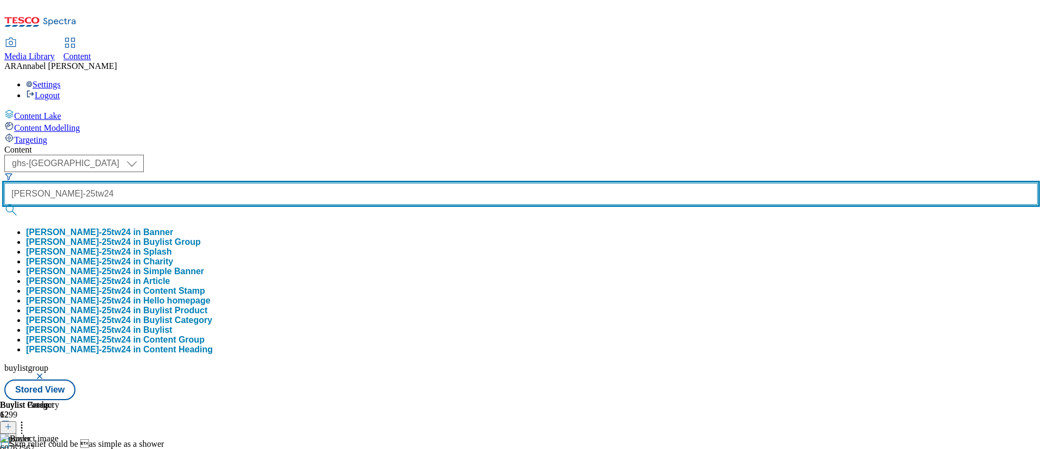
type input "[PERSON_NAME]-25tw24"
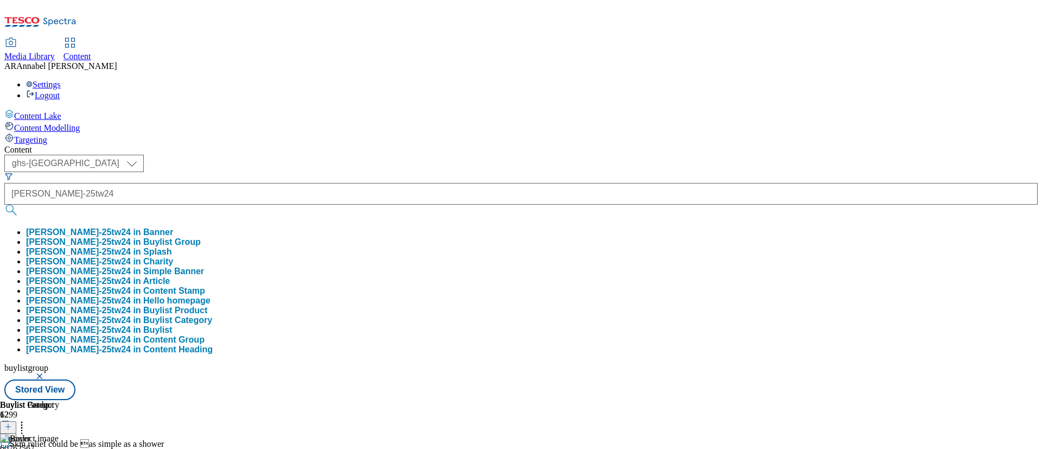
click at [201, 237] on button "[PERSON_NAME]-25tw24 in Buylist Group" at bounding box center [113, 242] width 175 height 10
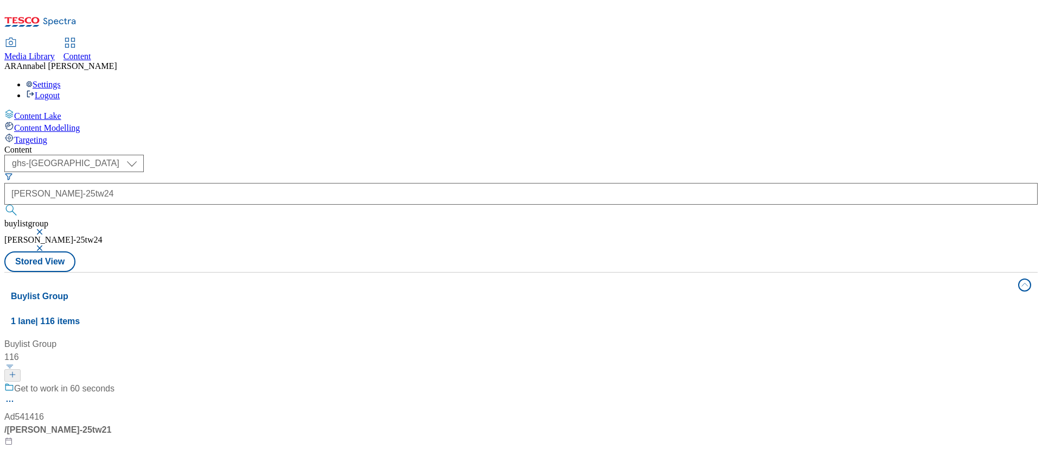
click at [225, 382] on div "Get to work in 60 seconds Ad541416 / [PERSON_NAME]-25tw21 [DATE] 07:56 am" at bounding box center [114, 428] width 221 height 93
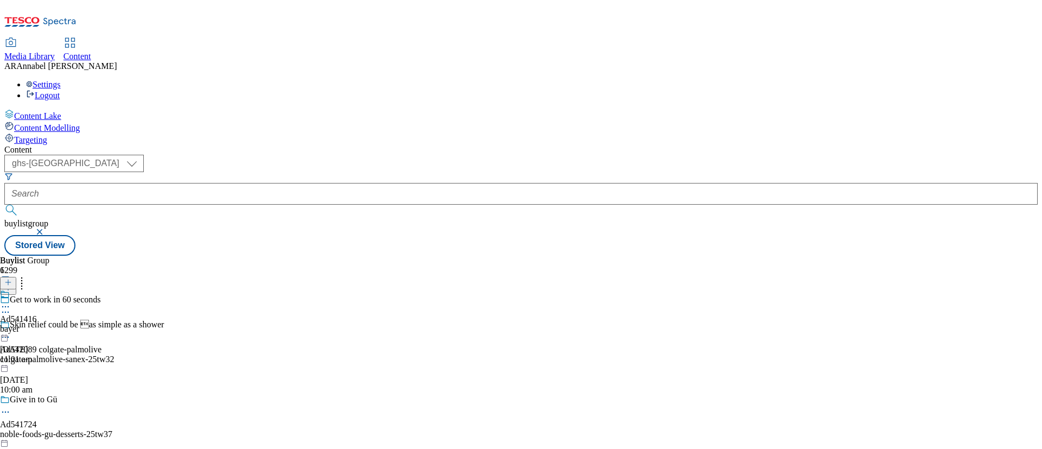
click at [11, 307] on icon at bounding box center [5, 312] width 11 height 11
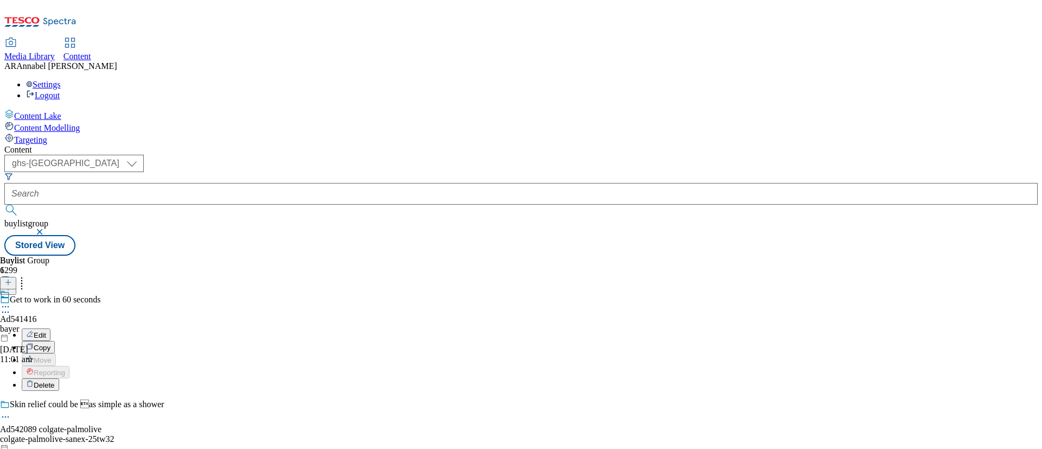
click at [46, 331] on span "Edit" at bounding box center [40, 335] width 12 height 8
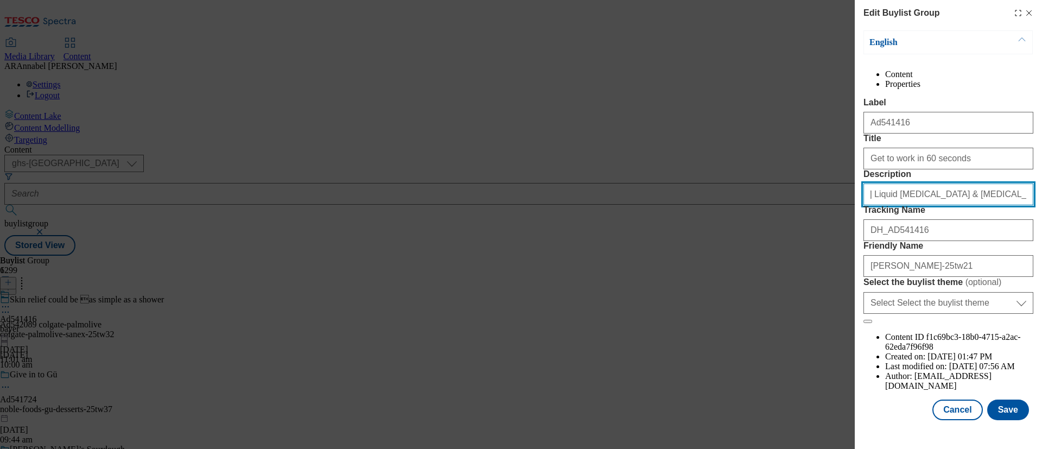
scroll to position [0, 4]
drag, startPoint x: 867, startPoint y: 254, endPoint x: 1041, endPoint y: 261, distance: 174.3
click at [1041, 261] on div "Edit Buylist Group English Content Properties Label Ad541416 Title Get to work …" at bounding box center [947, 211] width 187 height 422
click at [1024, 13] on icon "Modal" at bounding box center [1028, 13] width 9 height 9
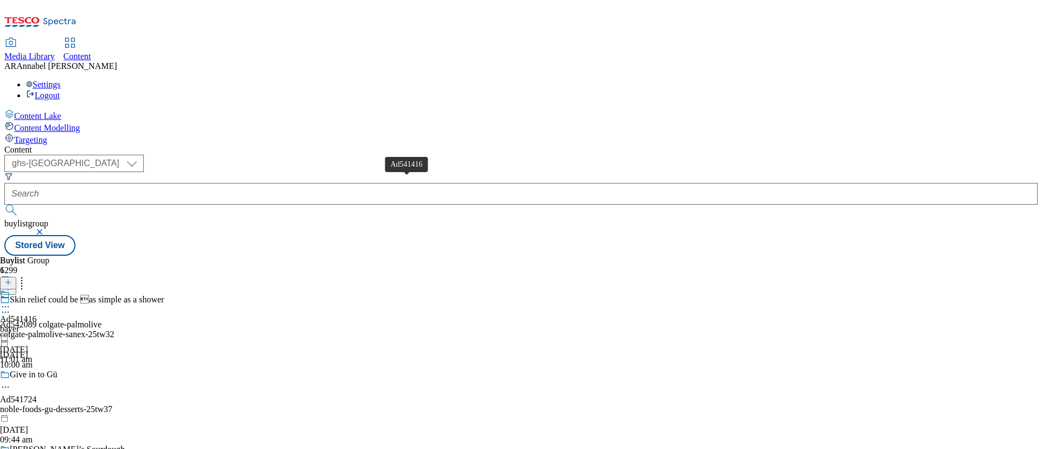
click at [37, 314] on span "Ad541416" at bounding box center [18, 319] width 37 height 10
click at [11, 326] on icon at bounding box center [5, 331] width 11 height 11
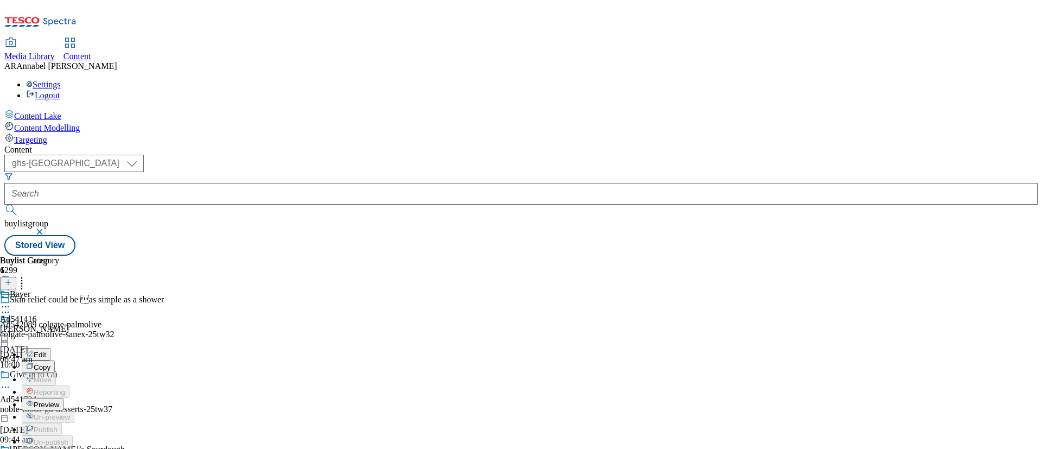
click at [50, 348] on button "Edit" at bounding box center [36, 354] width 29 height 12
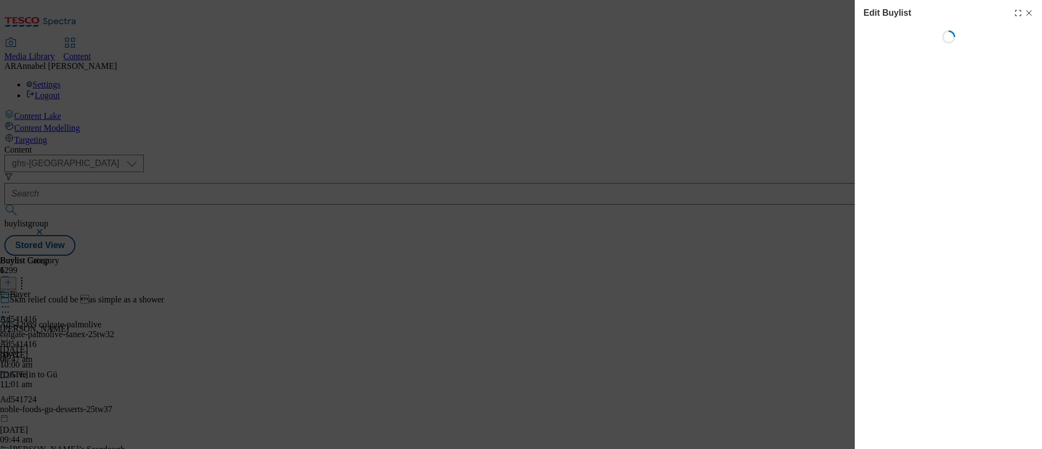
select select "tactical"
select select "supplier funded short term 1-3 weeks"
select select "dunnhumby"
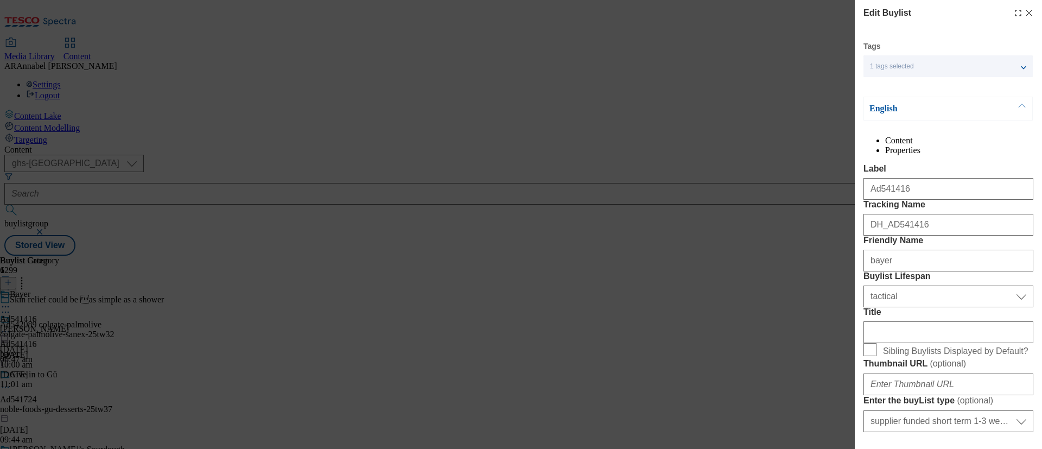
select select "Banner"
click at [954, 200] on input "Ad541416" at bounding box center [948, 189] width 170 height 22
drag, startPoint x: 1018, startPoint y: 14, endPoint x: 341, endPoint y: 101, distance: 682.1
click at [1024, 14] on icon "Modal" at bounding box center [1028, 13] width 9 height 9
select select "tactical"
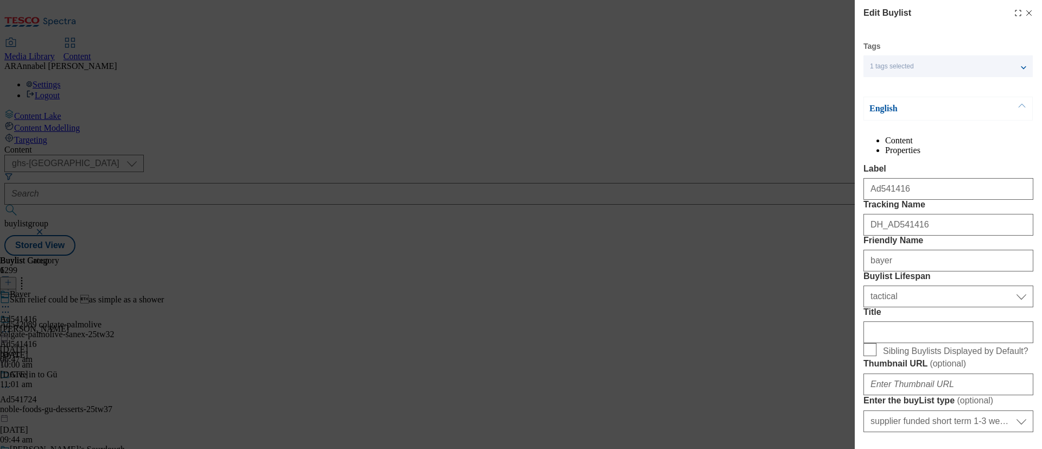
select select "supplier funded short term 1-3 weeks"
select select "dunnhumby"
select select "Banner"
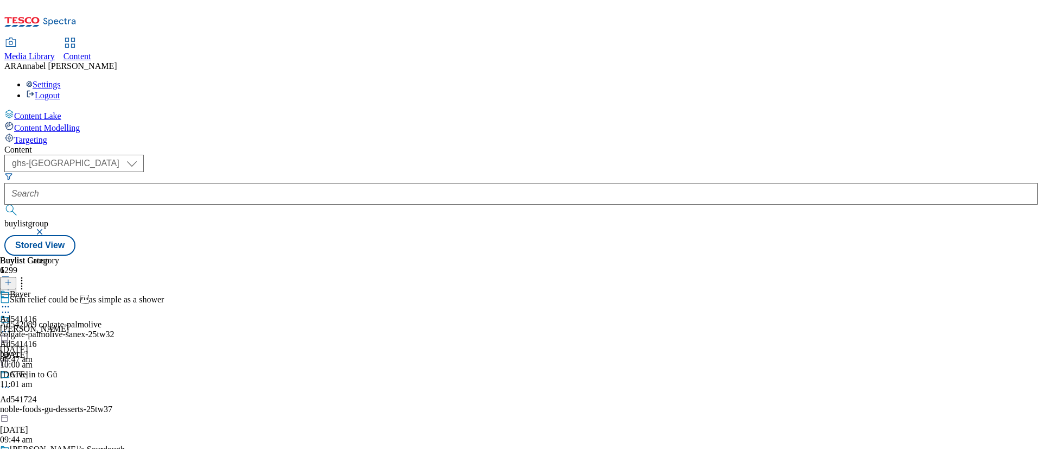
click at [11, 326] on icon at bounding box center [5, 331] width 11 height 11
click at [46, 350] on span "Edit" at bounding box center [40, 354] width 12 height 8
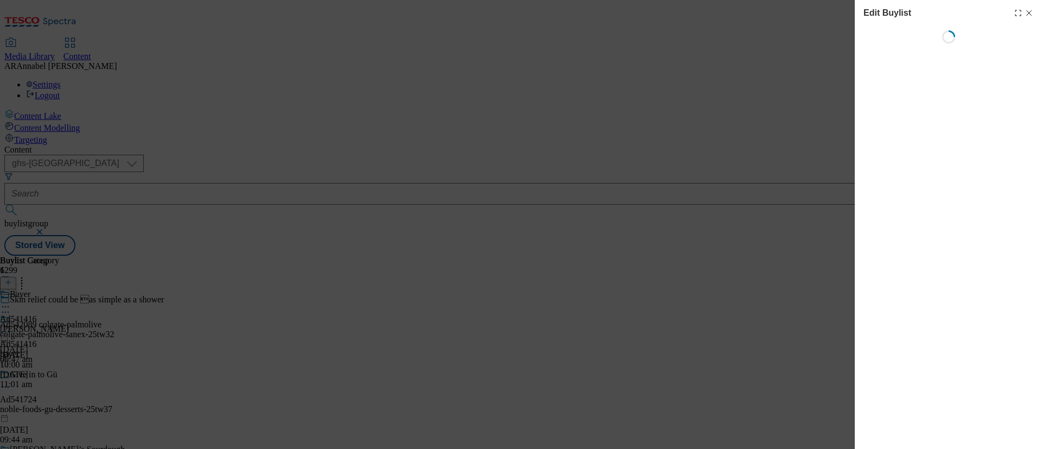
select select "tactical"
select select "supplier funded short term 1-3 weeks"
select select "dunnhumby"
select select "Banner"
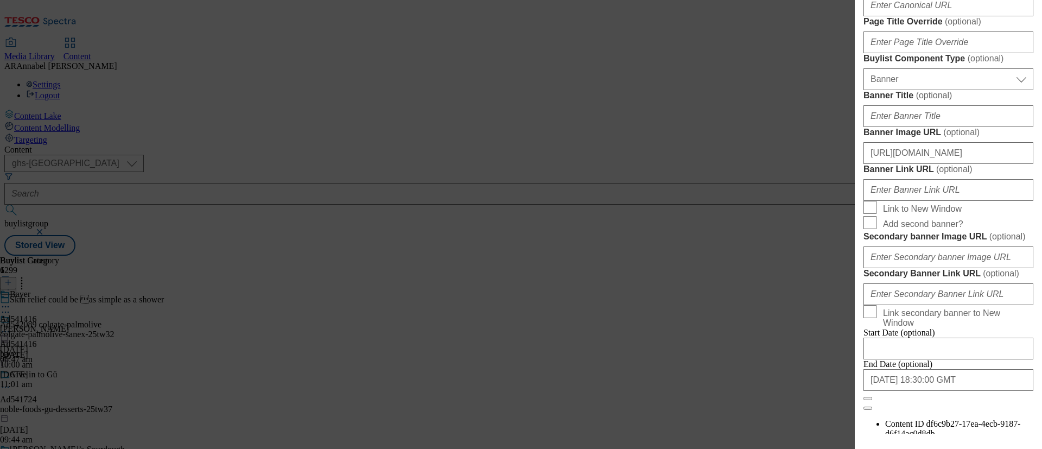
scroll to position [651, 4]
drag, startPoint x: 868, startPoint y: 187, endPoint x: 1041, endPoint y: 178, distance: 173.3
click at [1041, 178] on div "Edit Buylist Tags 1 tags selected buylist English Content Properties Label Ad54…" at bounding box center [947, 216] width 187 height 433
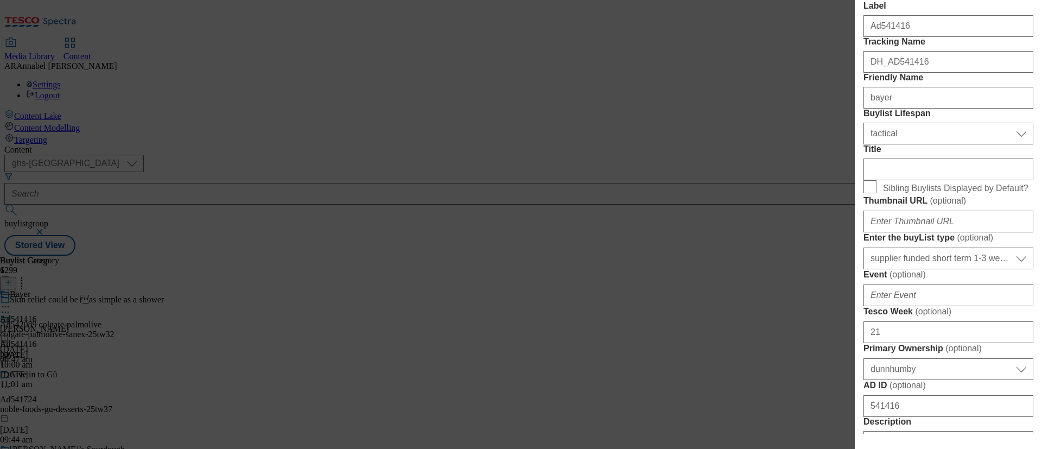
scroll to position [0, 4]
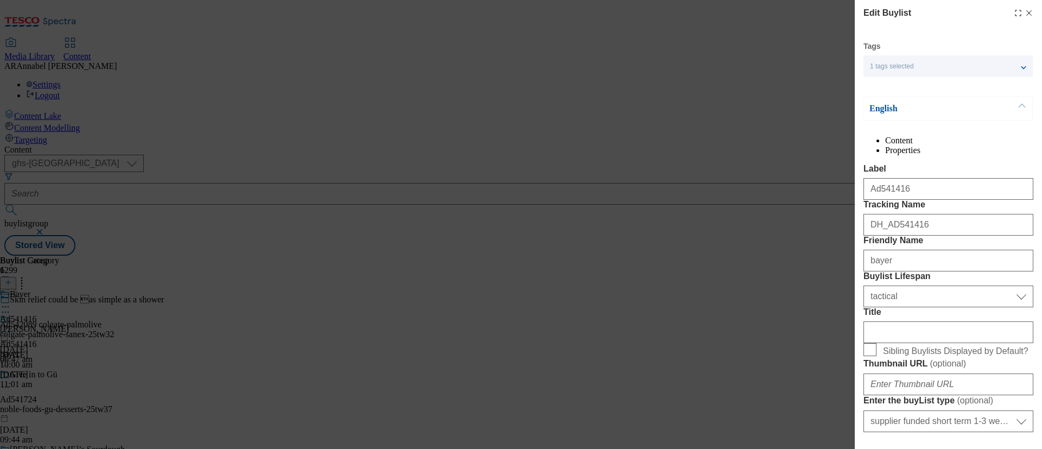
drag, startPoint x: 1013, startPoint y: 12, endPoint x: 696, endPoint y: 177, distance: 357.2
click at [1024, 12] on icon "Modal" at bounding box center [1028, 13] width 9 height 9
select select "tactical"
select select "supplier funded short term 1-3 weeks"
select select "dunnhumby"
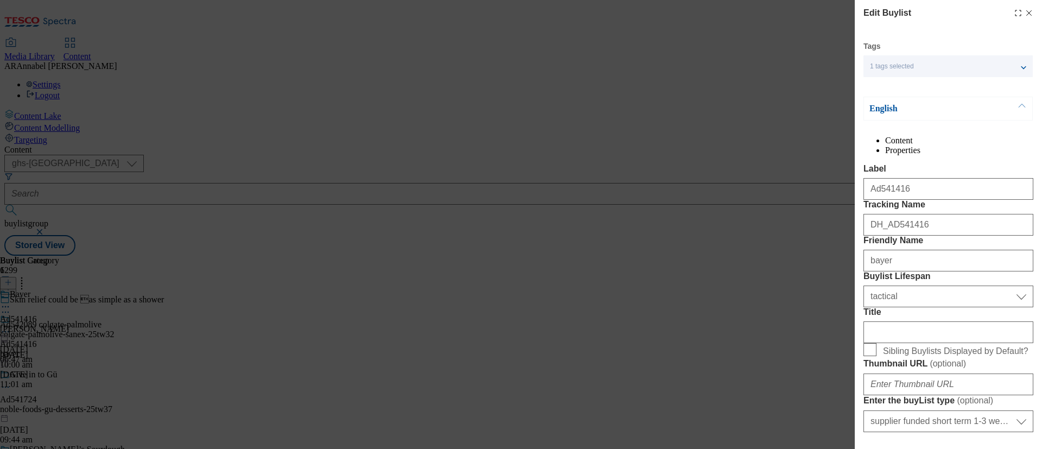
select select "Banner"
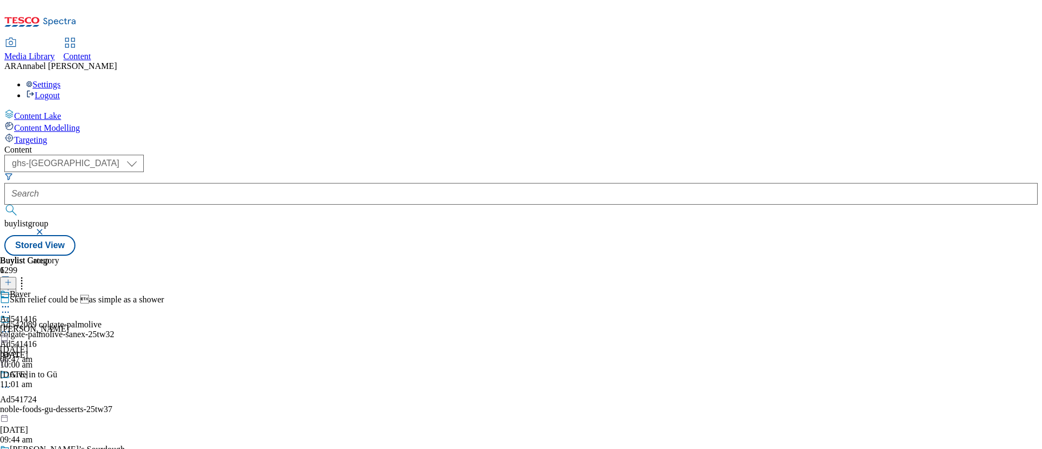
click at [11, 301] on icon at bounding box center [5, 306] width 11 height 11
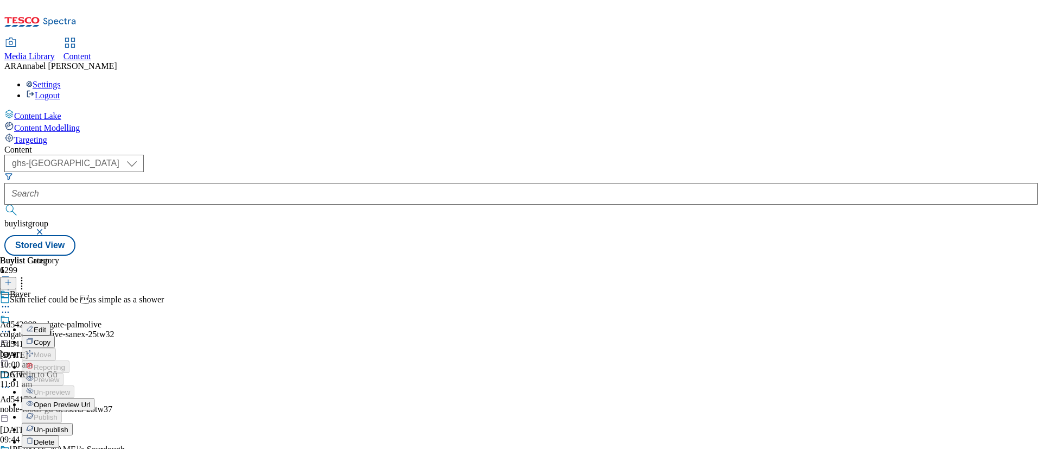
click at [46, 325] on span "Edit" at bounding box center [40, 329] width 12 height 8
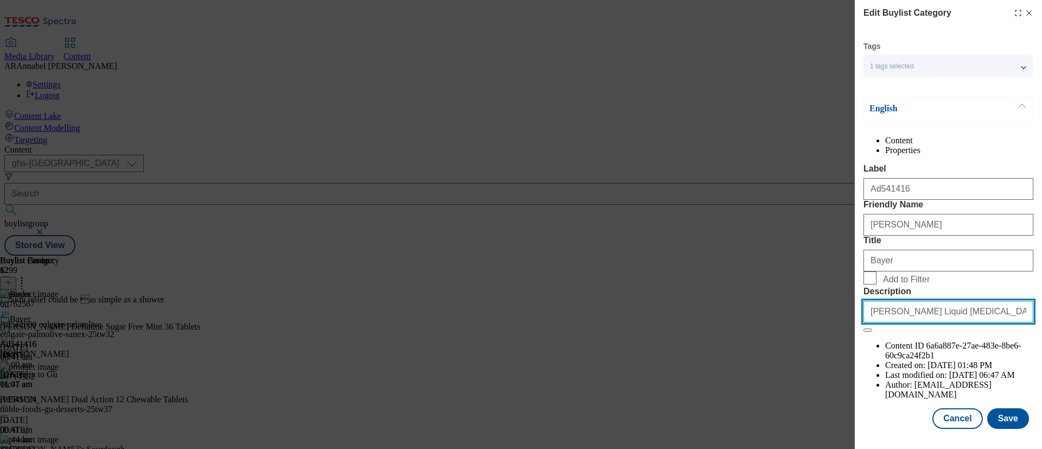
scroll to position [0, 4]
drag, startPoint x: 871, startPoint y: 404, endPoint x: 1041, endPoint y: 402, distance: 169.8
click at [1041, 402] on div "Edit Buylist Category Tags 1 tags selected buylist category English Content Pro…" at bounding box center [947, 215] width 187 height 431
click at [1024, 12] on icon "Modal" at bounding box center [1028, 13] width 9 height 9
